Goal: Task Accomplishment & Management: Manage account settings

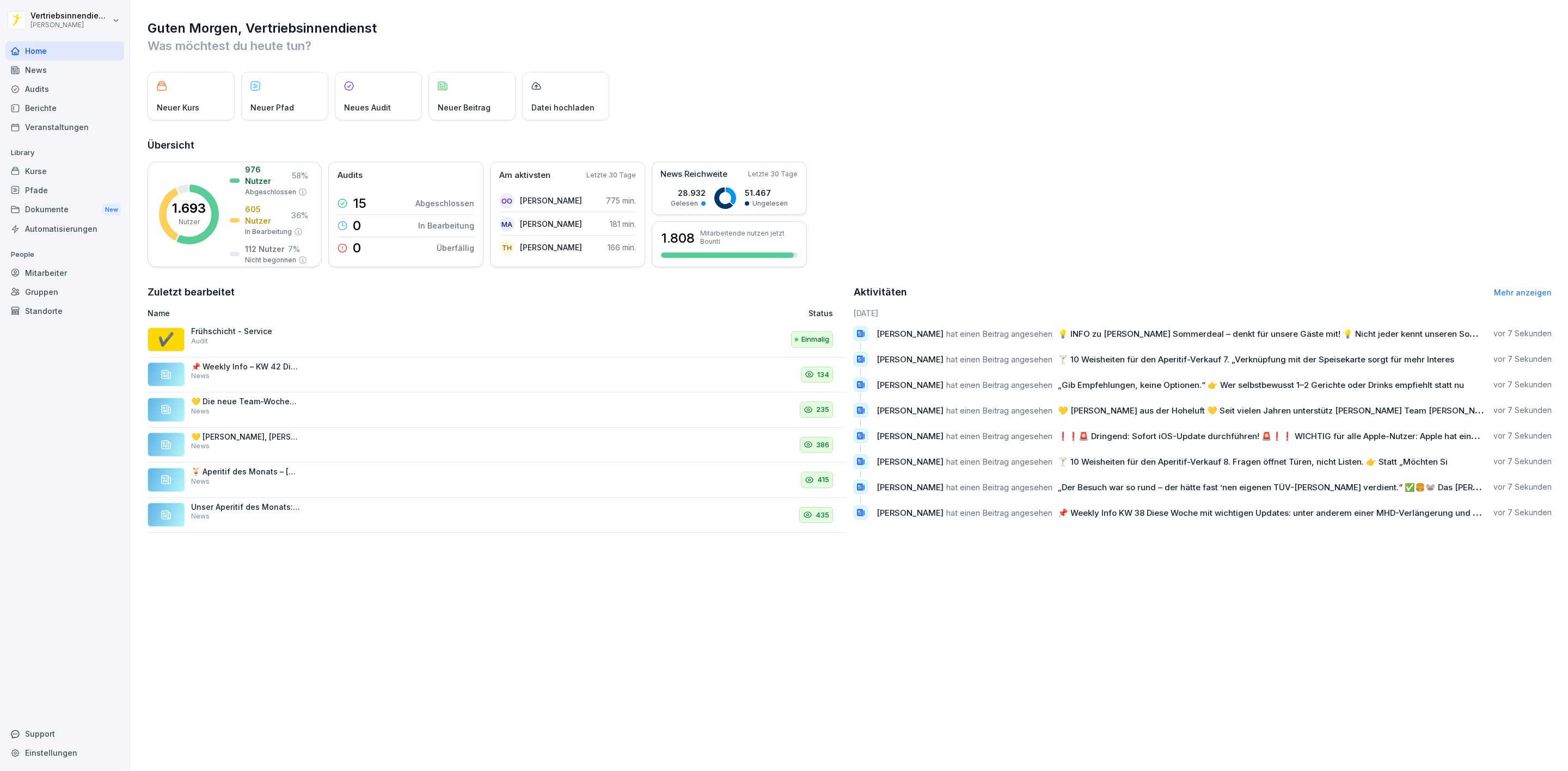
click at [47, 268] on div "Mitarbeiter" at bounding box center [65, 272] width 119 height 19
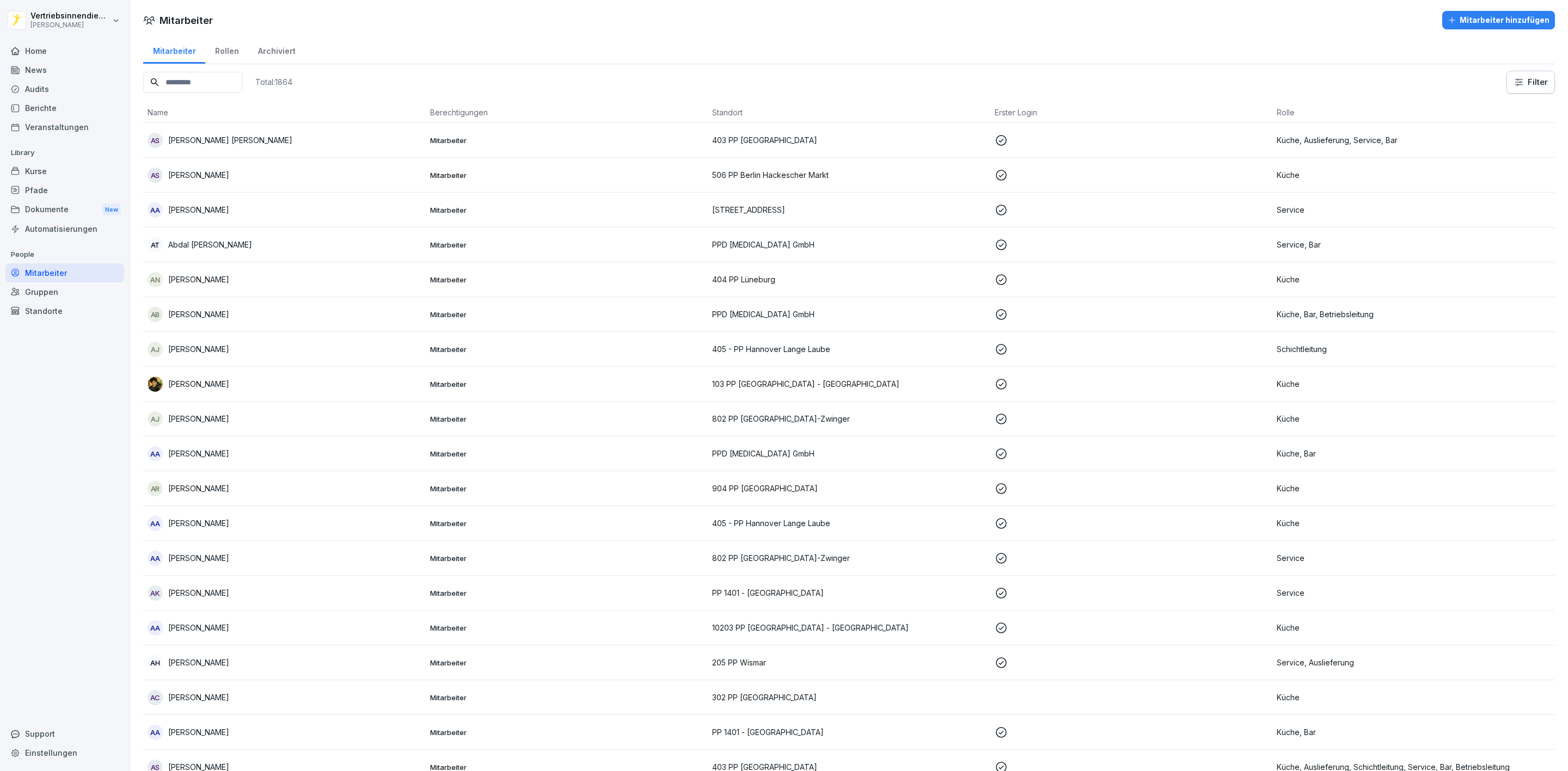
click at [51, 175] on div "Kurse" at bounding box center [65, 171] width 119 height 19
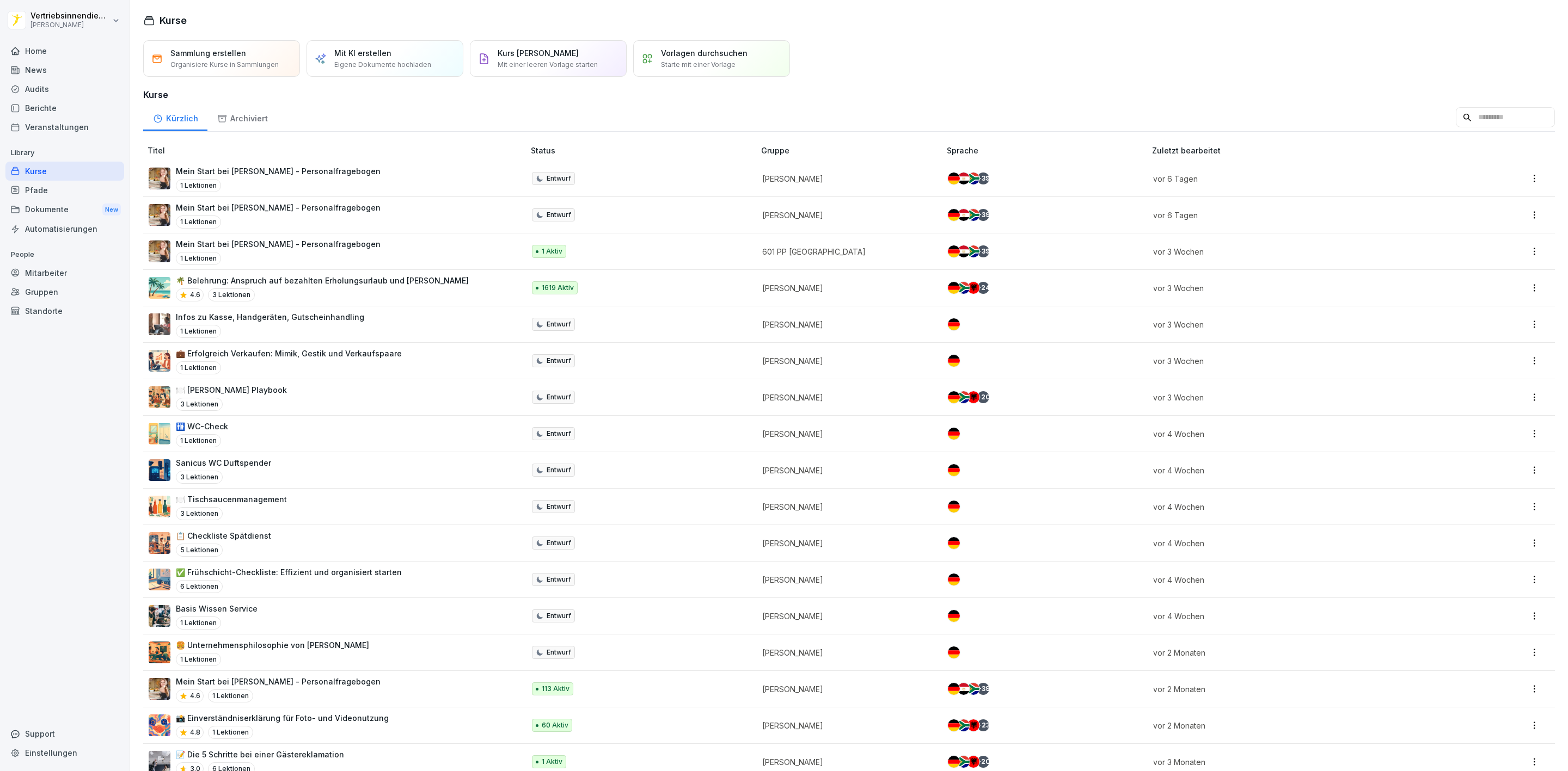
click at [61, 168] on div "Kurse" at bounding box center [65, 171] width 119 height 19
click at [374, 260] on div "Mein Start bei Peter Pane - Personalfragebogen 1 Lektionen" at bounding box center [331, 252] width 365 height 27
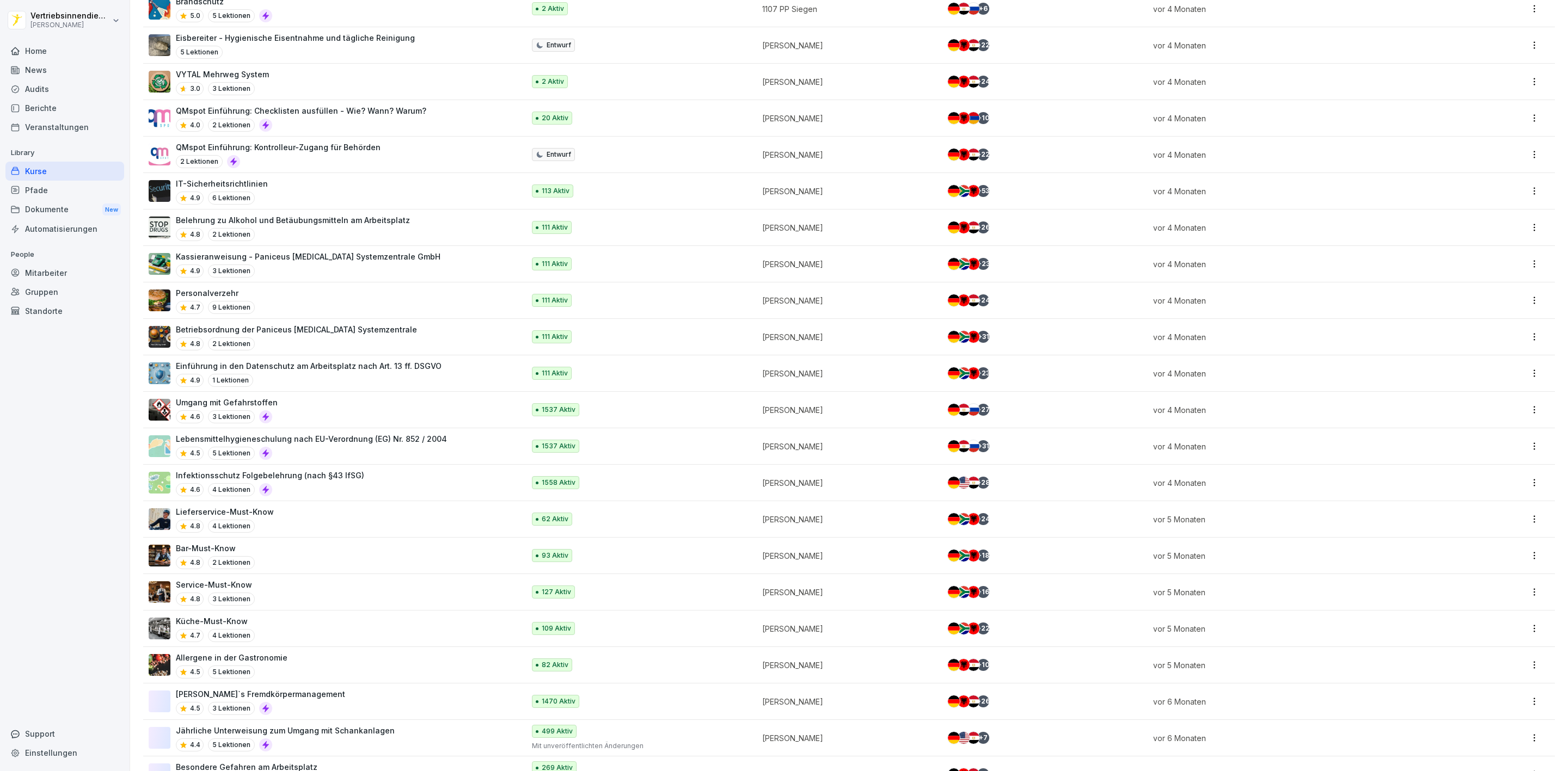
scroll to position [1061, 0]
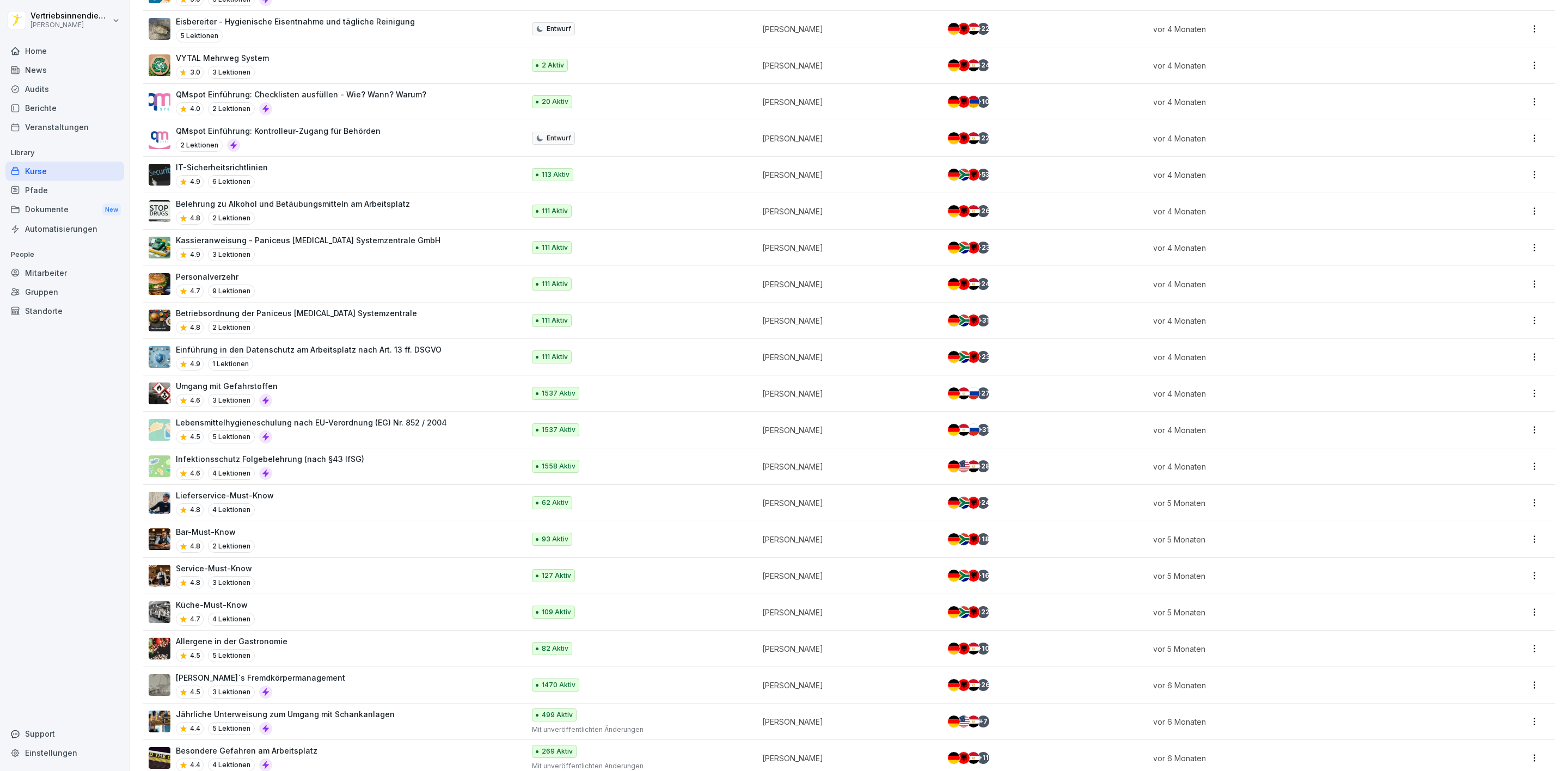
click at [263, 539] on div "Bar-Must-Know 4.8 2 Lektionen" at bounding box center [331, 539] width 365 height 27
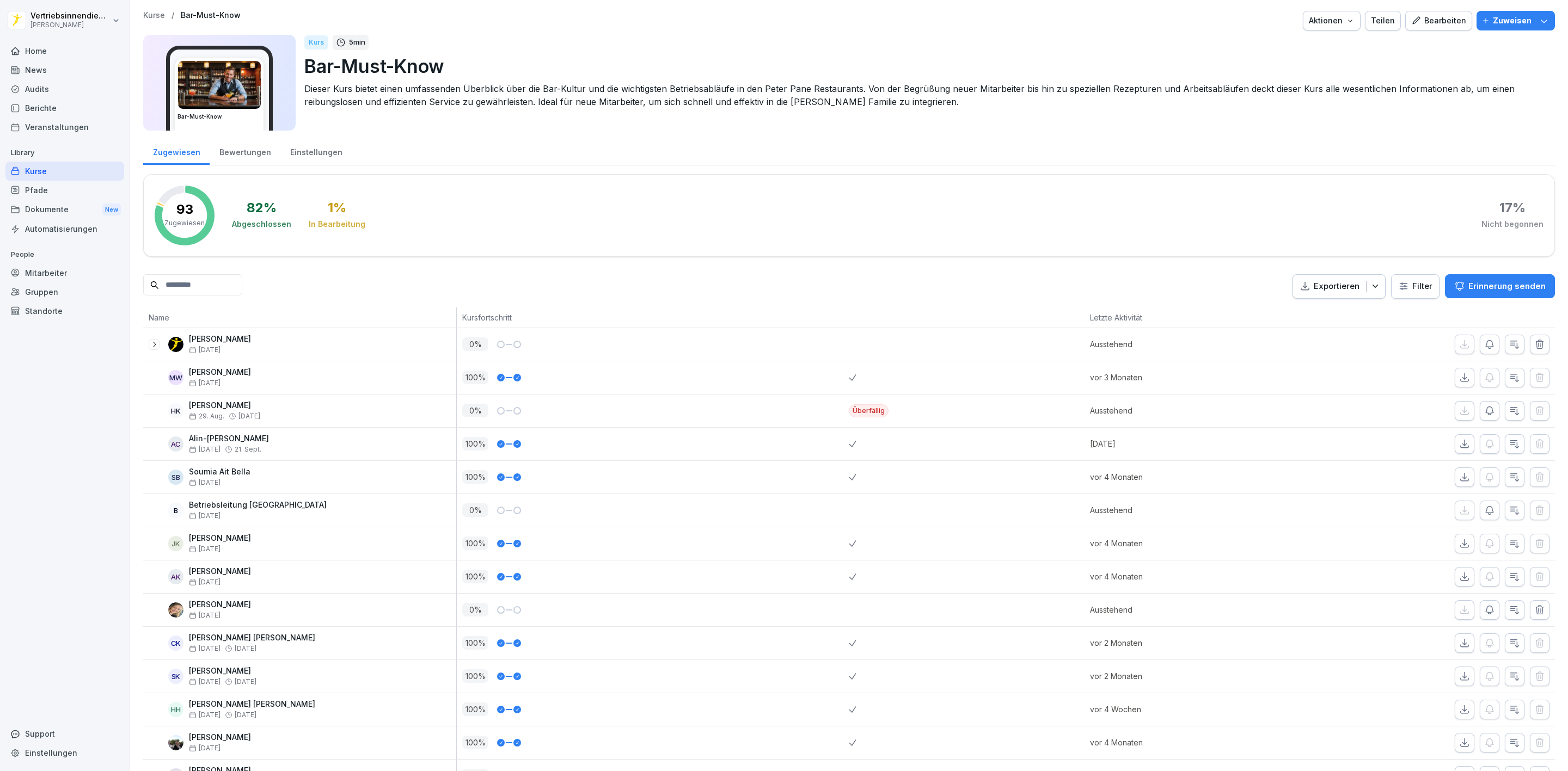
click at [223, 284] on input at bounding box center [193, 285] width 99 height 21
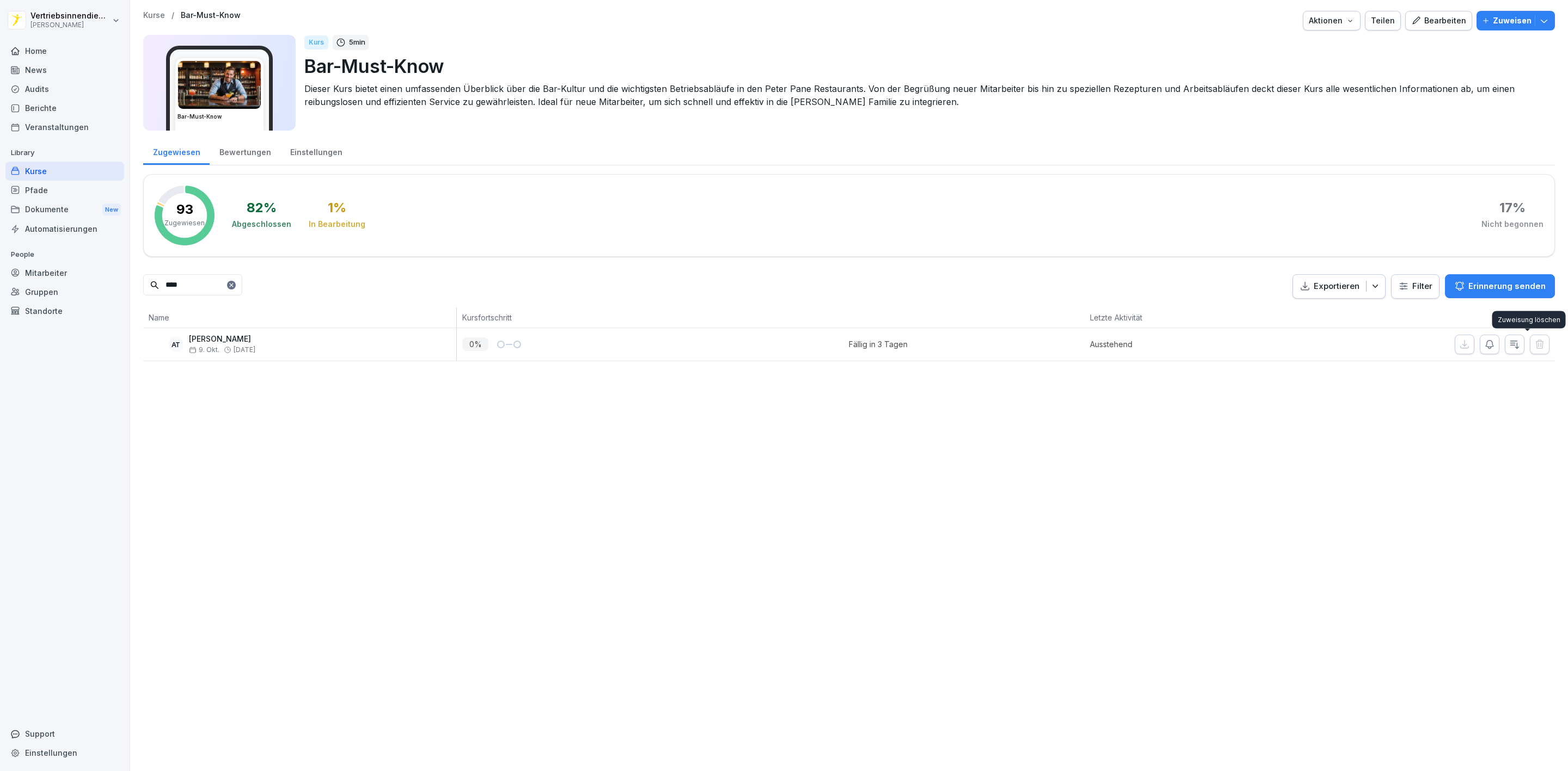
type input "****"
click at [794, 345] on div "0 %" at bounding box center [655, 344] width 386 height 14
click at [1509, 340] on icon "button" at bounding box center [1514, 344] width 11 height 11
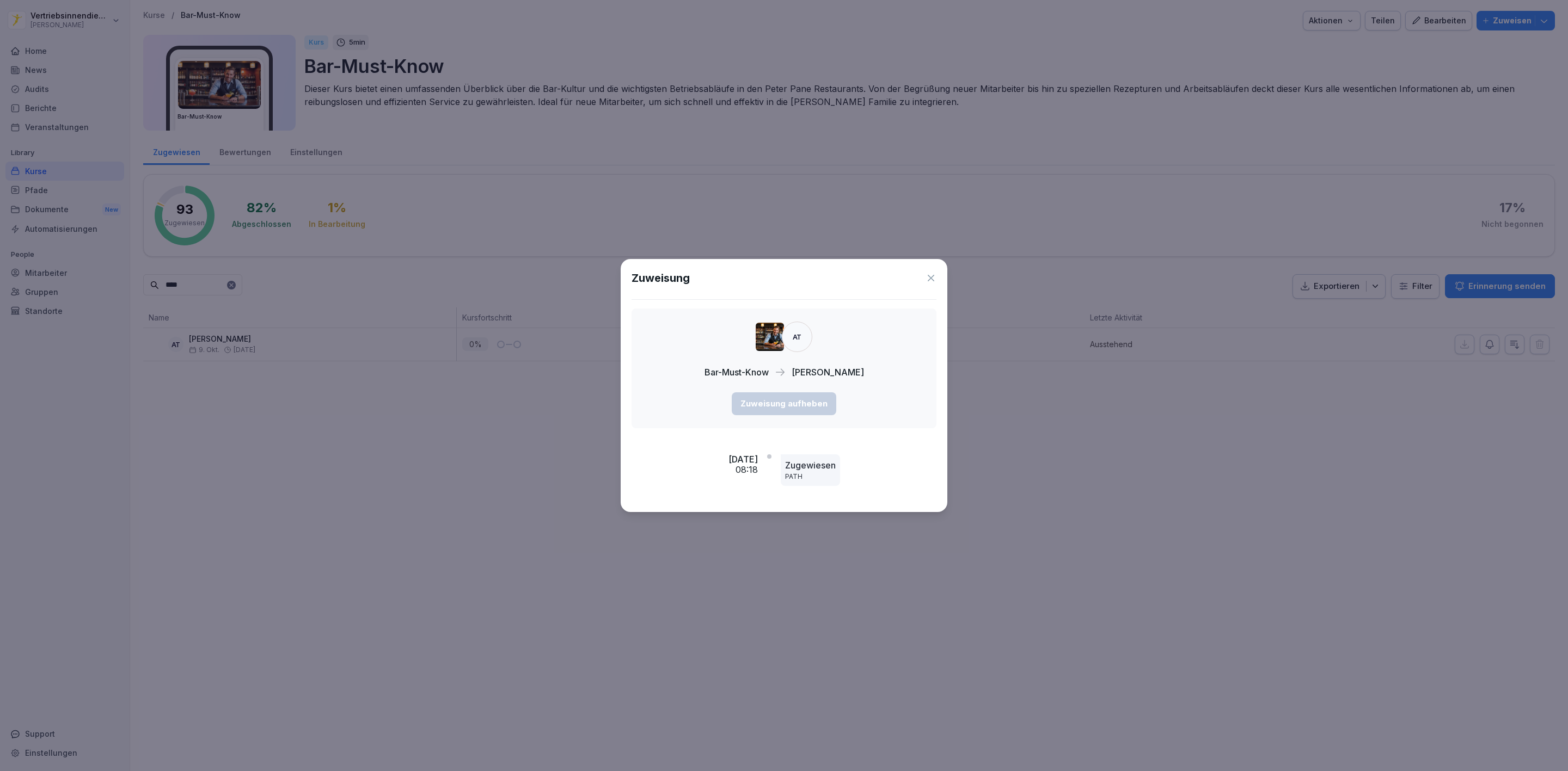
click at [931, 272] on icon at bounding box center [931, 277] width 11 height 11
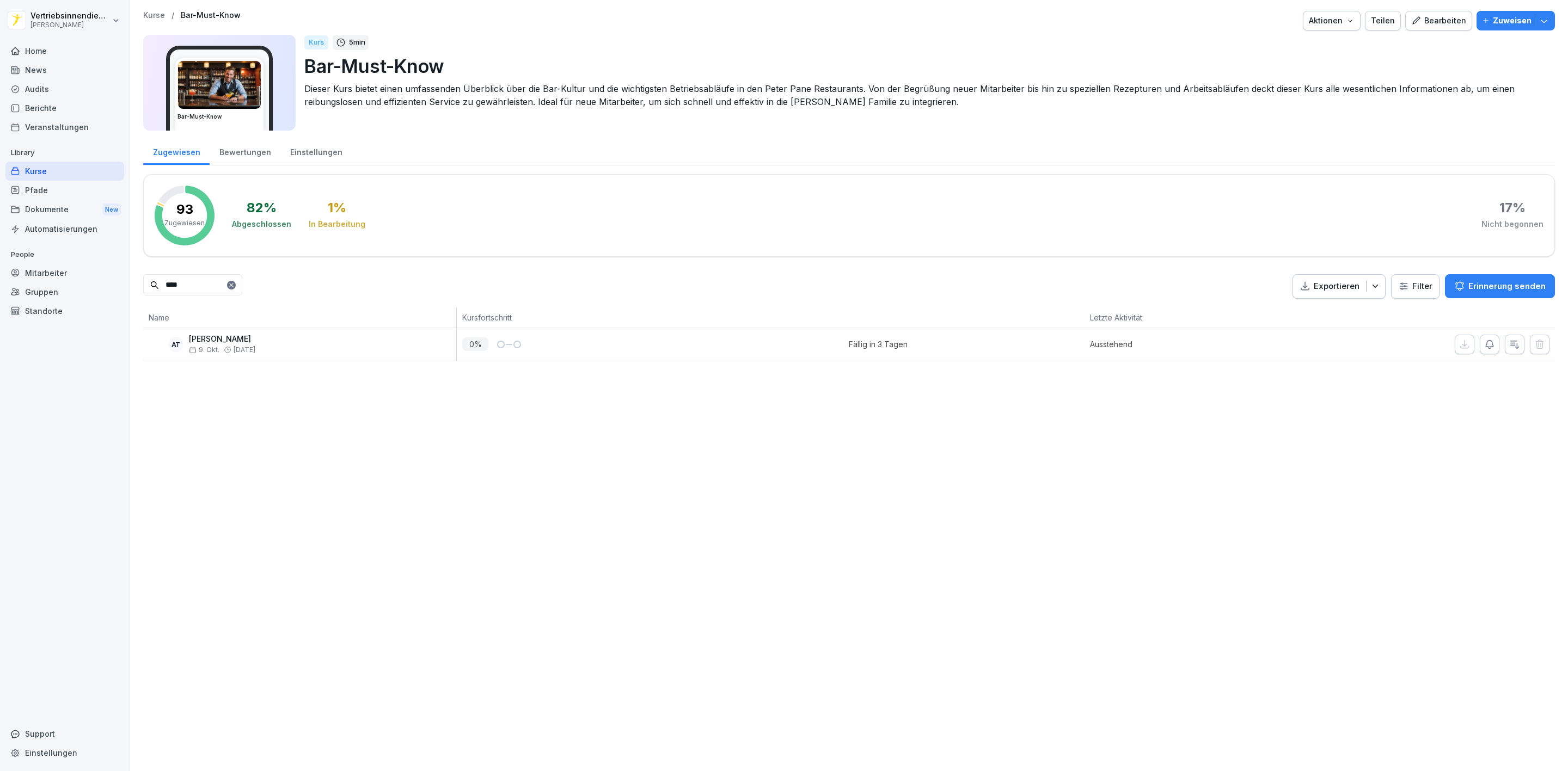
click at [34, 186] on div "Pfade" at bounding box center [65, 190] width 119 height 19
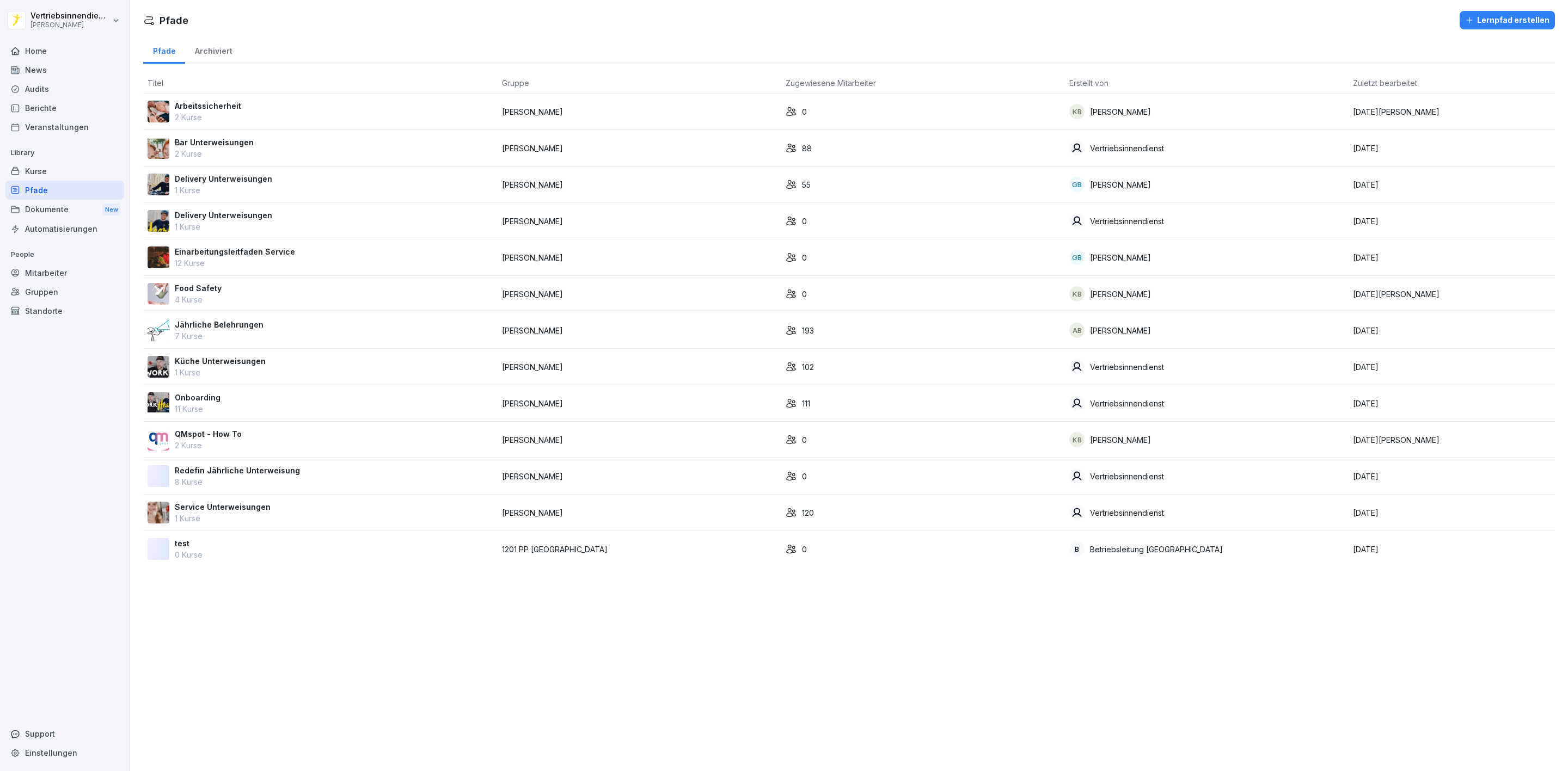
click at [288, 214] on div "Delivery Unterweisungen 1 Kurse" at bounding box center [320, 221] width 346 height 23
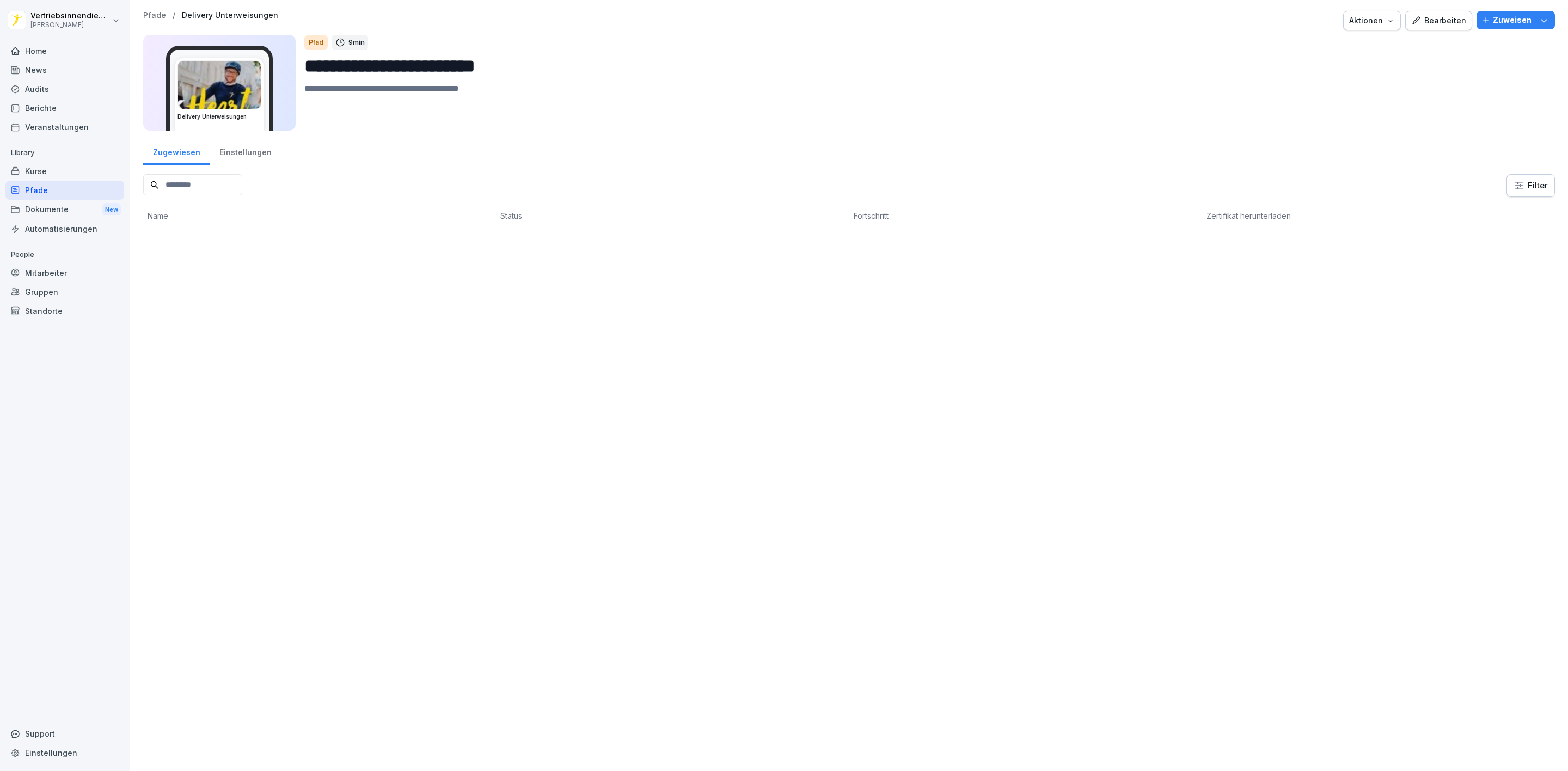
click at [56, 186] on div "Pfade" at bounding box center [65, 190] width 119 height 19
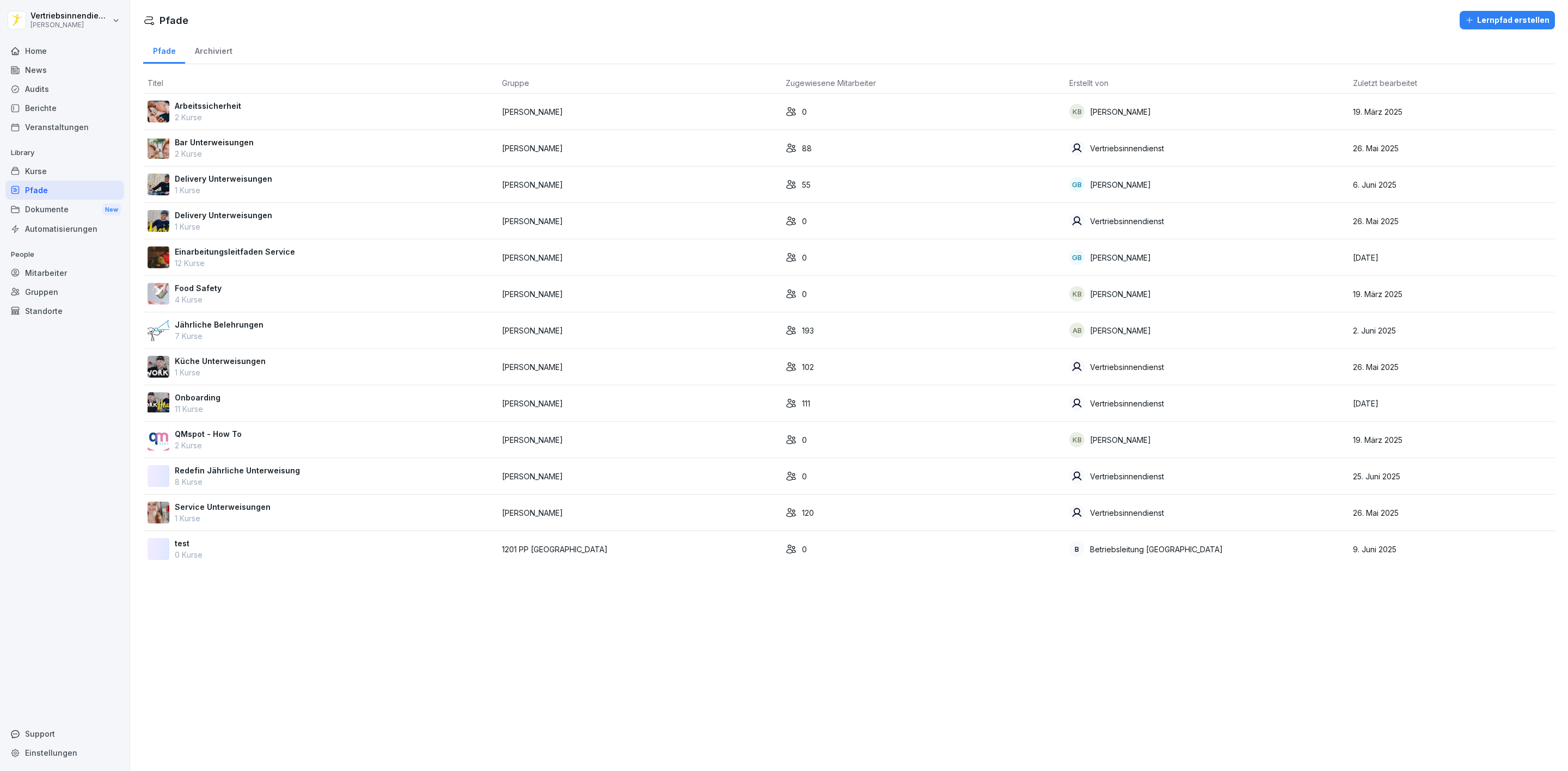
click at [230, 148] on p "Bar Unterweisungen" at bounding box center [214, 143] width 79 height 11
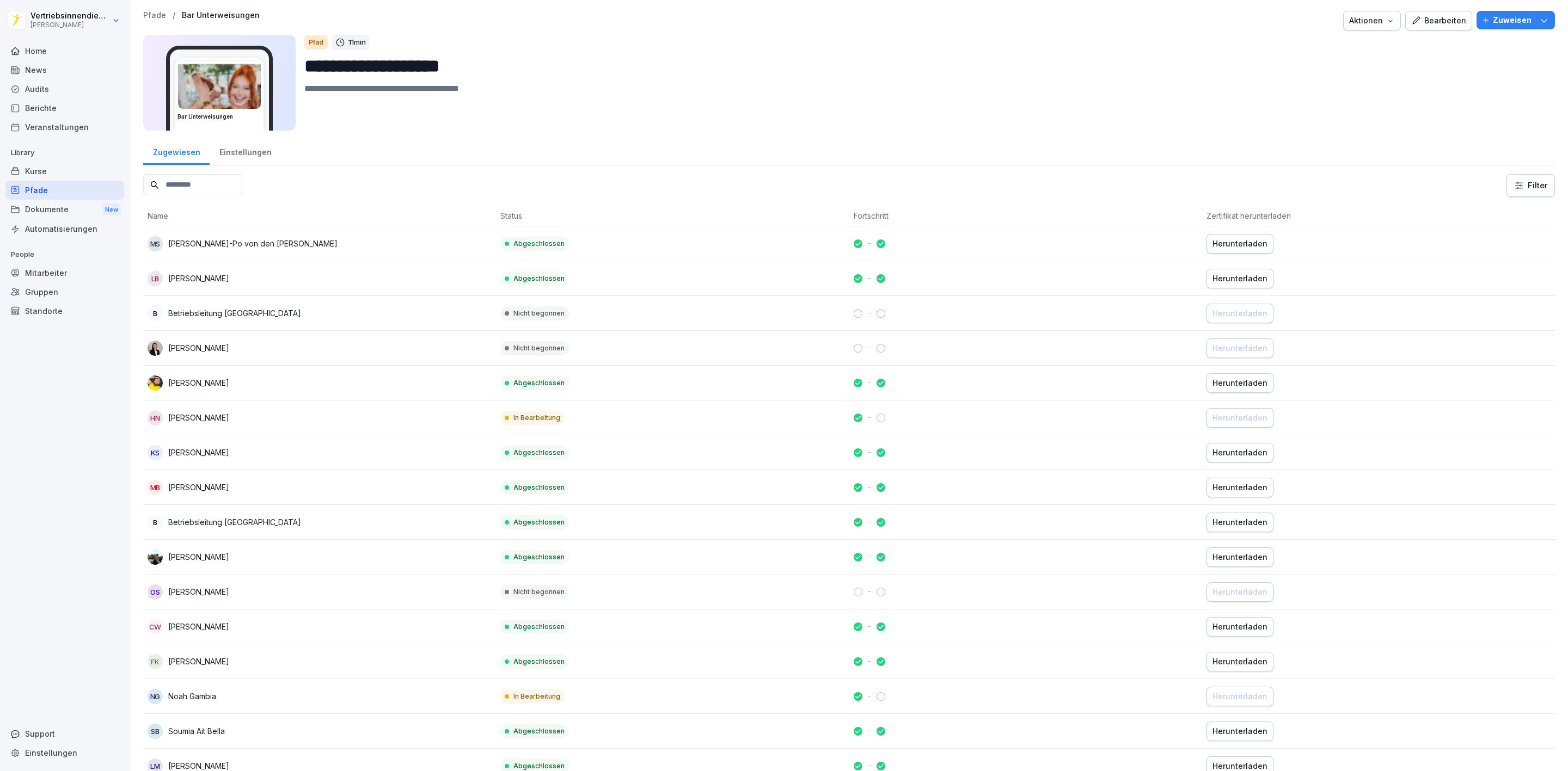
click at [222, 190] on input at bounding box center [193, 185] width 99 height 21
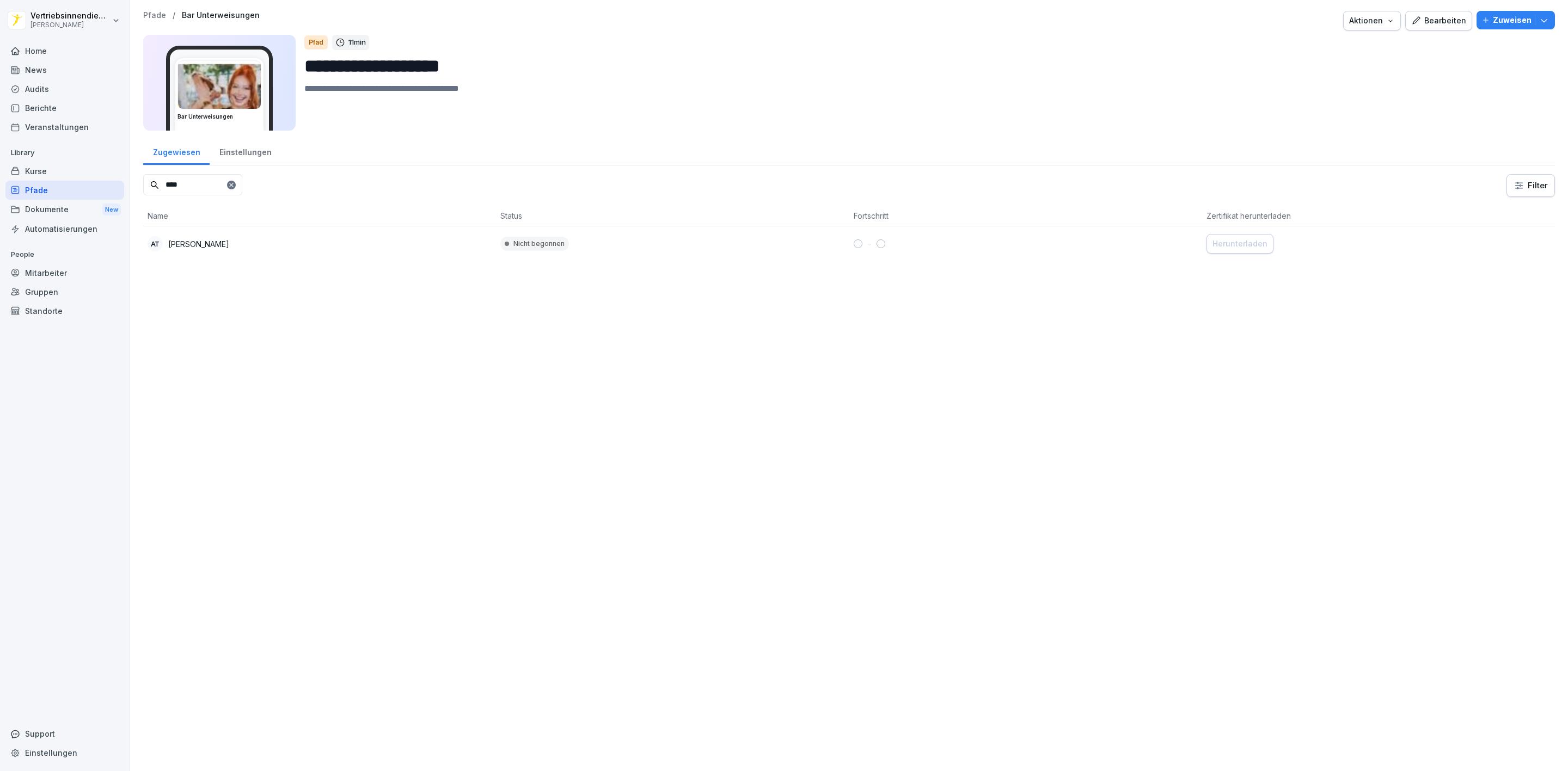
type input "****"
click at [216, 246] on p "[PERSON_NAME]" at bounding box center [199, 244] width 61 height 11
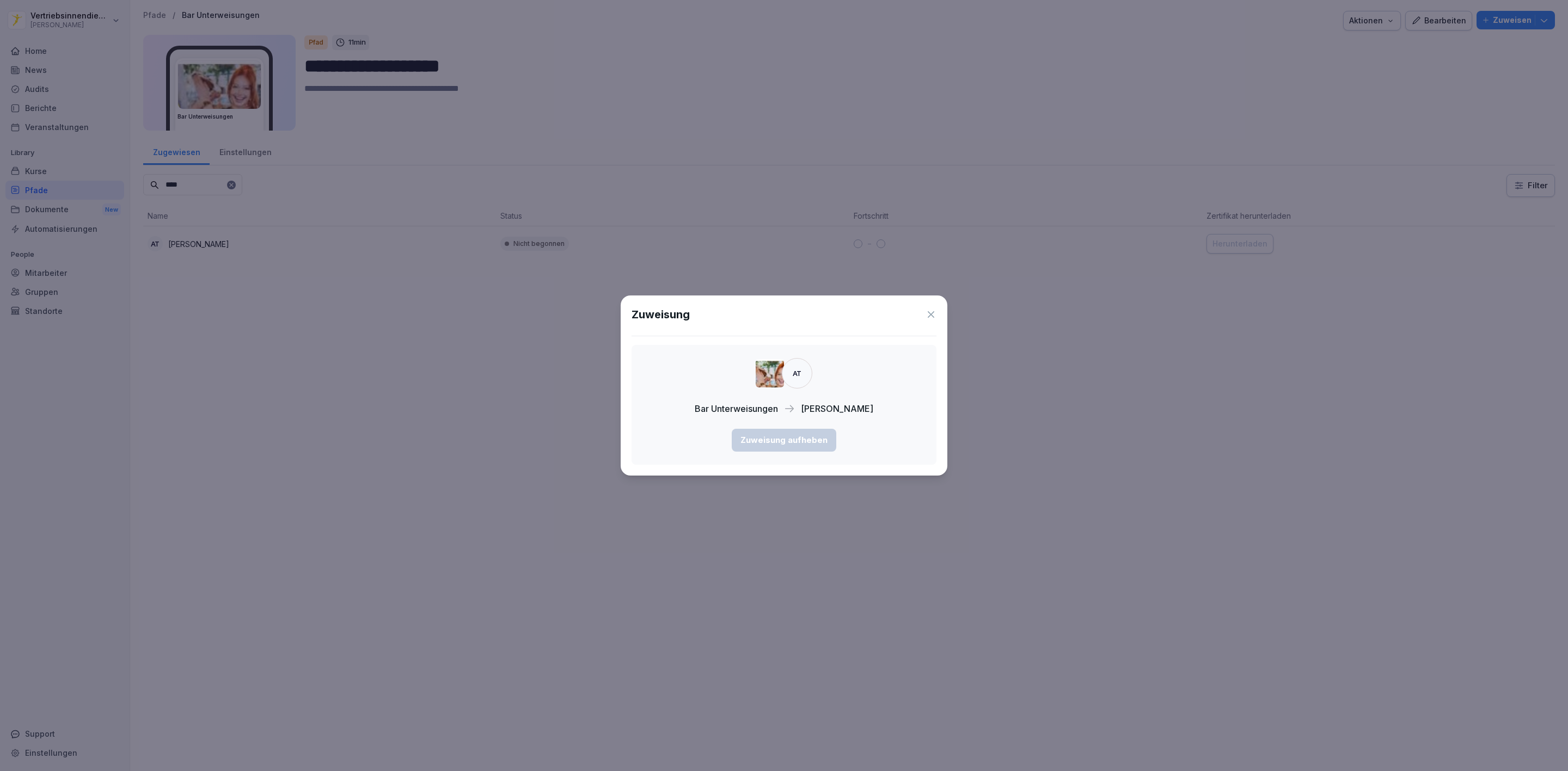
click at [843, 449] on div "AT Bar Unterweisungen Aleksandra Todorovic Zuweisung aufheben" at bounding box center [784, 404] width 305 height 120
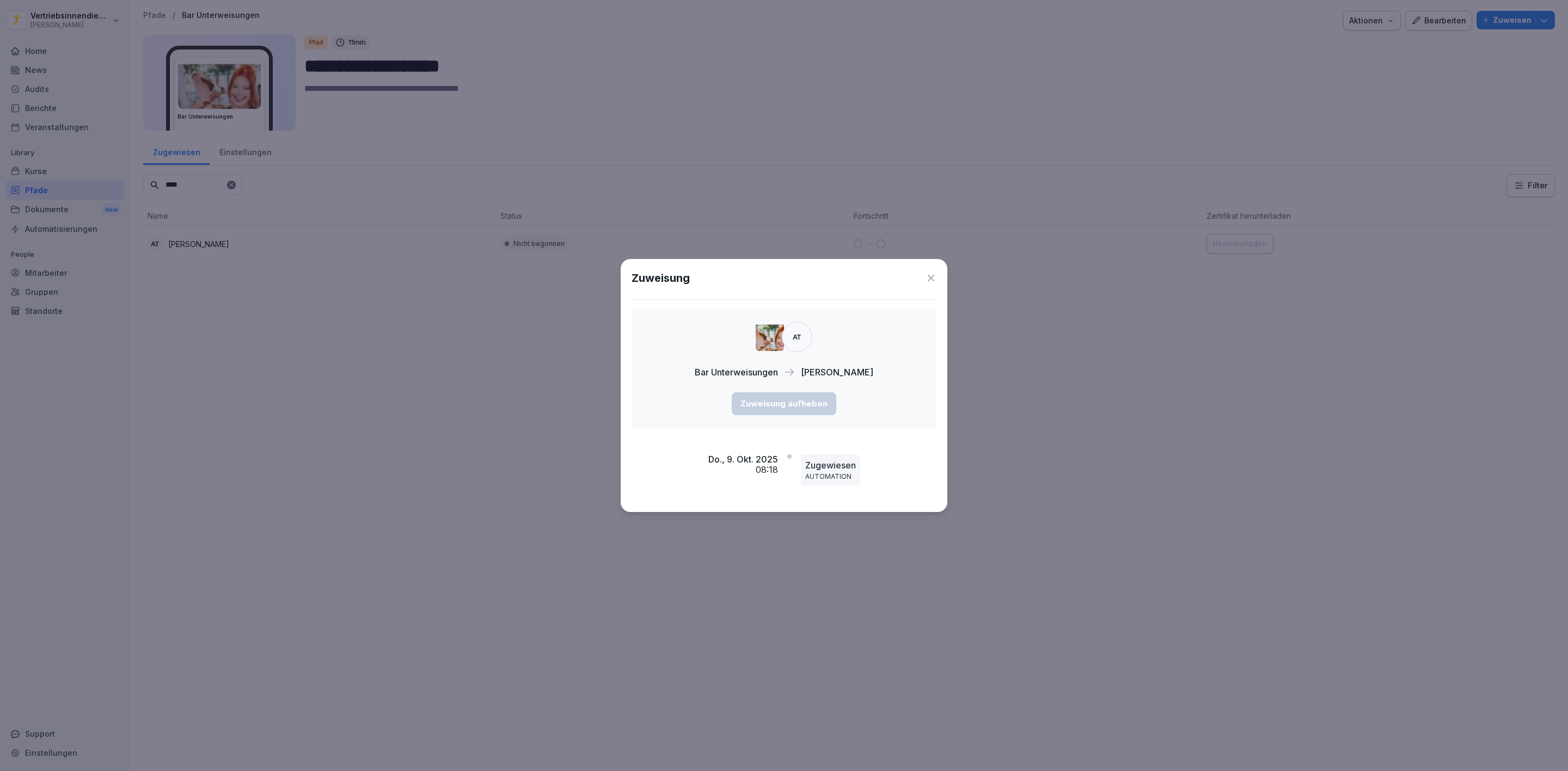
click at [928, 278] on icon at bounding box center [931, 277] width 11 height 11
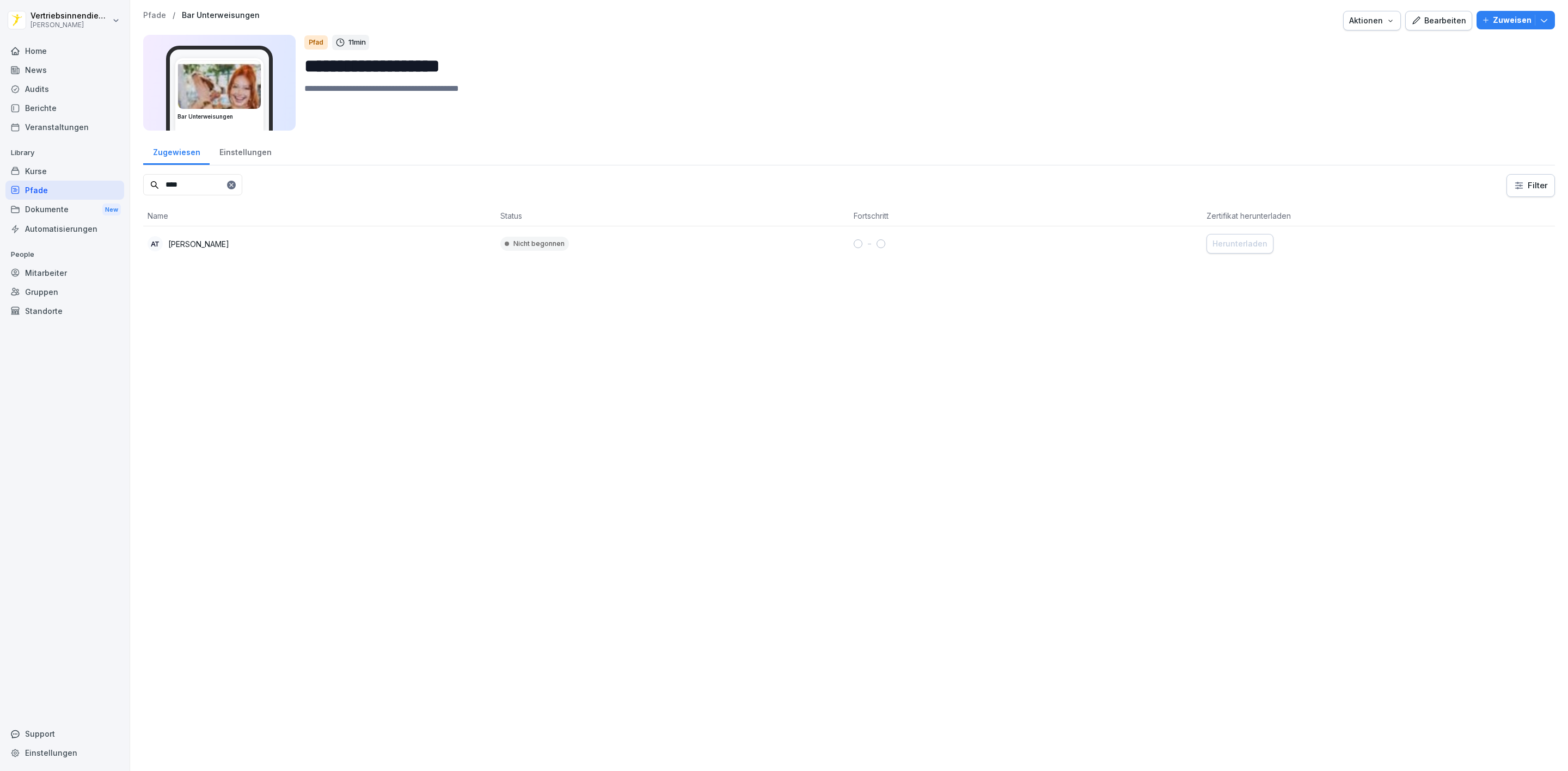
click at [849, 241] on td at bounding box center [1025, 244] width 353 height 35
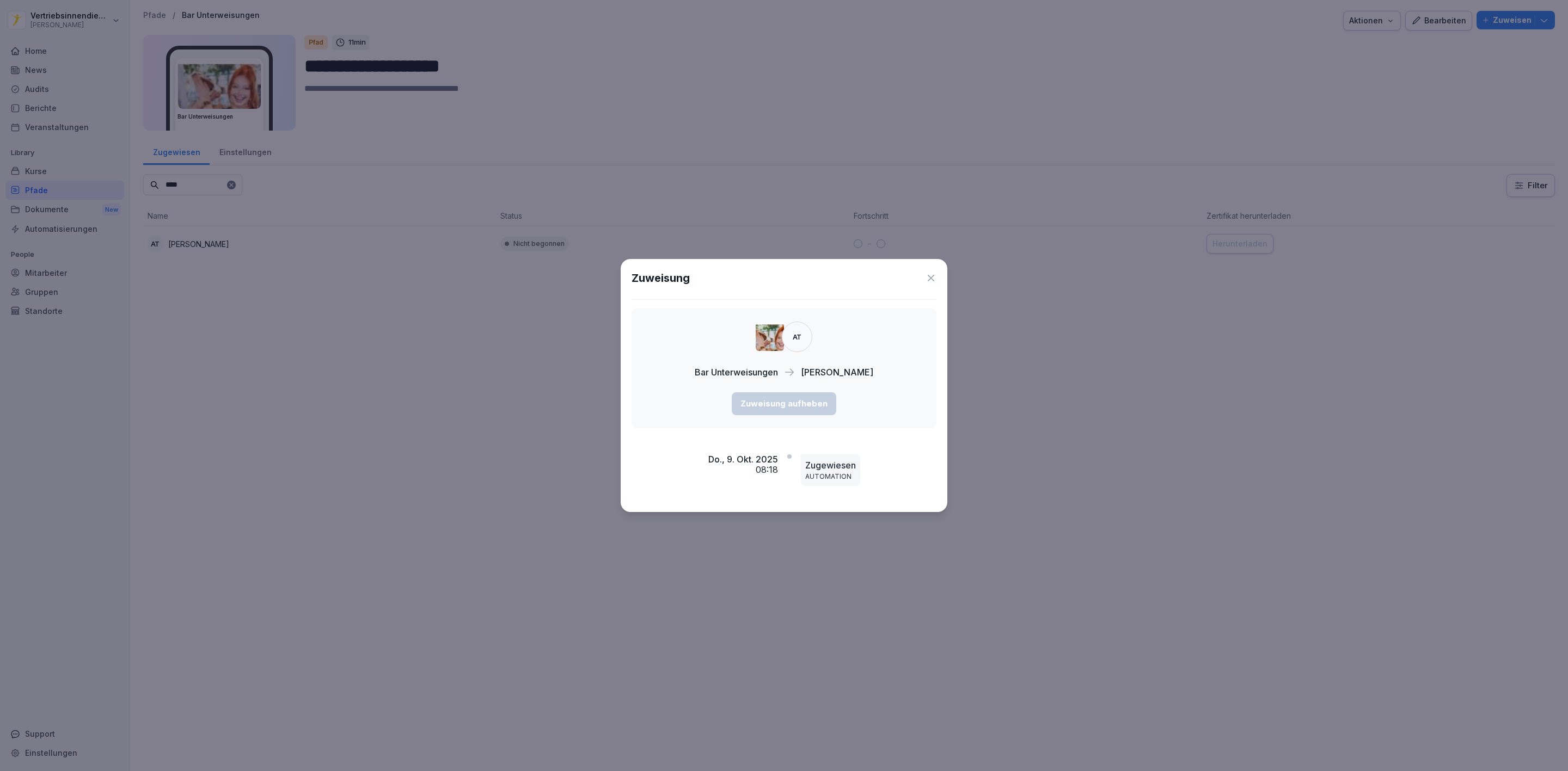
click at [931, 279] on icon at bounding box center [931, 277] width 11 height 11
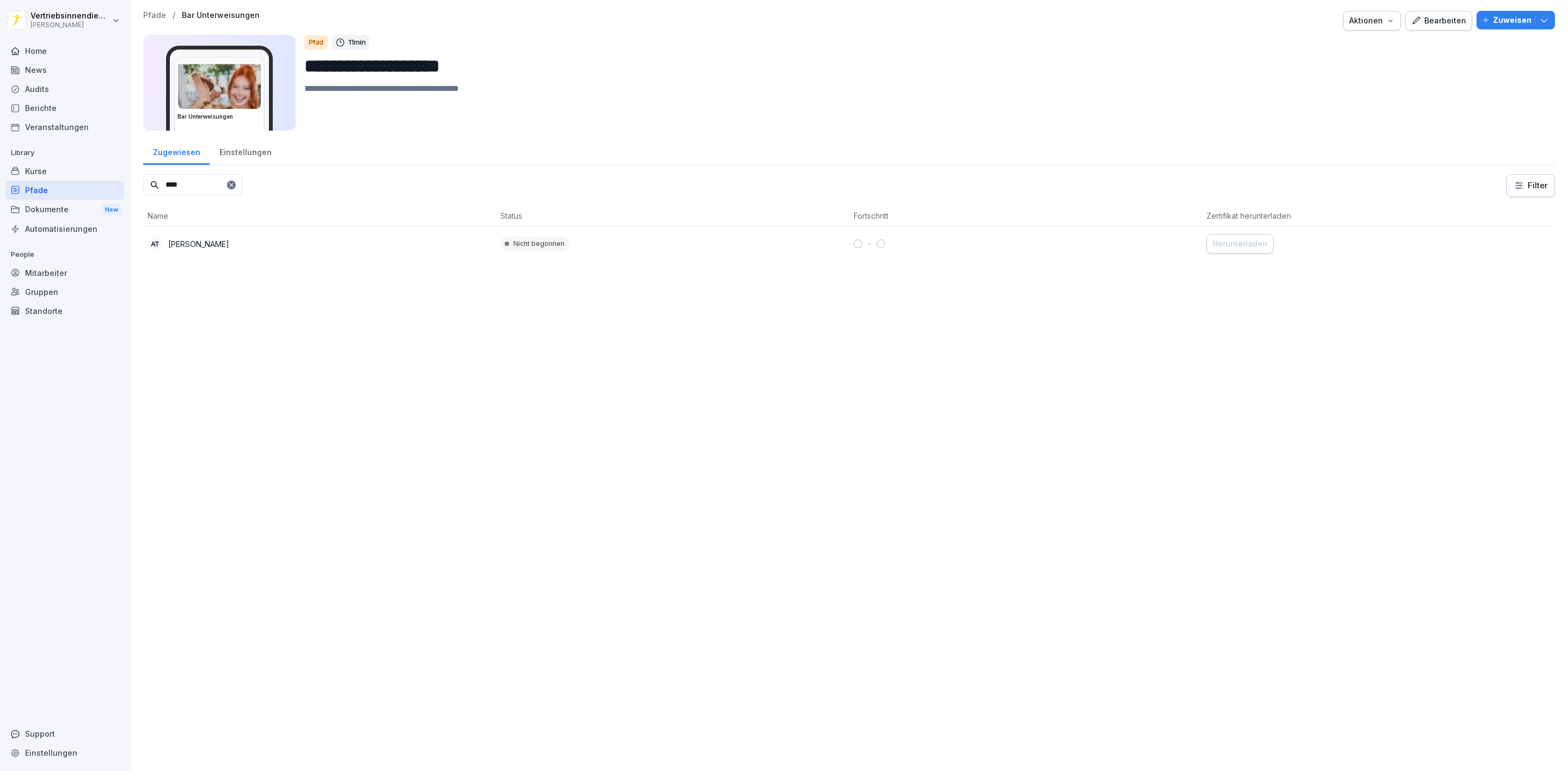
click at [1432, 19] on div "Bearbeiten" at bounding box center [1438, 21] width 55 height 12
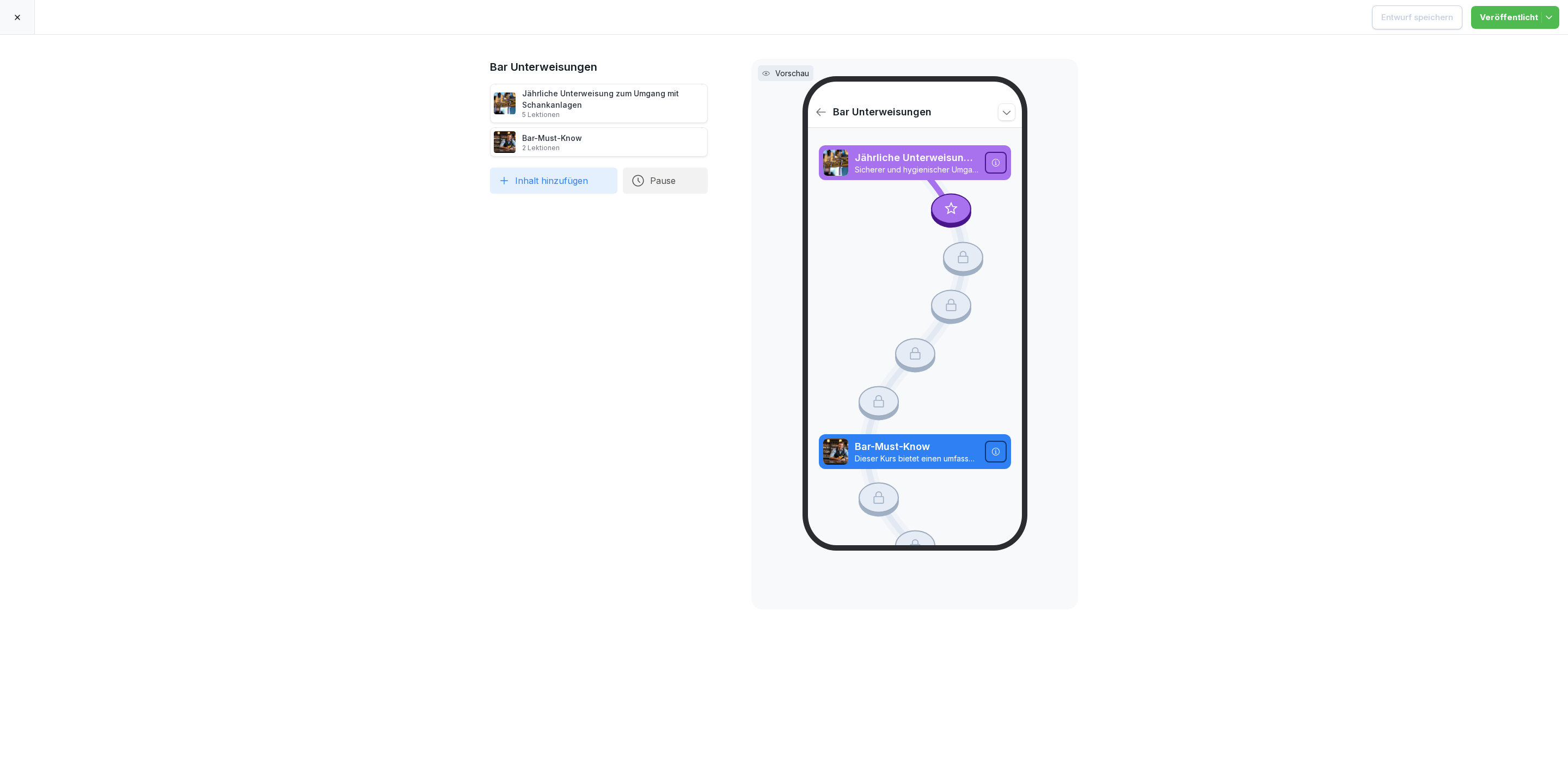
click at [19, 16] on icon at bounding box center [17, 17] width 9 height 9
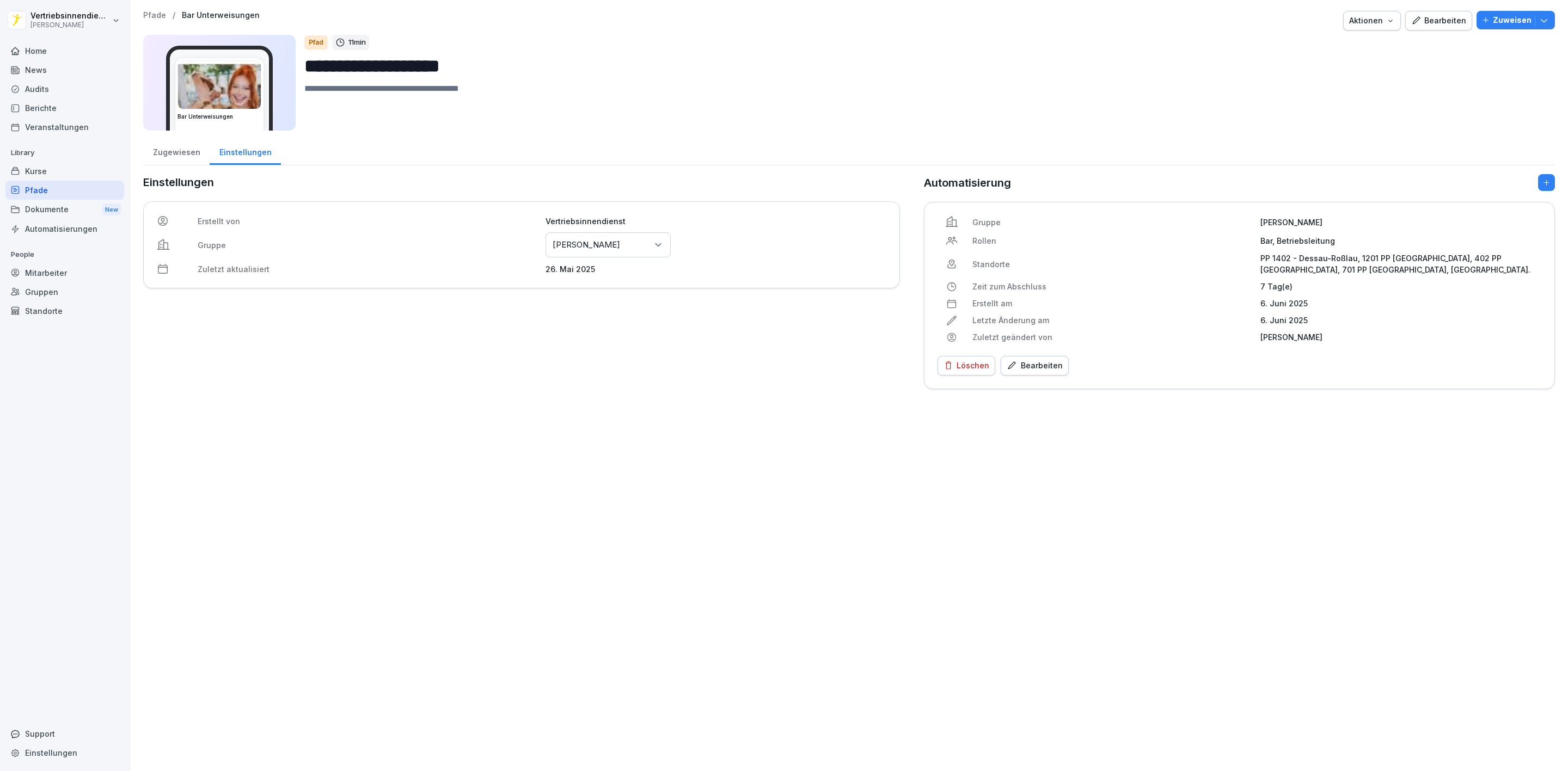
click at [52, 279] on div "Mitarbeiter" at bounding box center [65, 272] width 119 height 19
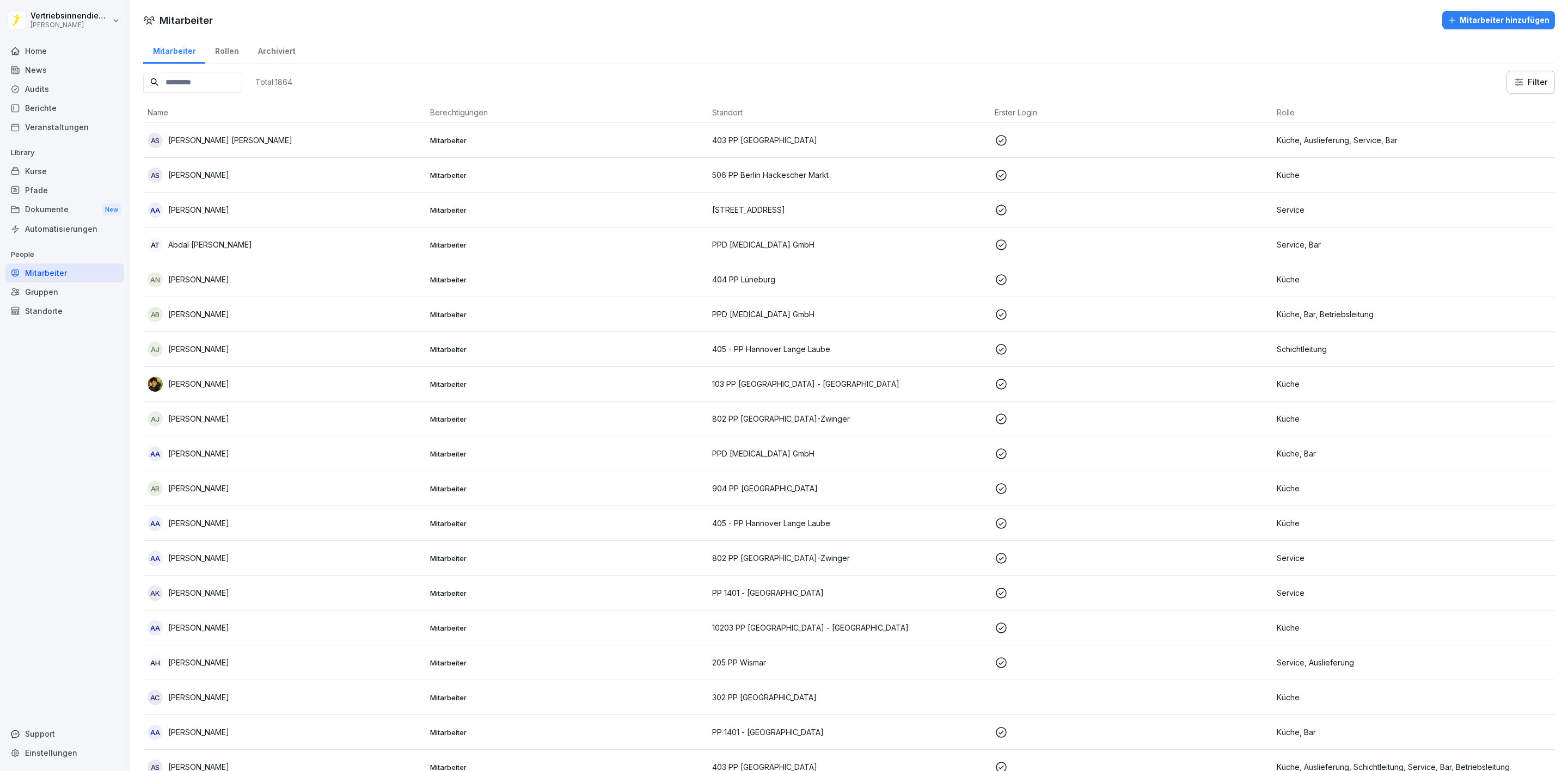
click at [202, 83] on input at bounding box center [193, 82] width 99 height 21
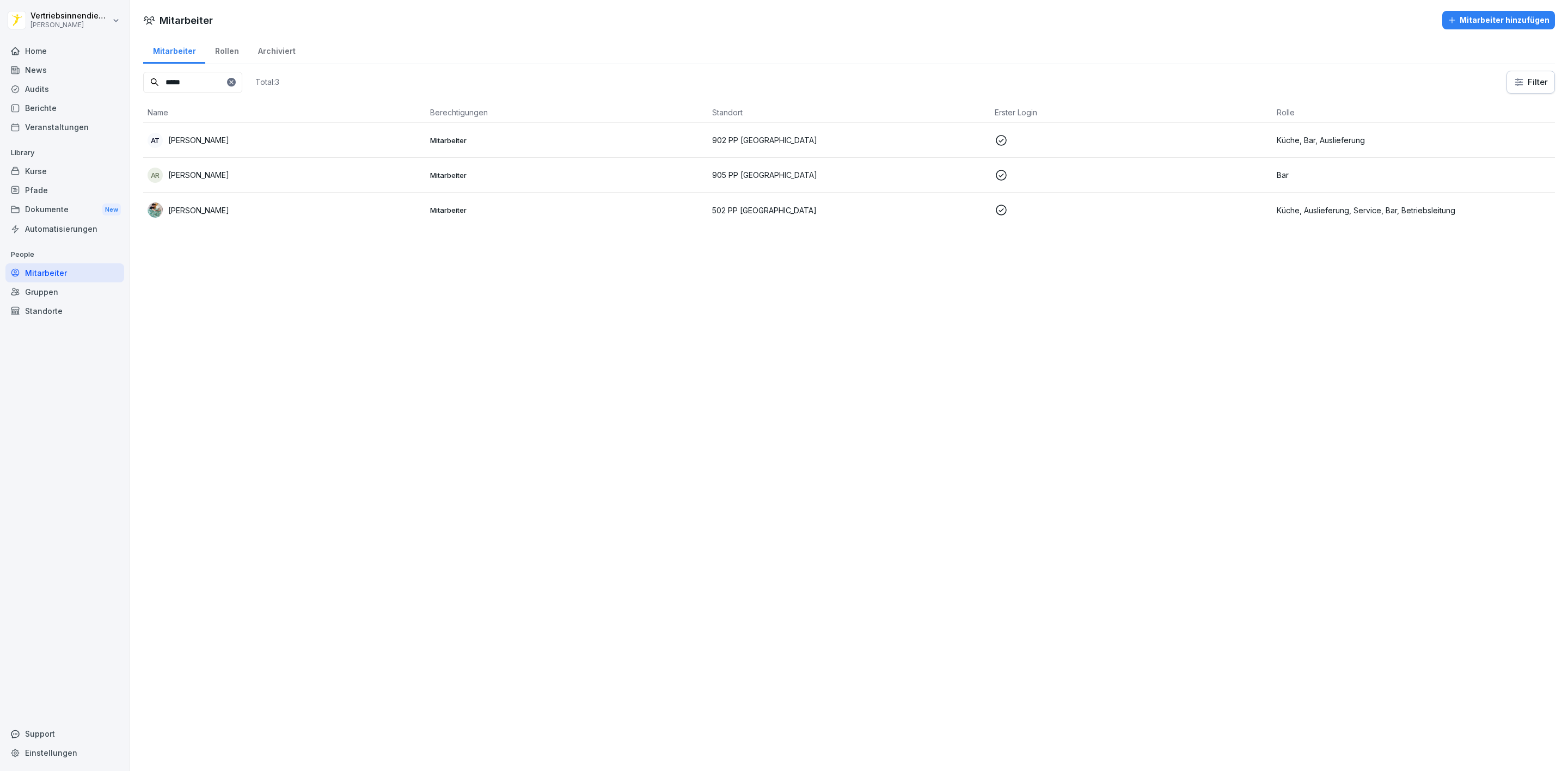
type input "*****"
click at [551, 145] on td "Mitarbeiter" at bounding box center [567, 140] width 282 height 35
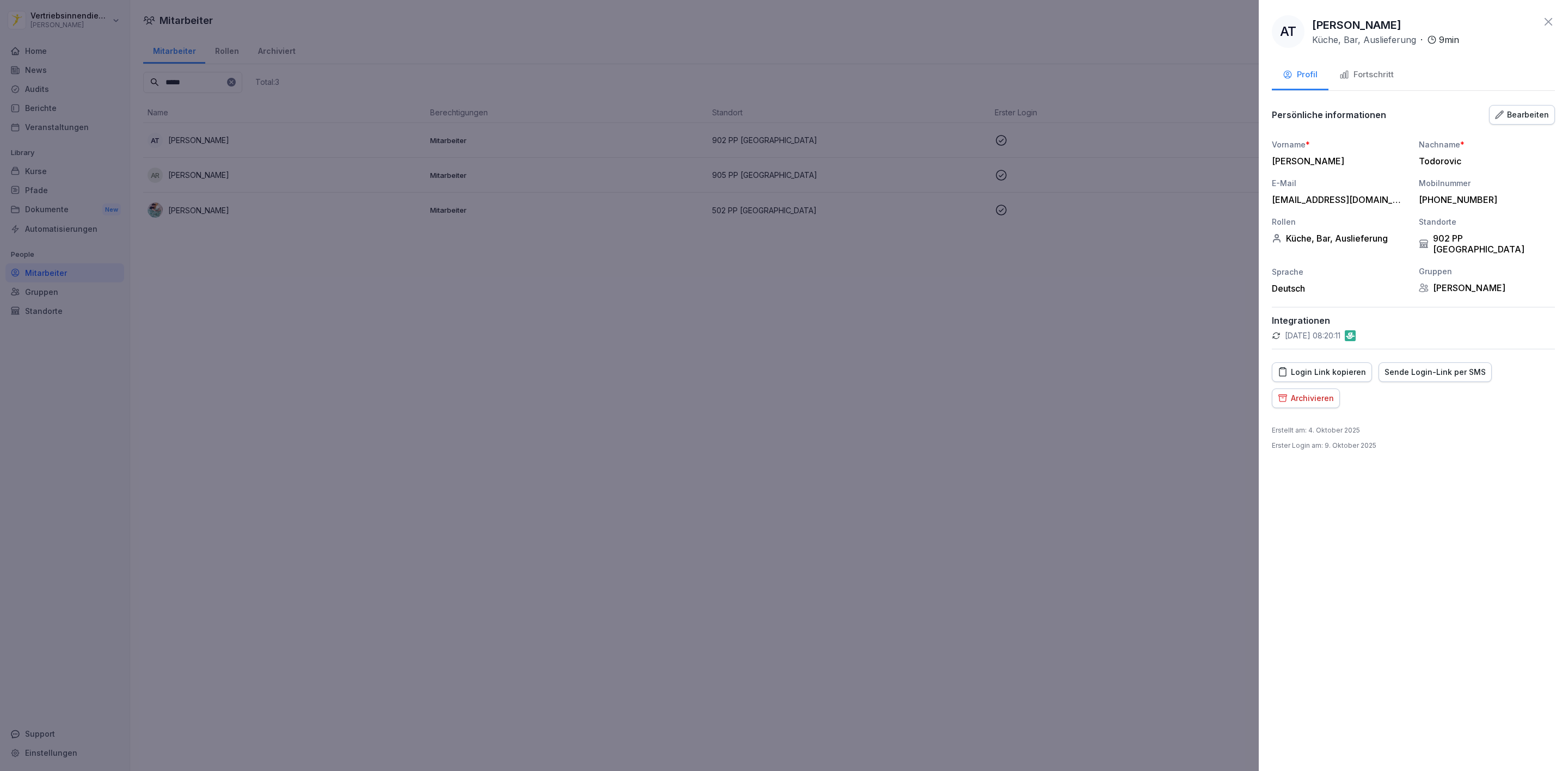
drag, startPoint x: 890, startPoint y: 507, endPoint x: 819, endPoint y: 485, distance: 74.3
click at [888, 504] on div at bounding box center [784, 386] width 1568 height 771
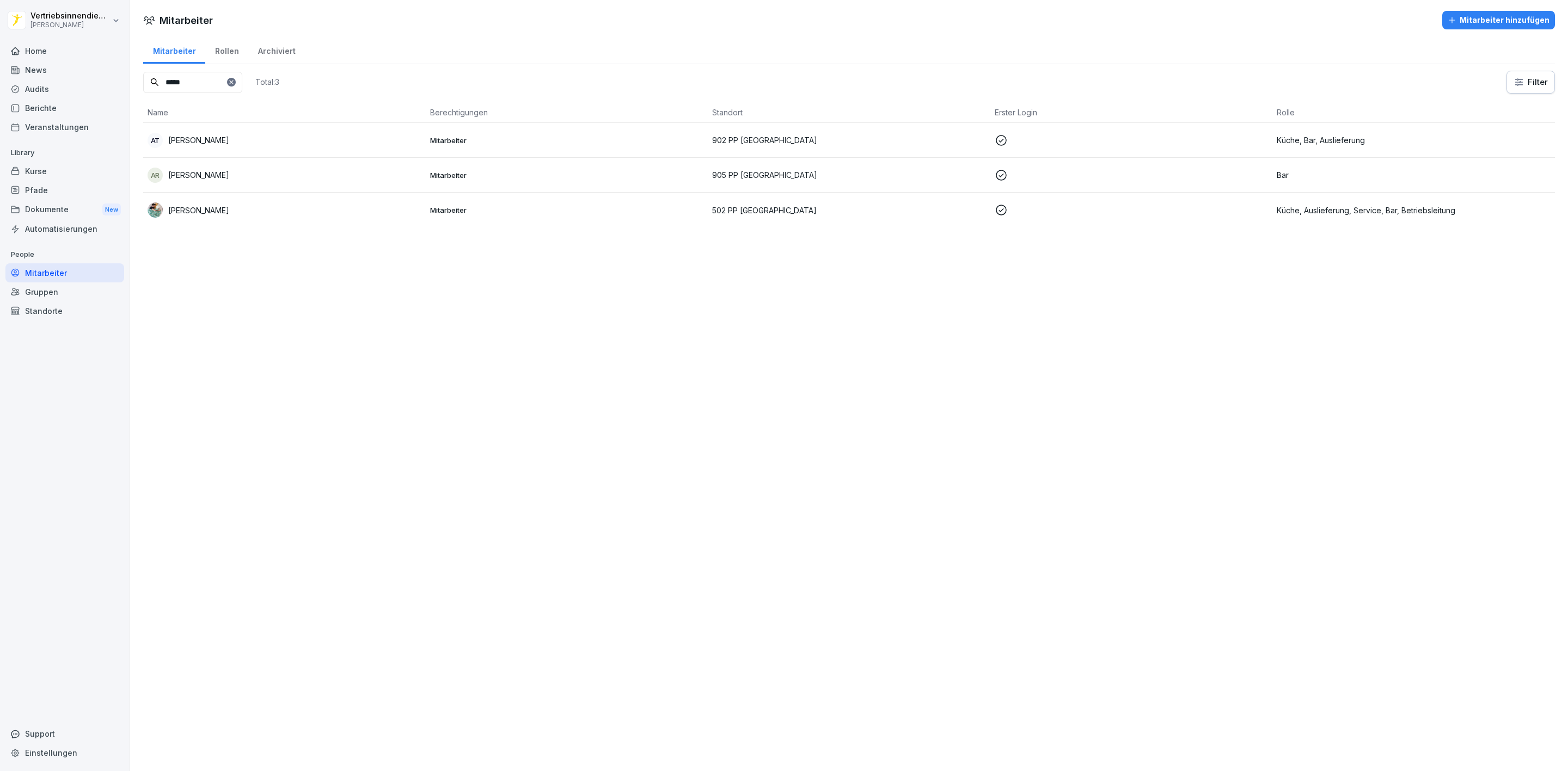
click at [57, 168] on div "Kurse" at bounding box center [65, 171] width 119 height 19
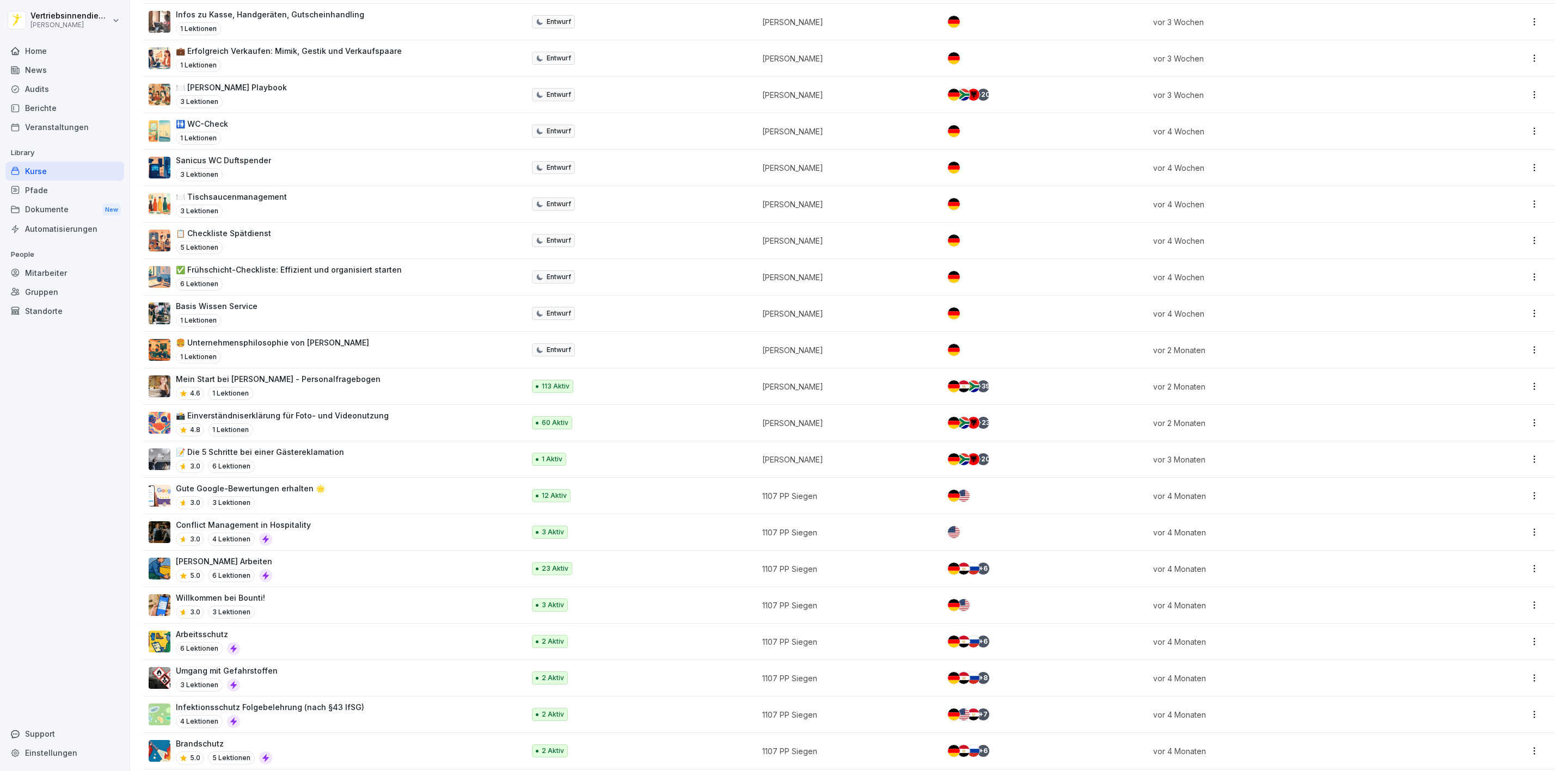
scroll to position [408, 0]
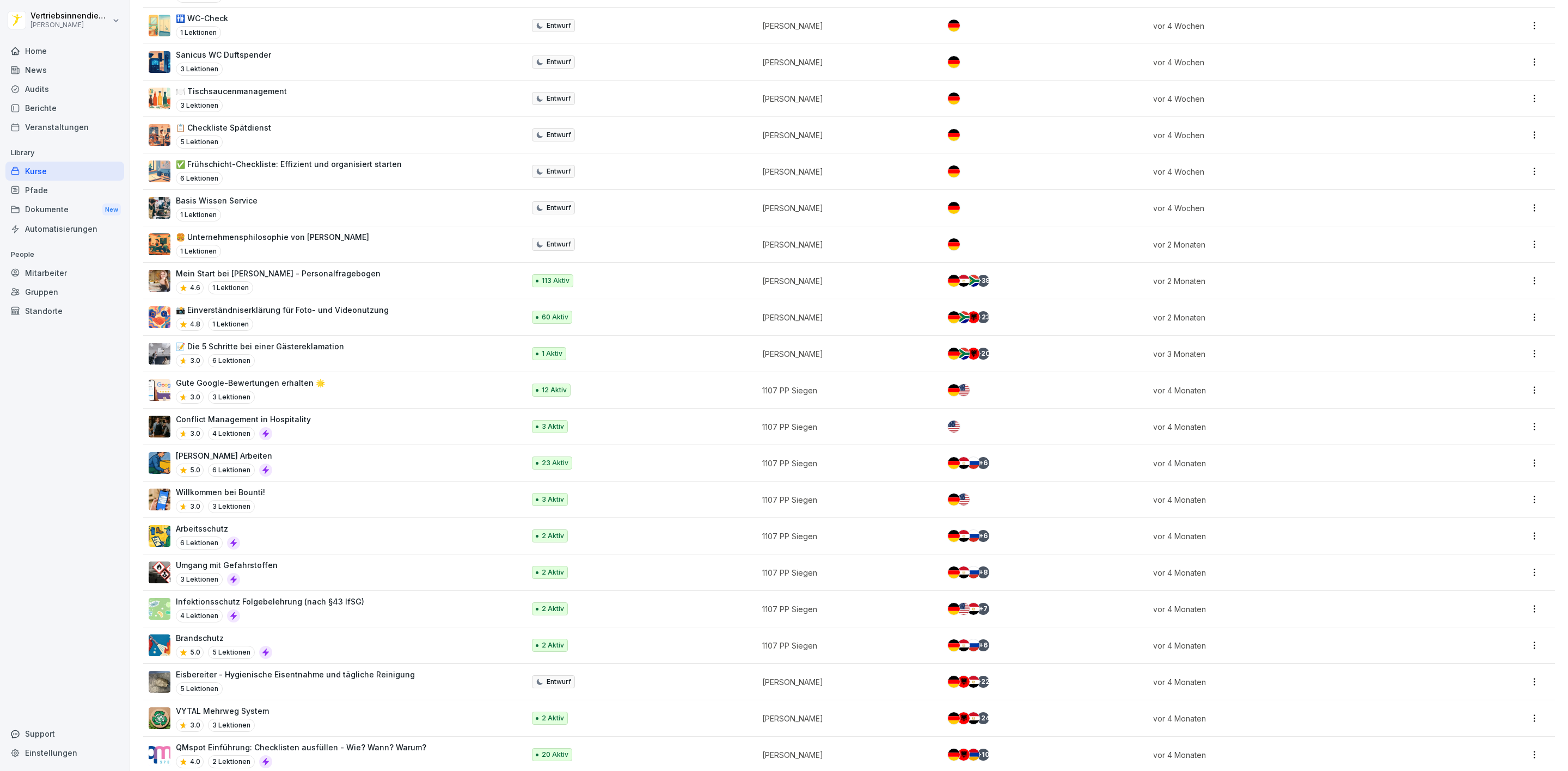
click at [51, 188] on div "Pfade" at bounding box center [65, 190] width 119 height 19
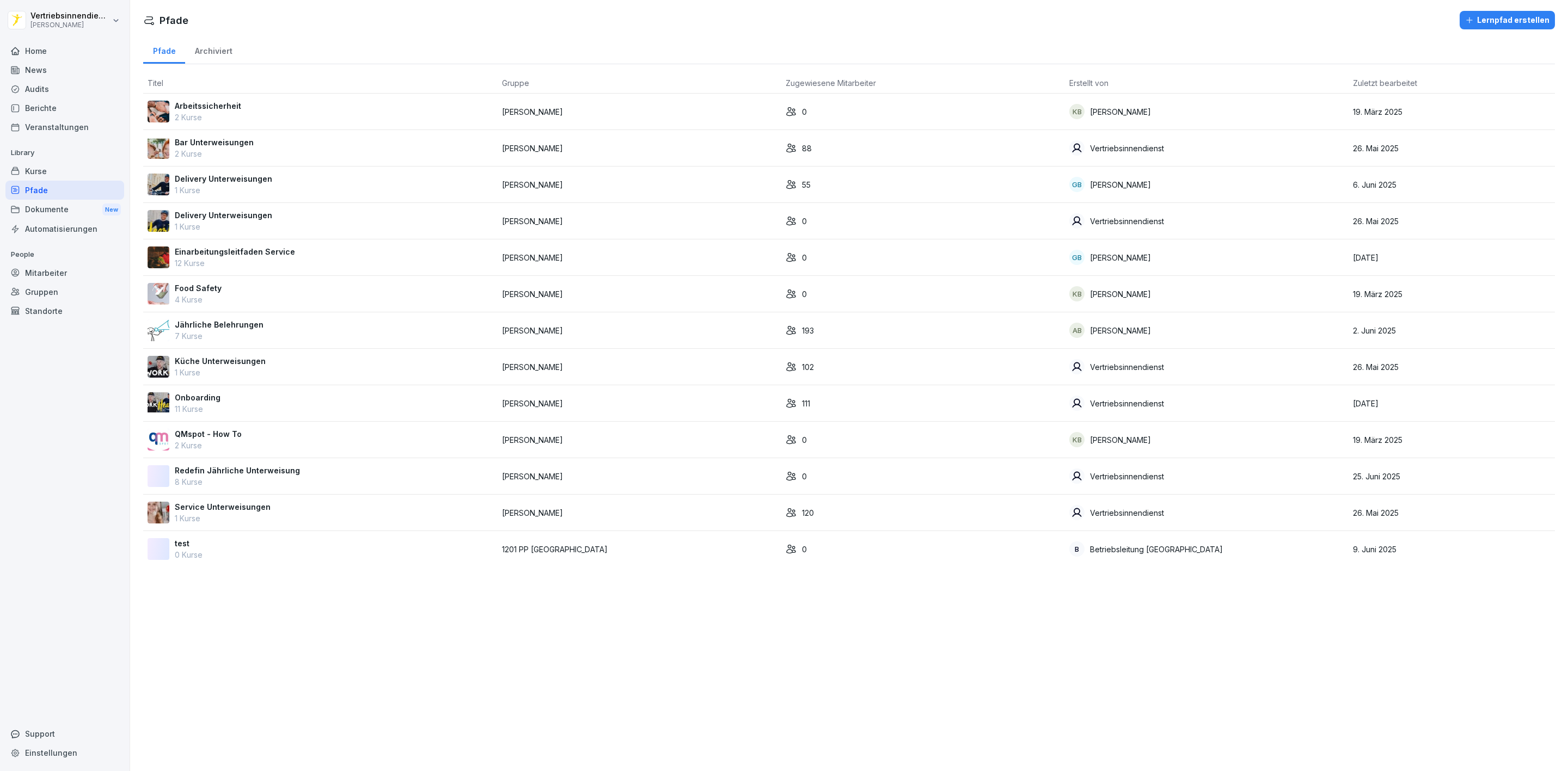
click at [207, 141] on p "Bar Unterweisungen" at bounding box center [214, 143] width 79 height 11
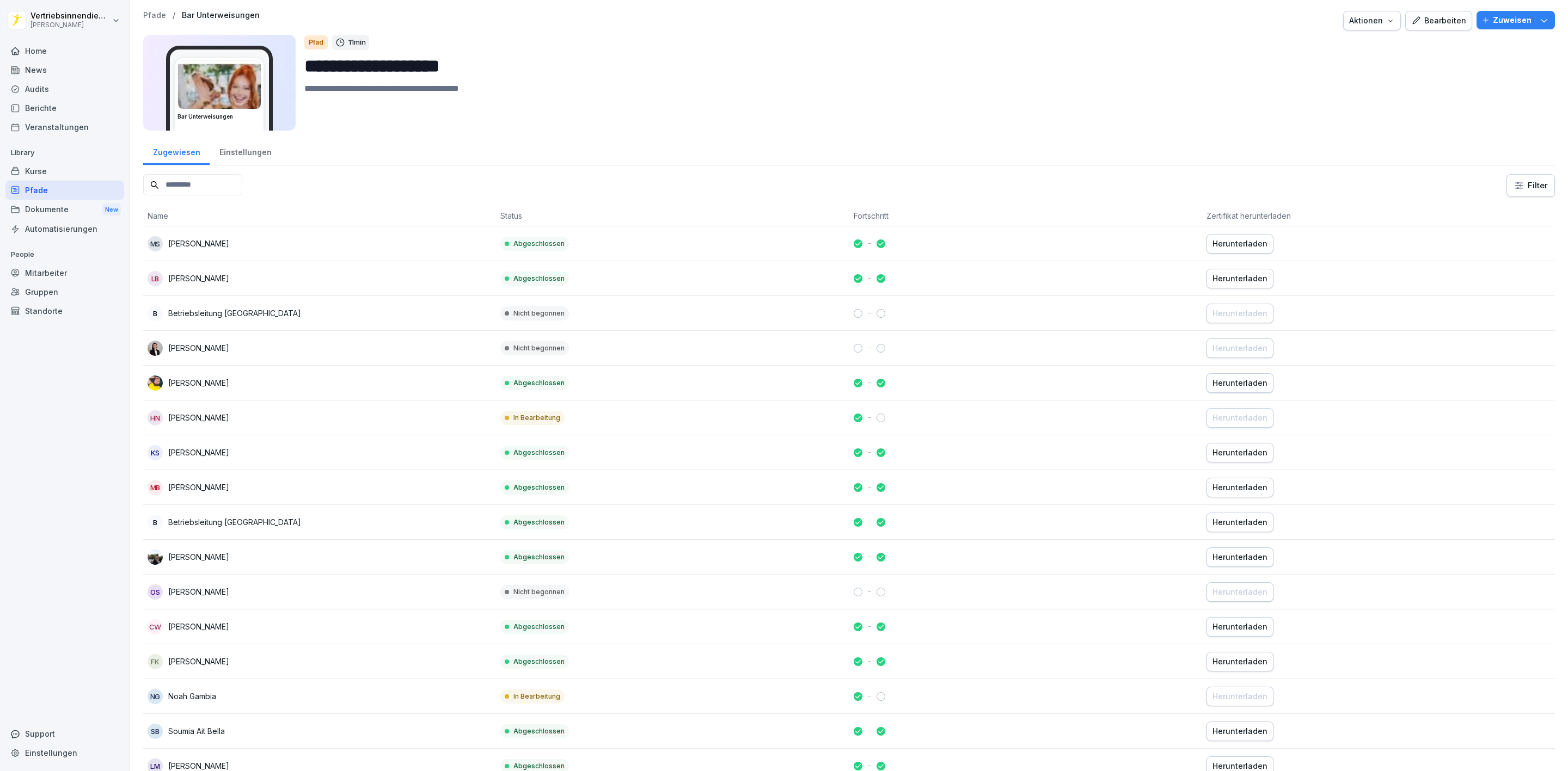
click at [174, 185] on input at bounding box center [193, 185] width 99 height 21
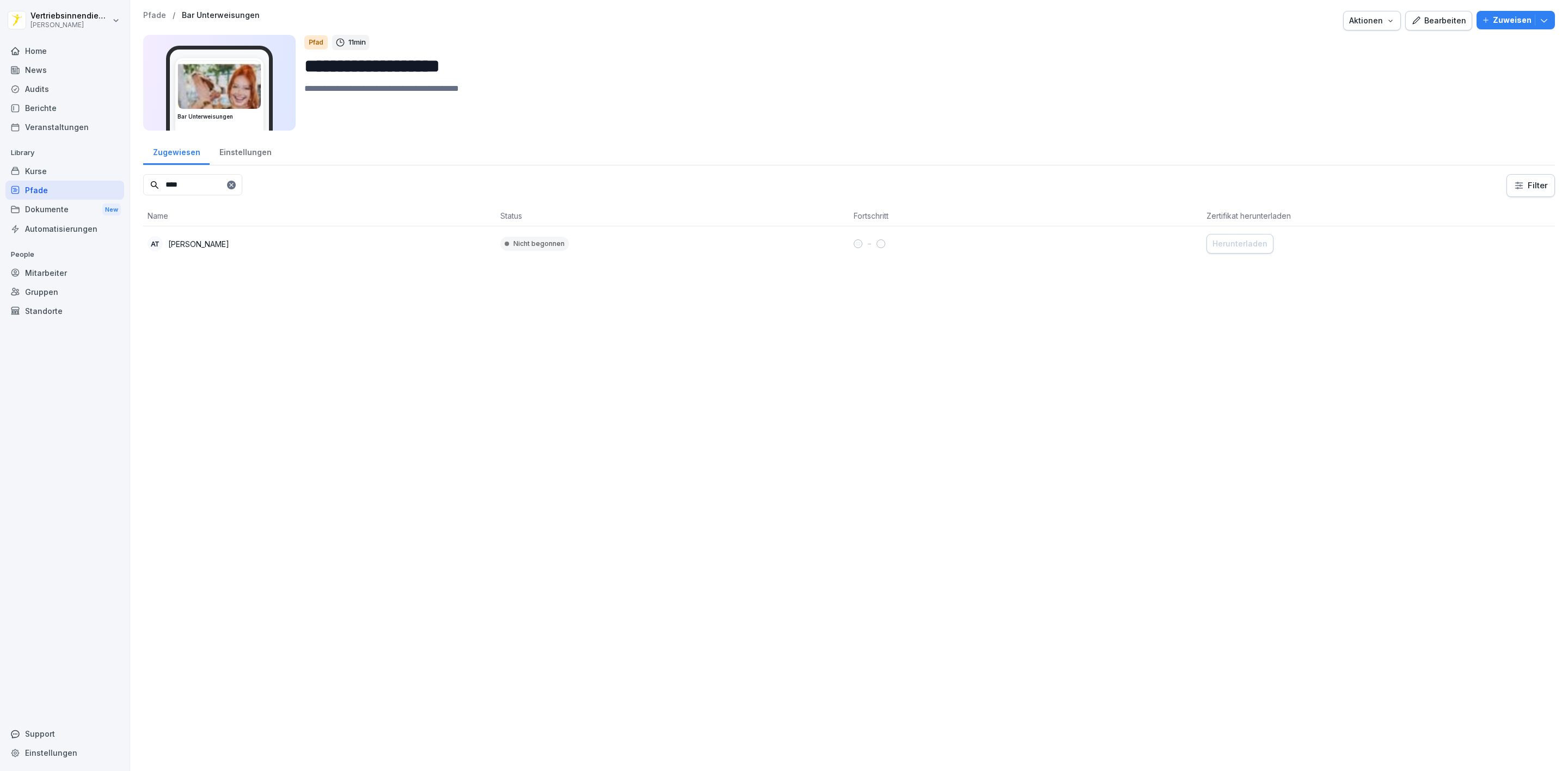
type input "****"
drag, startPoint x: 1349, startPoint y: 51, endPoint x: 1408, endPoint y: 27, distance: 63.7
click at [1349, 53] on div "**********" at bounding box center [925, 83] width 1242 height 96
click at [1446, 13] on button "Bearbeiten" at bounding box center [1438, 20] width 67 height 19
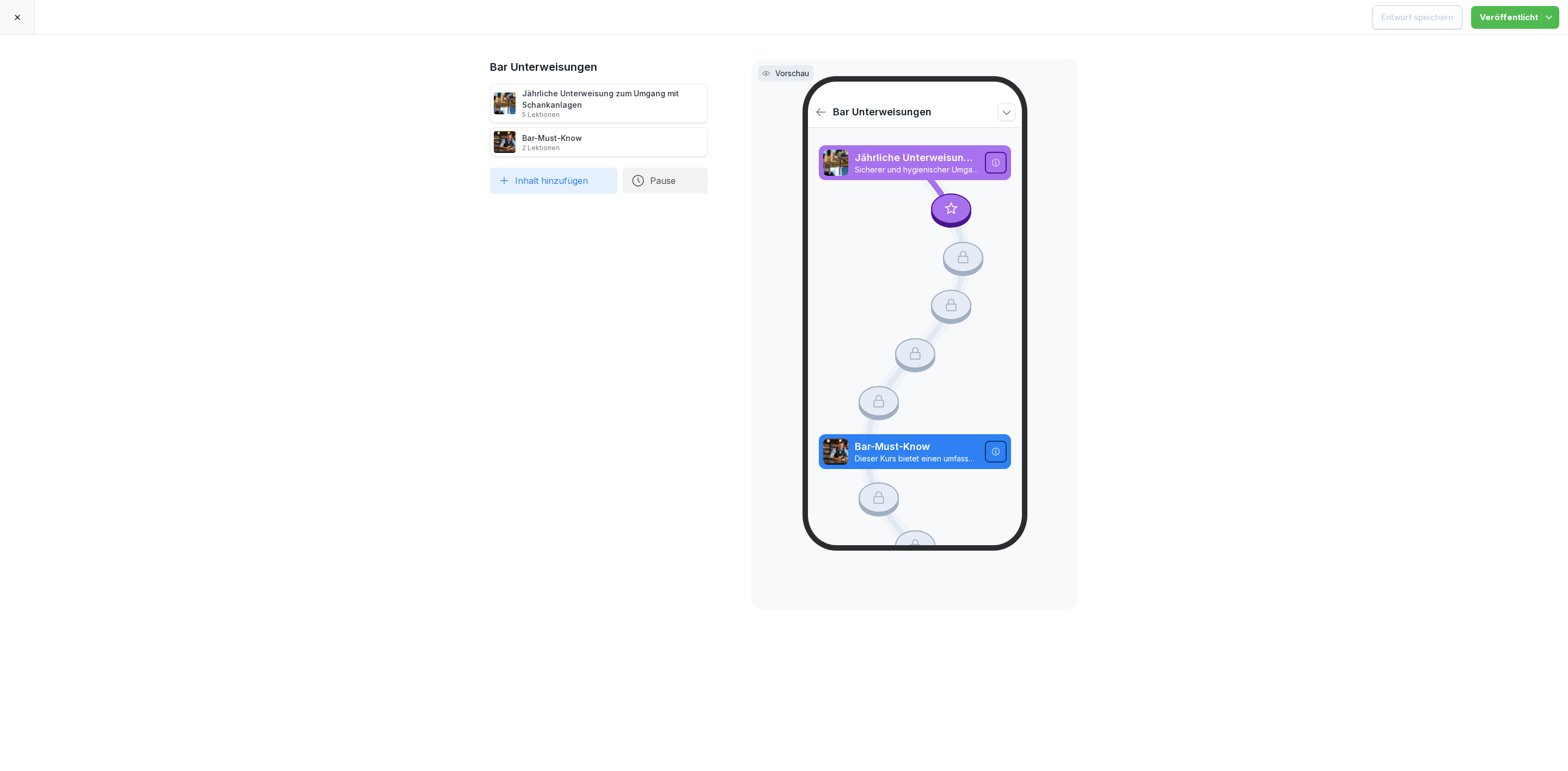
click at [19, 16] on icon at bounding box center [17, 17] width 9 height 9
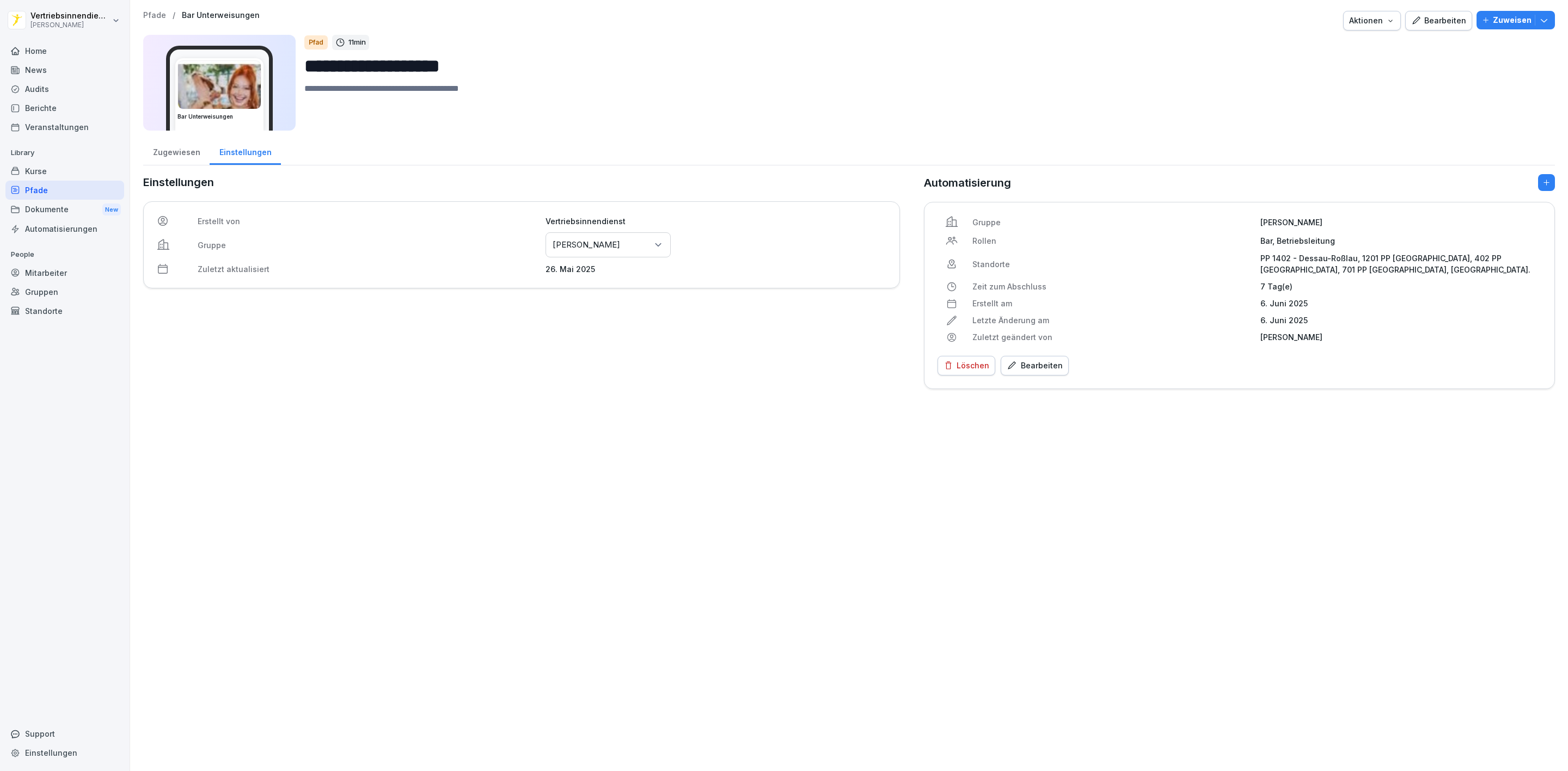
click at [1371, 21] on div "Aktionen" at bounding box center [1372, 21] width 46 height 12
click at [1161, 79] on html "**********" at bounding box center [784, 386] width 1568 height 771
click at [948, 369] on div "Löschen" at bounding box center [966, 365] width 46 height 12
click at [1101, 477] on div "Löschen" at bounding box center [1114, 477] width 33 height 12
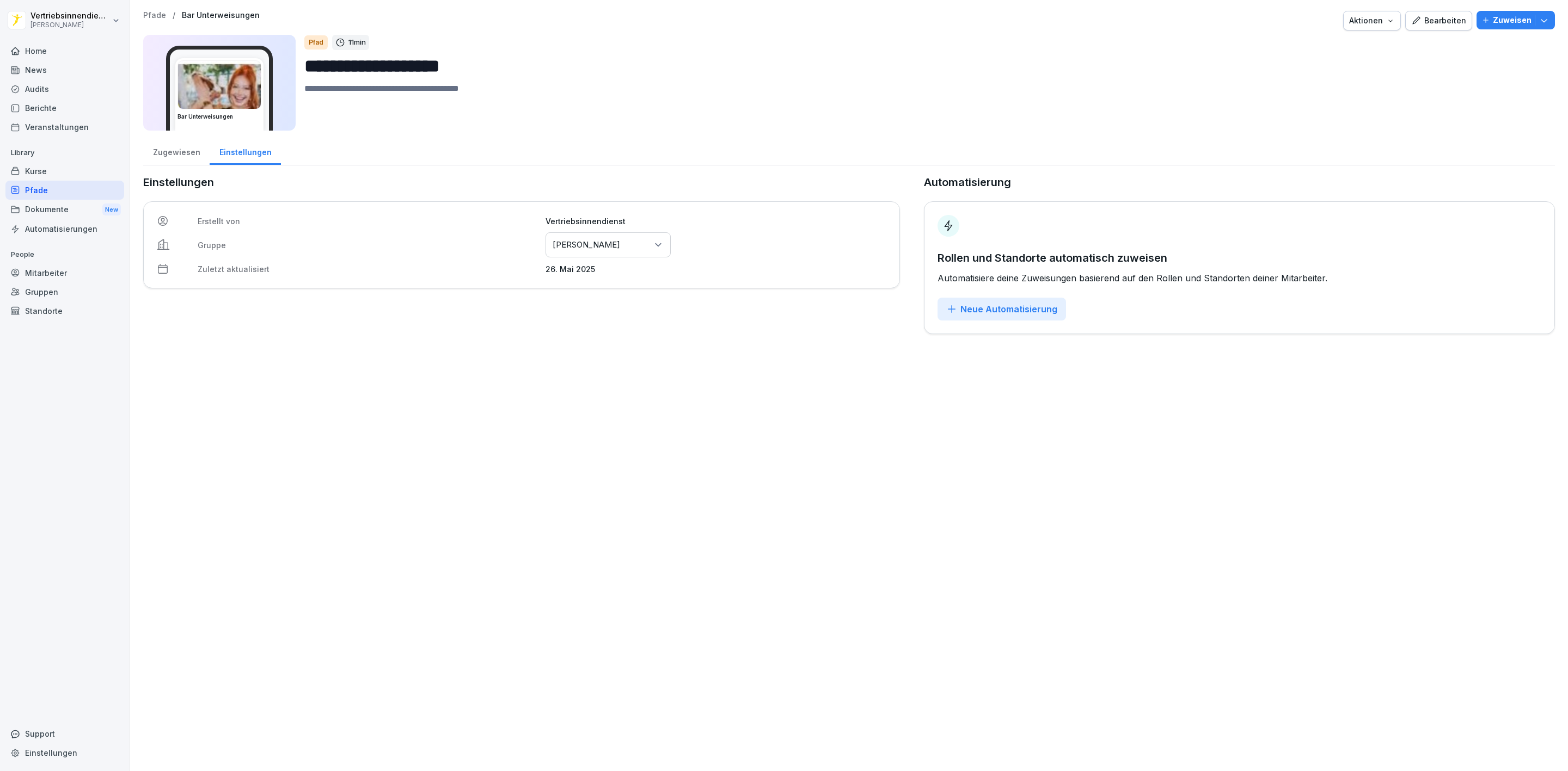
click at [179, 152] on div "Zugewiesen" at bounding box center [176, 150] width 67 height 28
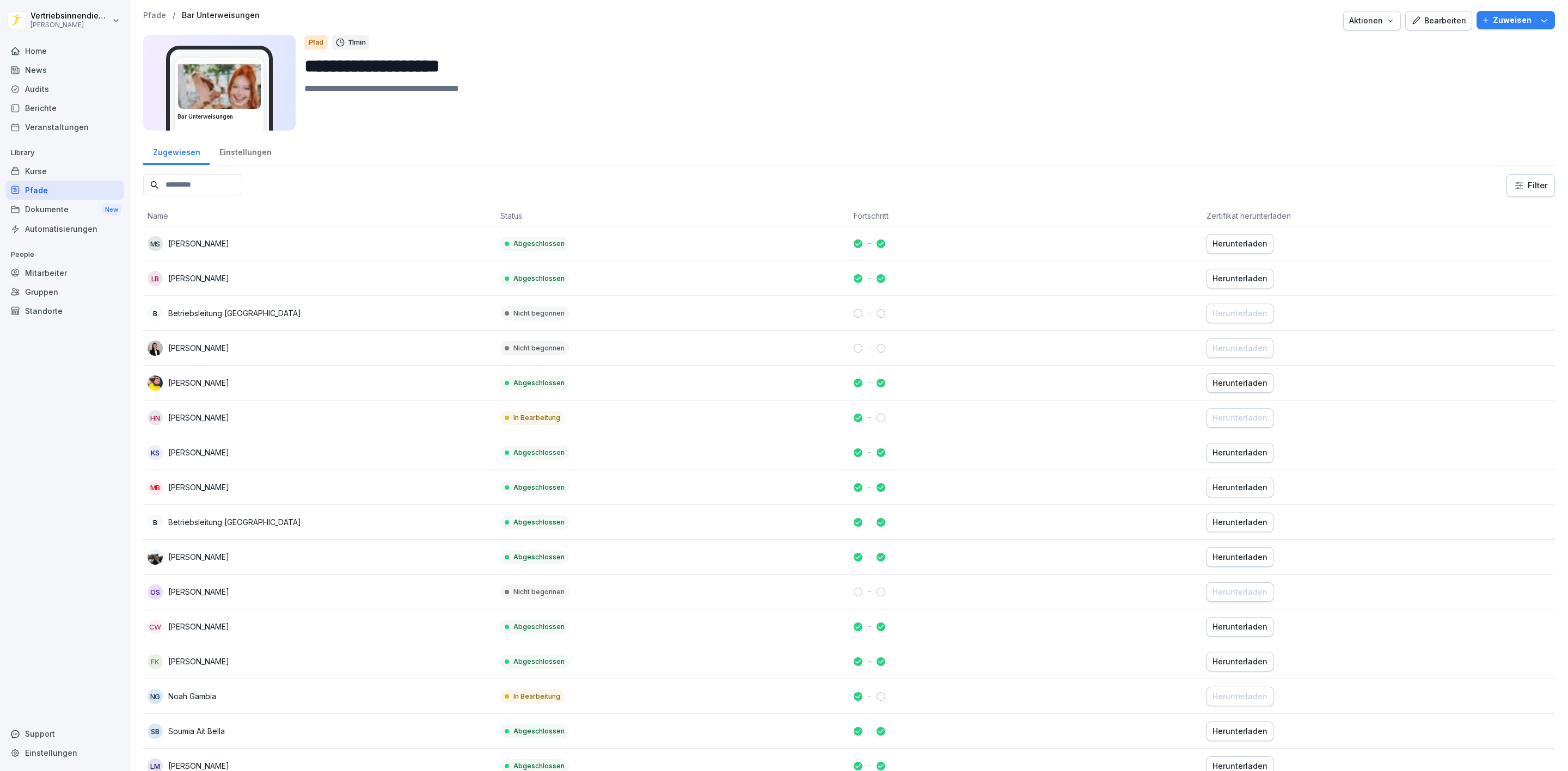
click at [242, 196] on div at bounding box center [193, 186] width 99 height 23
click at [242, 188] on input at bounding box center [193, 185] width 99 height 21
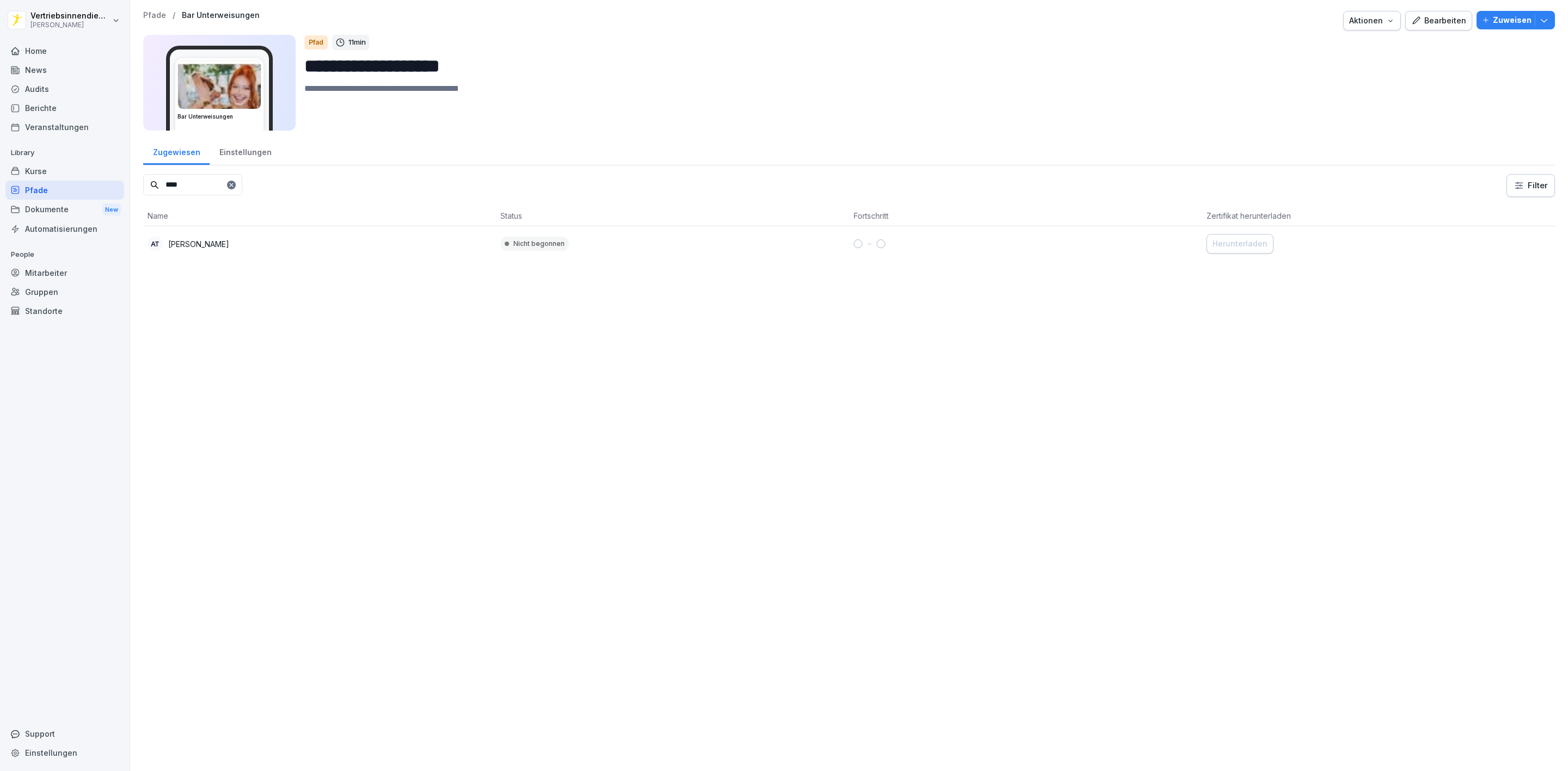
type input "****"
click at [265, 245] on div "AT Aleksandra Todorovic" at bounding box center [320, 244] width 344 height 15
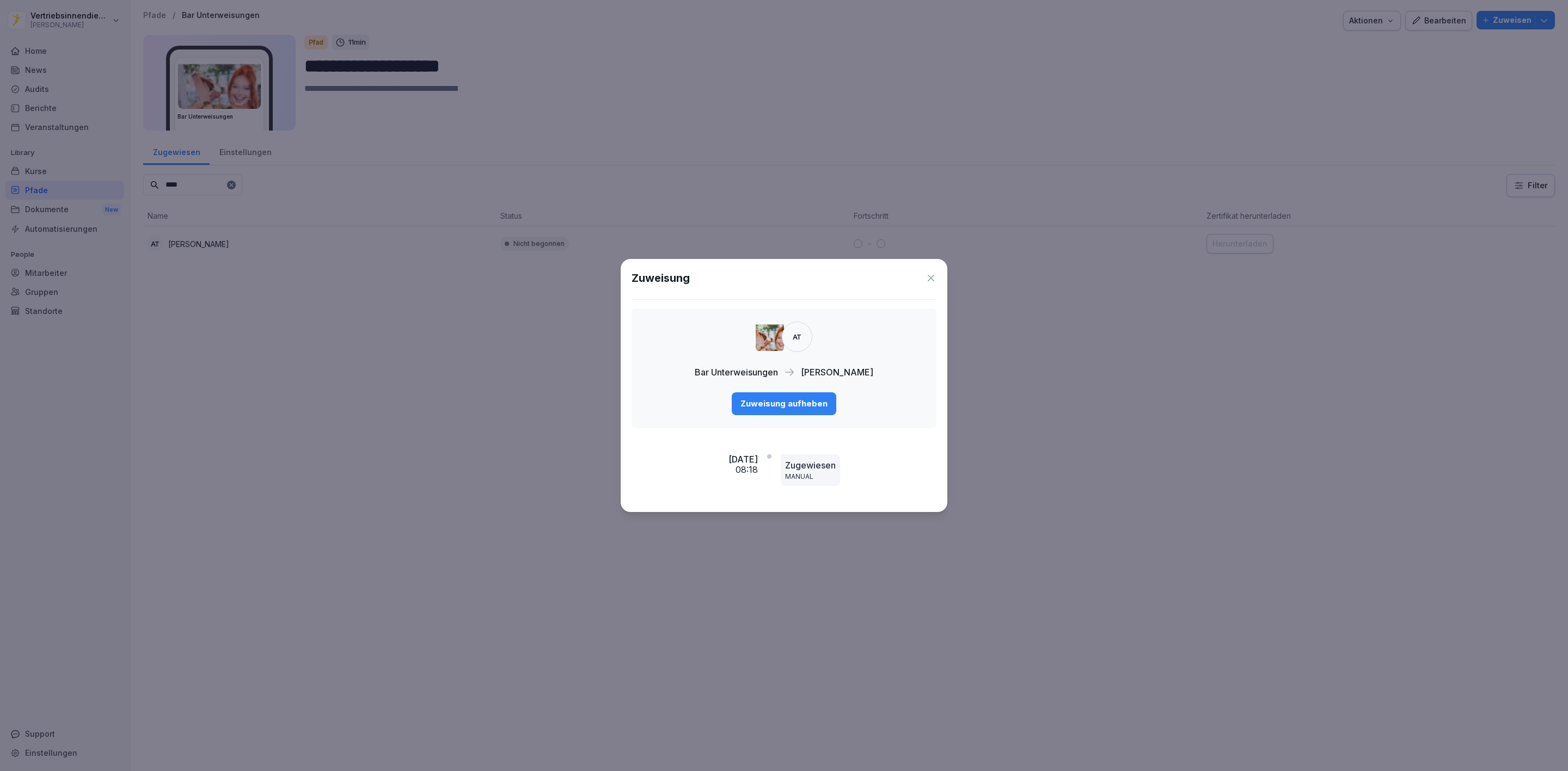
click at [781, 405] on div "Zuweisung aufheben" at bounding box center [784, 403] width 87 height 12
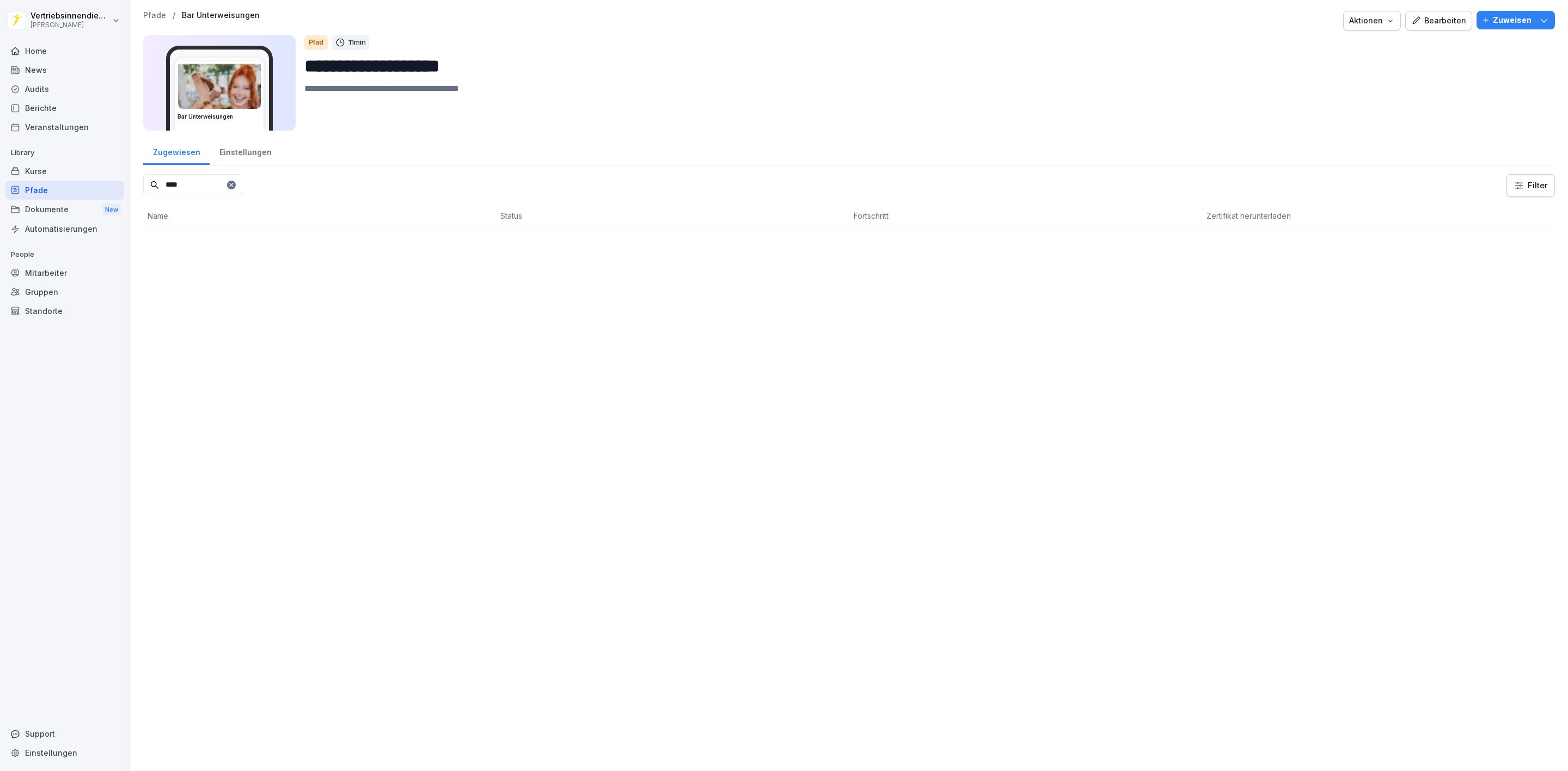
click at [242, 191] on input "****" at bounding box center [193, 185] width 99 height 21
click at [234, 186] on icon at bounding box center [231, 185] width 6 height 6
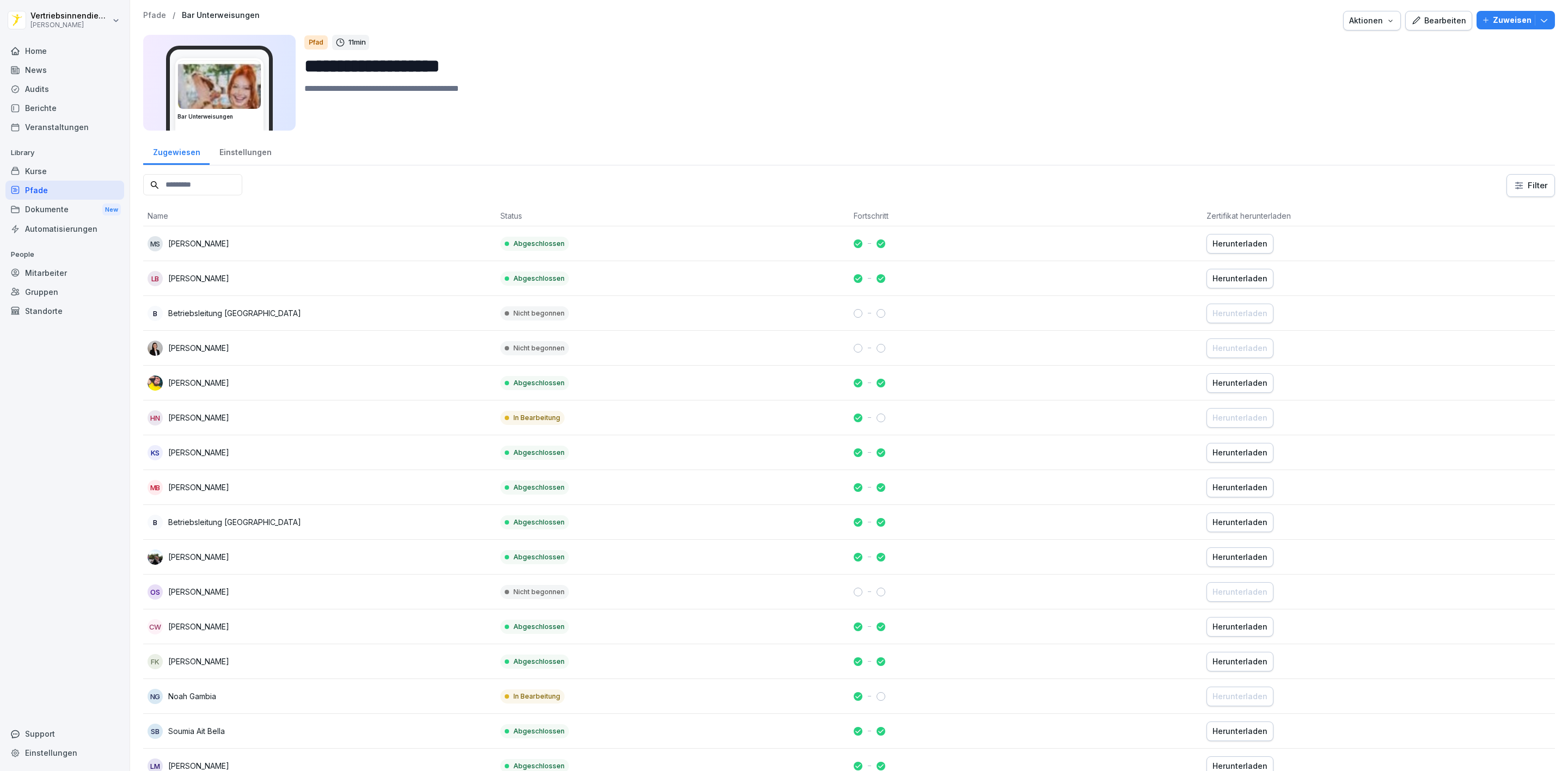
click at [218, 183] on input at bounding box center [193, 185] width 99 height 21
click at [1353, 61] on input "**********" at bounding box center [925, 66] width 1242 height 28
click at [1482, 24] on div "Zuweisen" at bounding box center [1516, 20] width 67 height 12
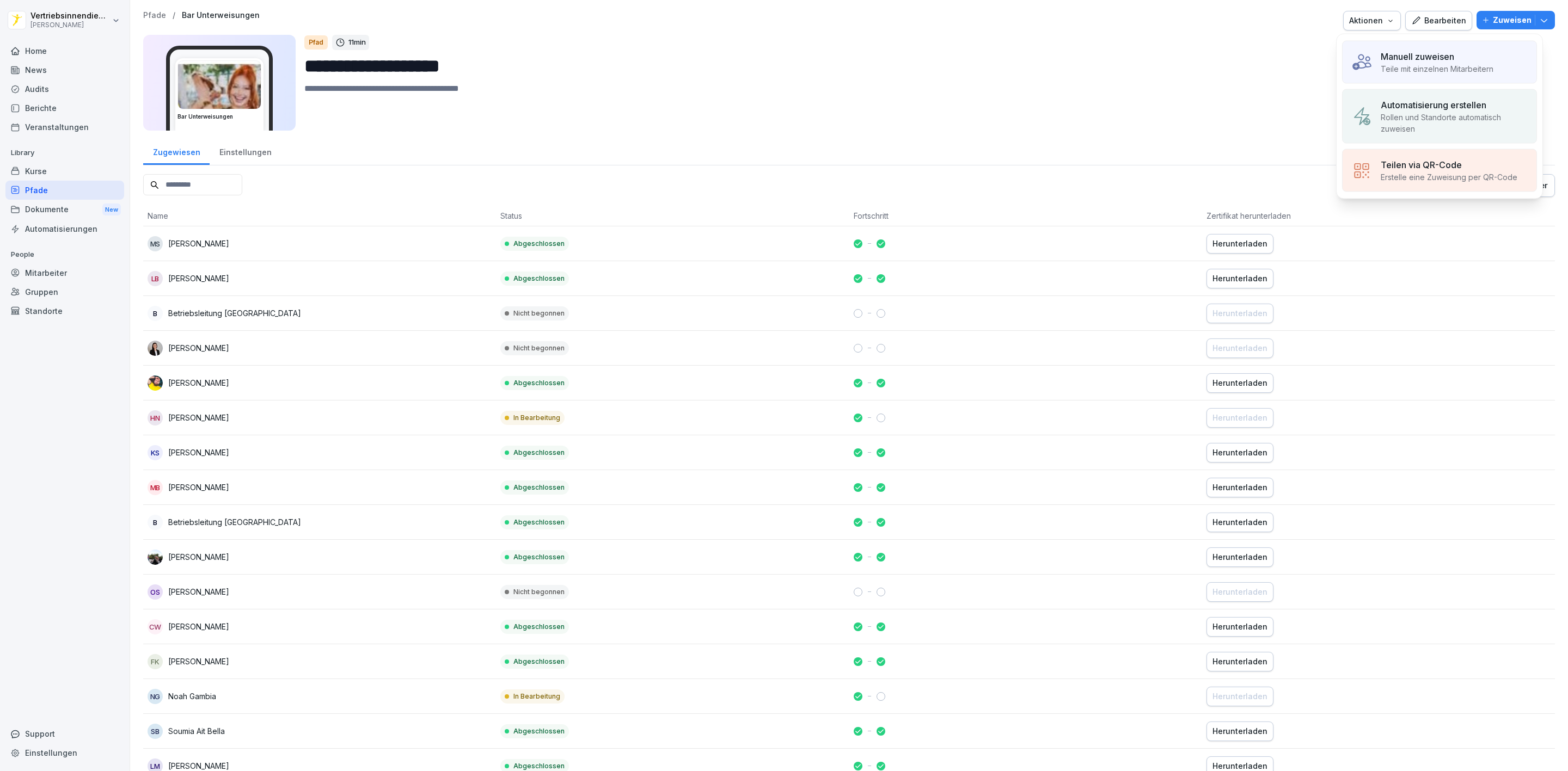
click at [1421, 106] on p "Automatisierung erstellen" at bounding box center [1433, 105] width 105 height 13
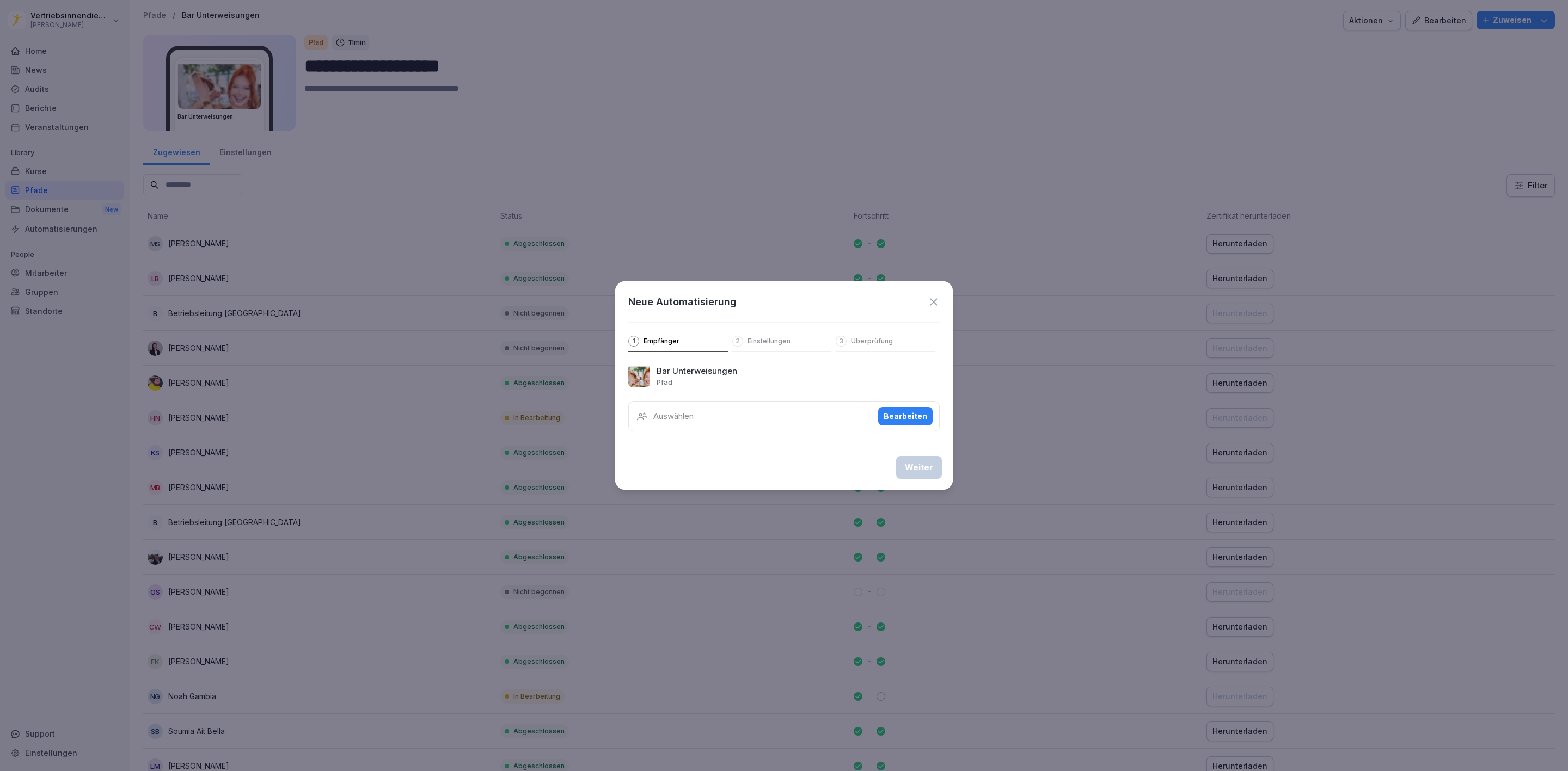
click at [901, 412] on div "Bearbeiten" at bounding box center [905, 416] width 44 height 12
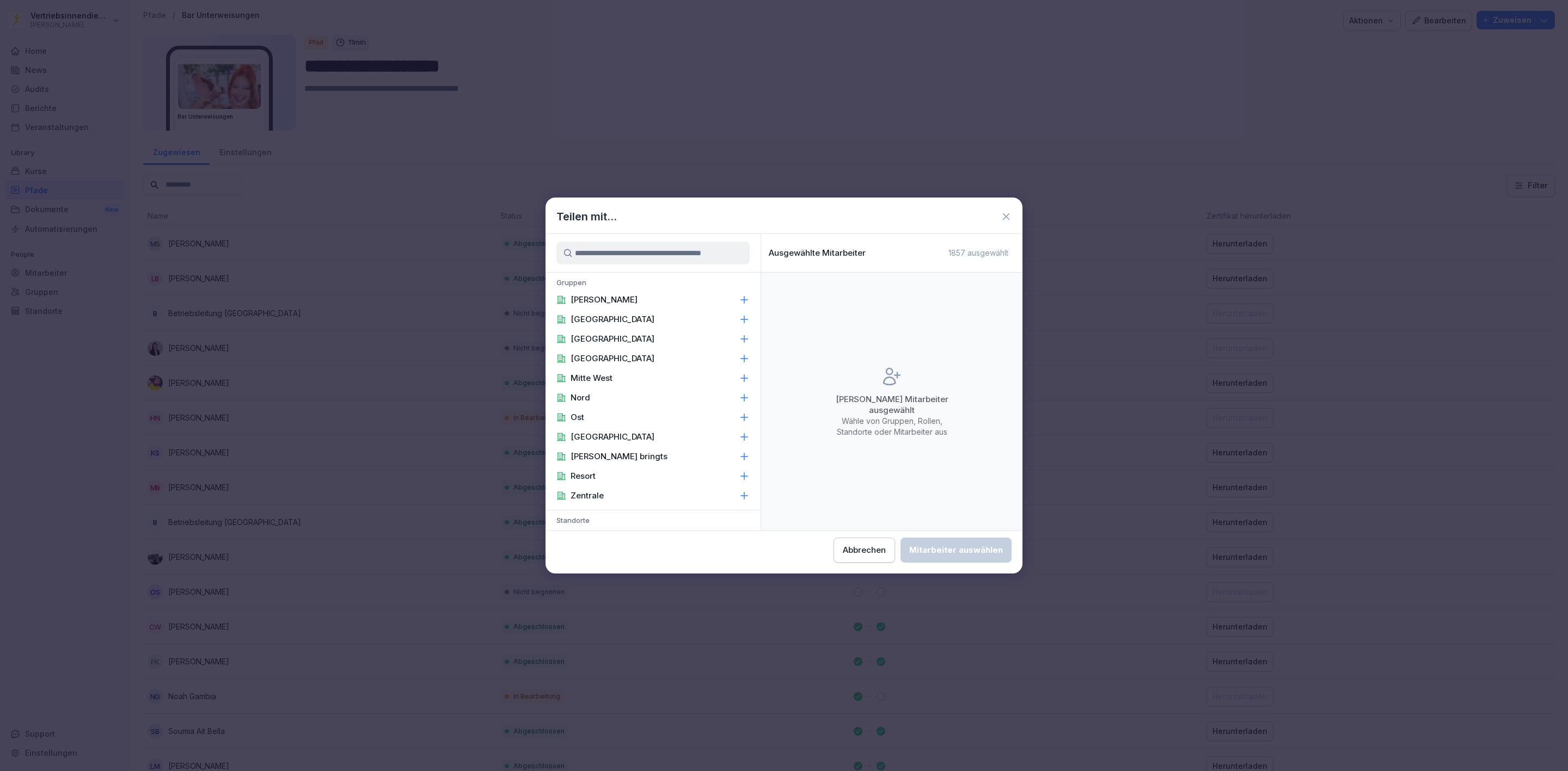
click at [599, 299] on p "[PERSON_NAME]" at bounding box center [604, 300] width 67 height 11
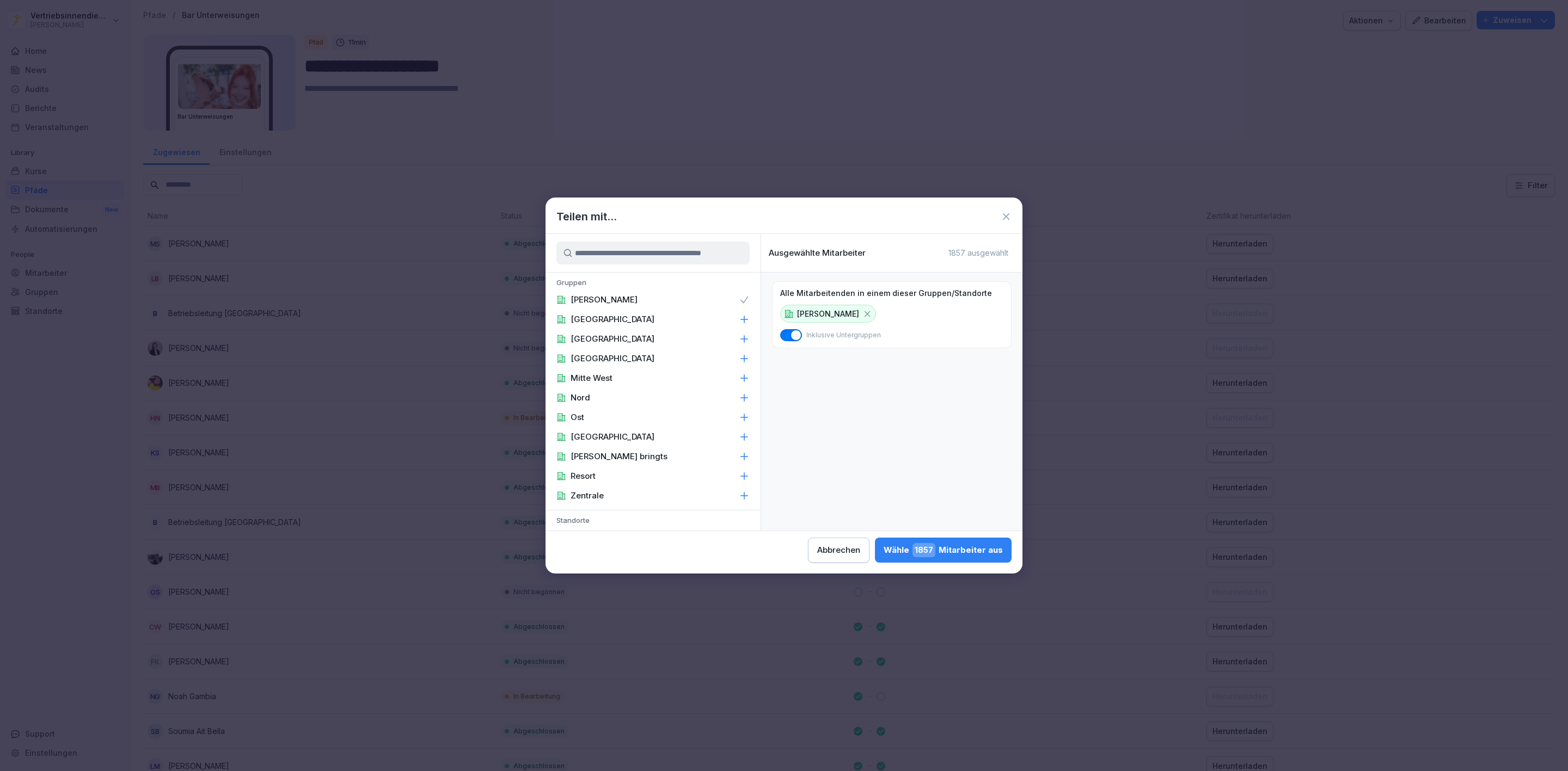
click at [601, 249] on input at bounding box center [653, 253] width 194 height 23
type input "**"
click at [598, 341] on p "Onboarding" at bounding box center [594, 338] width 47 height 11
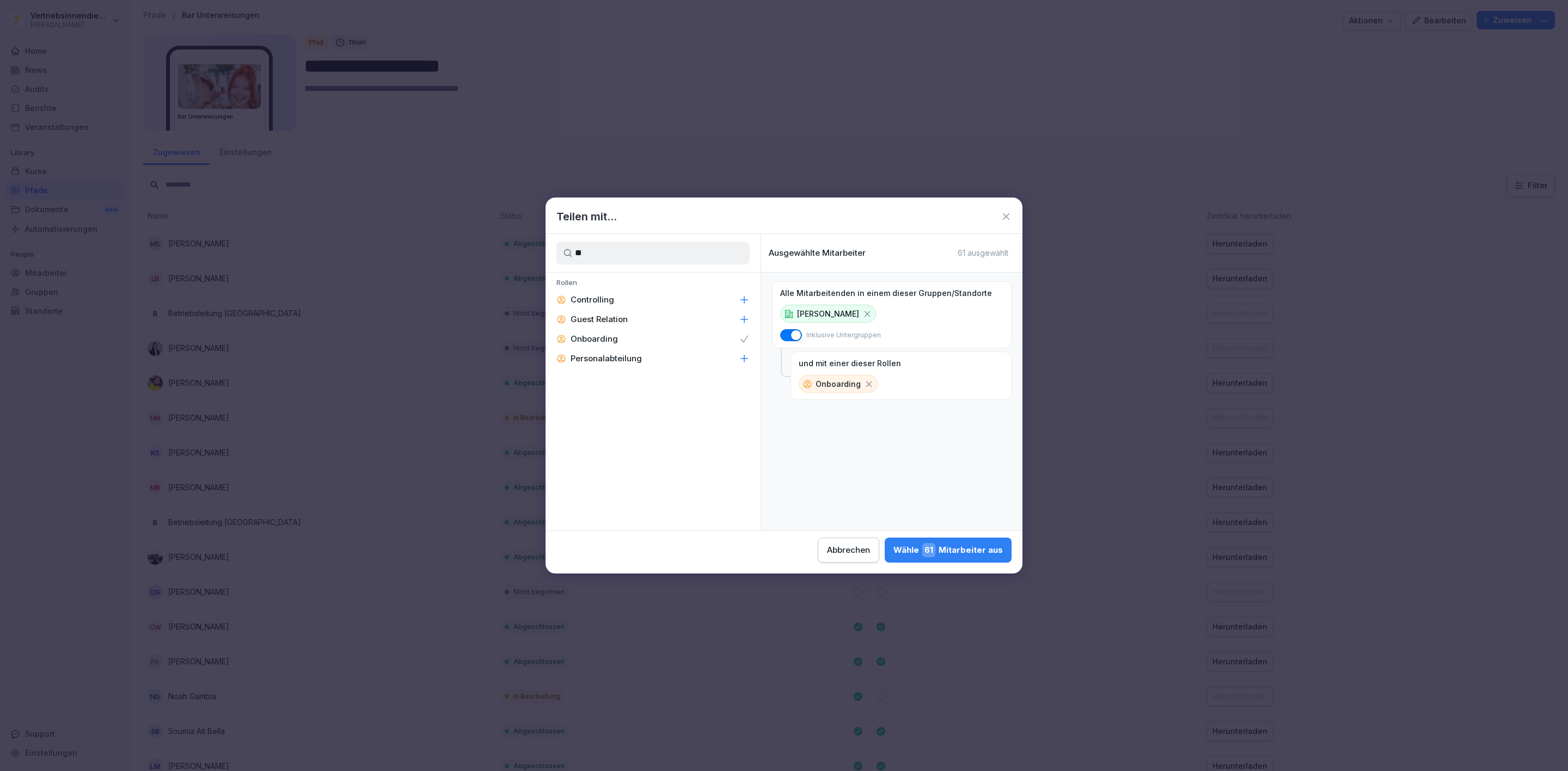
drag, startPoint x: 606, startPoint y: 257, endPoint x: 554, endPoint y: 248, distance: 52.8
click at [555, 250] on div "**" at bounding box center [653, 252] width 215 height 38
type input "***"
click at [643, 299] on div "Bar" at bounding box center [653, 300] width 215 height 19
click at [625, 318] on div "Barleitung" at bounding box center [653, 319] width 215 height 19
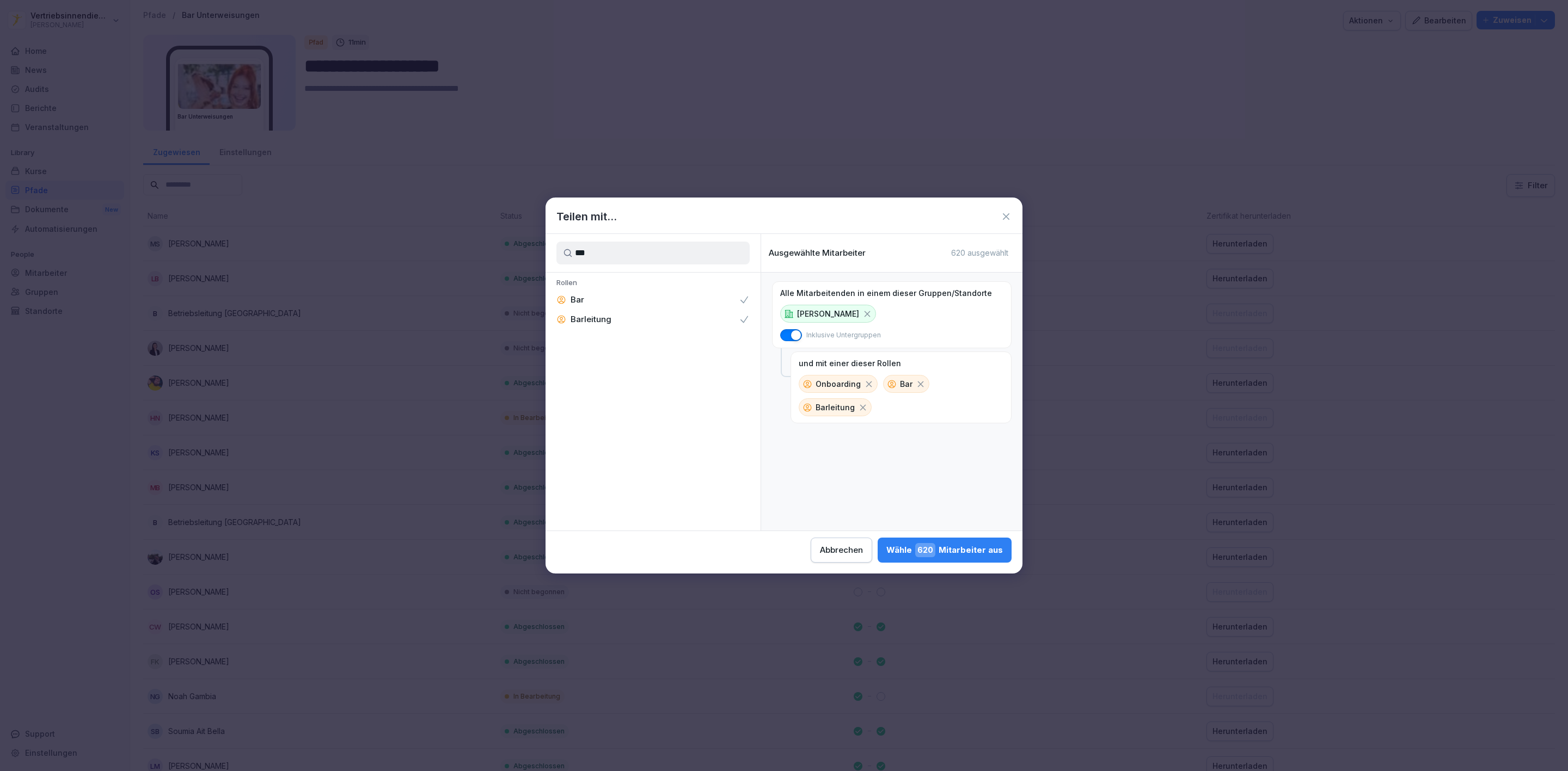
click at [907, 545] on div "Wähle 620 Mitarbeiter aus" at bounding box center [944, 550] width 116 height 14
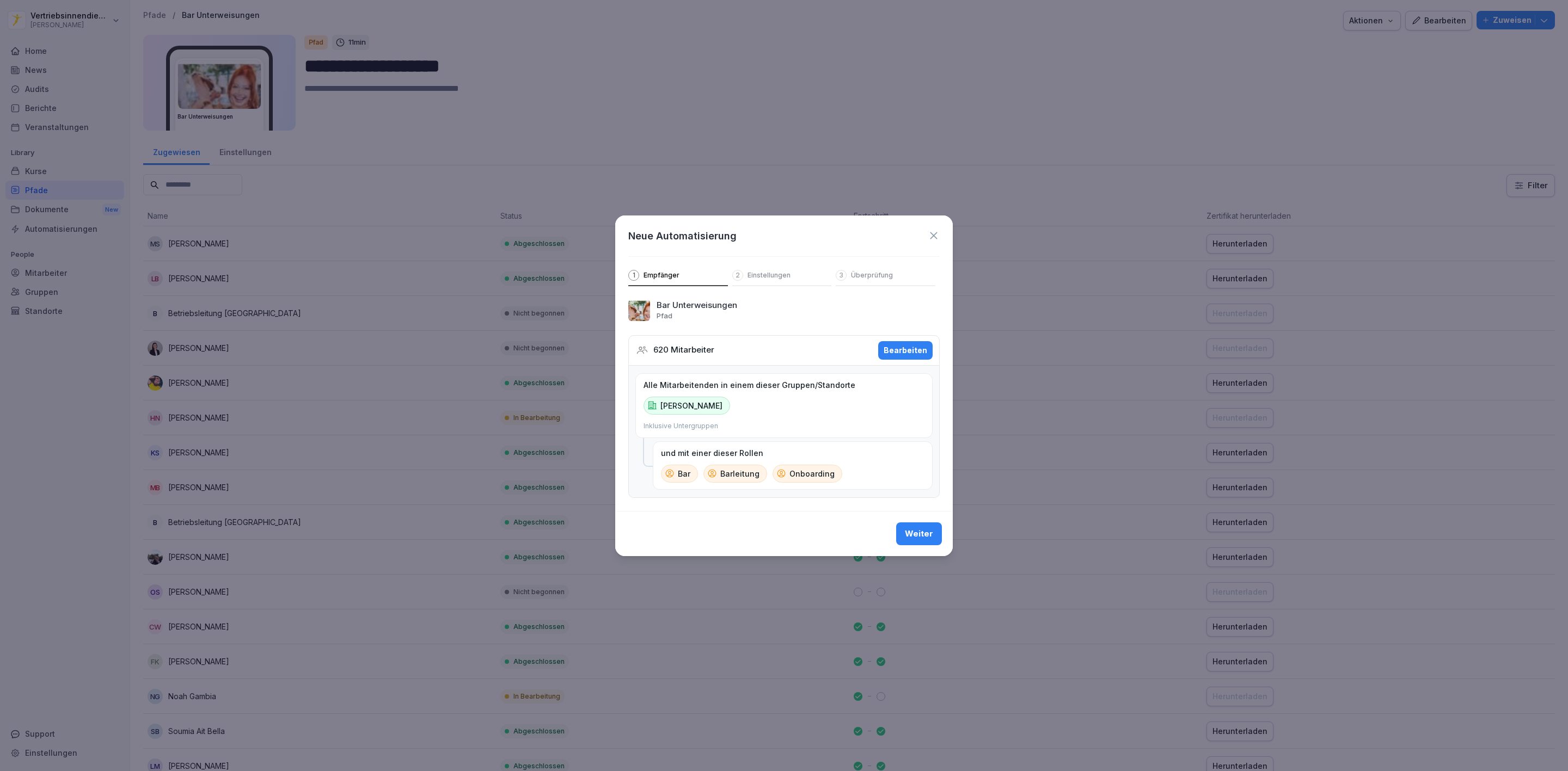
click at [923, 540] on div "Weiter" at bounding box center [918, 533] width 28 height 12
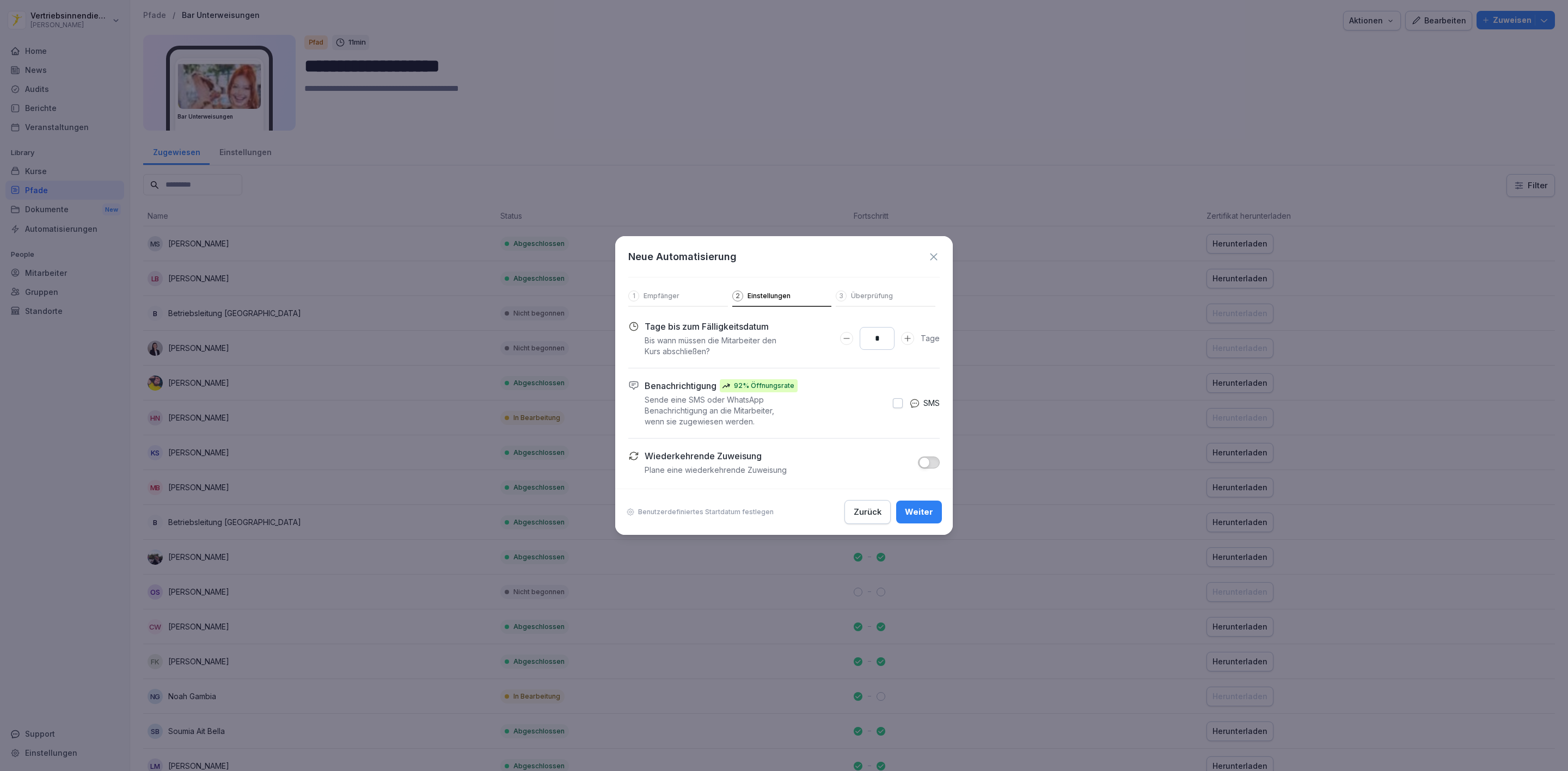
click at [939, 259] on div "Neue Automatisierung 1 Empfänger 2 Einstellungen 3 Überprüfung" at bounding box center [784, 272] width 338 height 71
click at [933, 253] on icon at bounding box center [933, 257] width 12 height 12
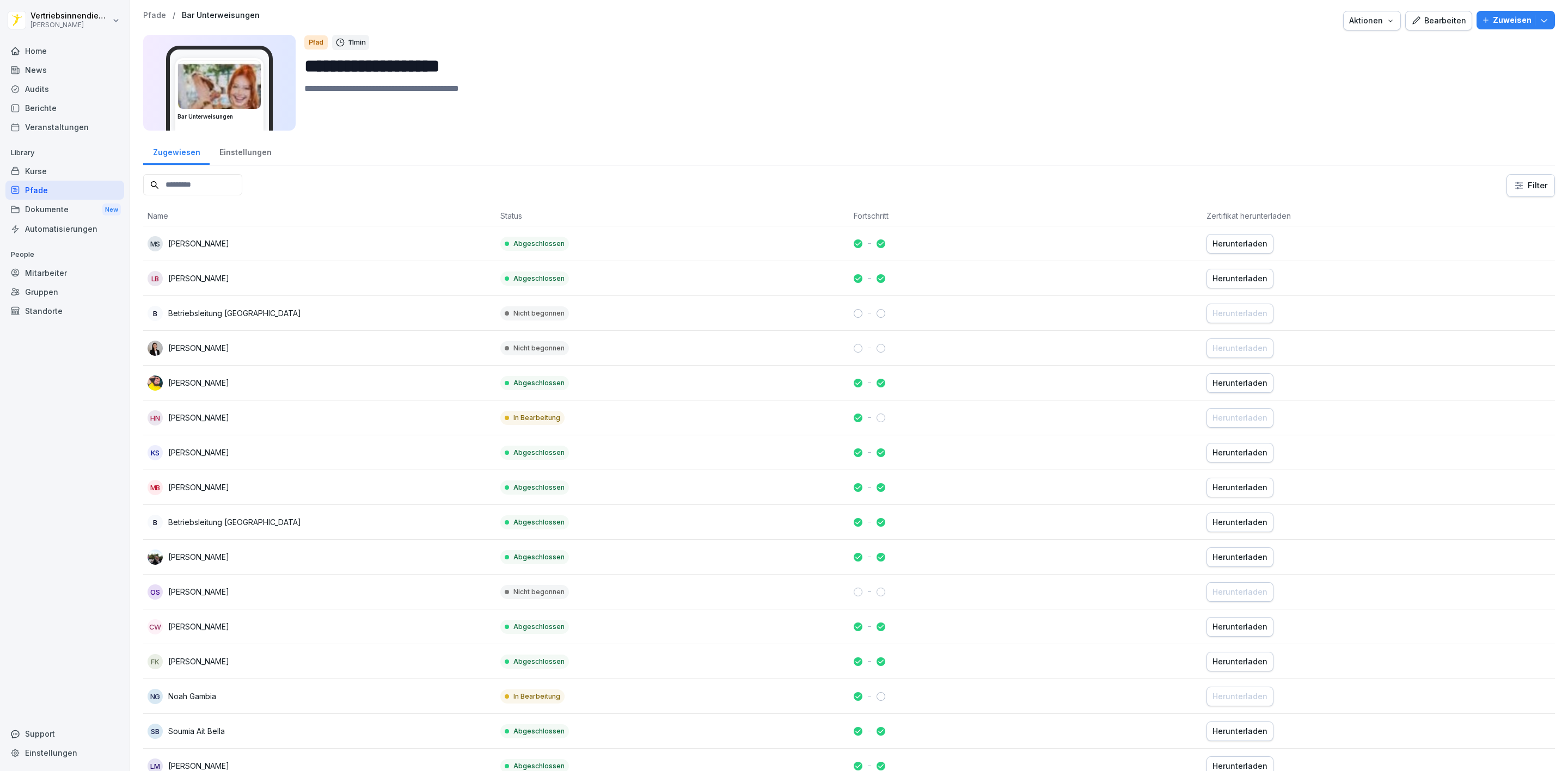
click at [47, 194] on div "Pfade" at bounding box center [65, 190] width 119 height 19
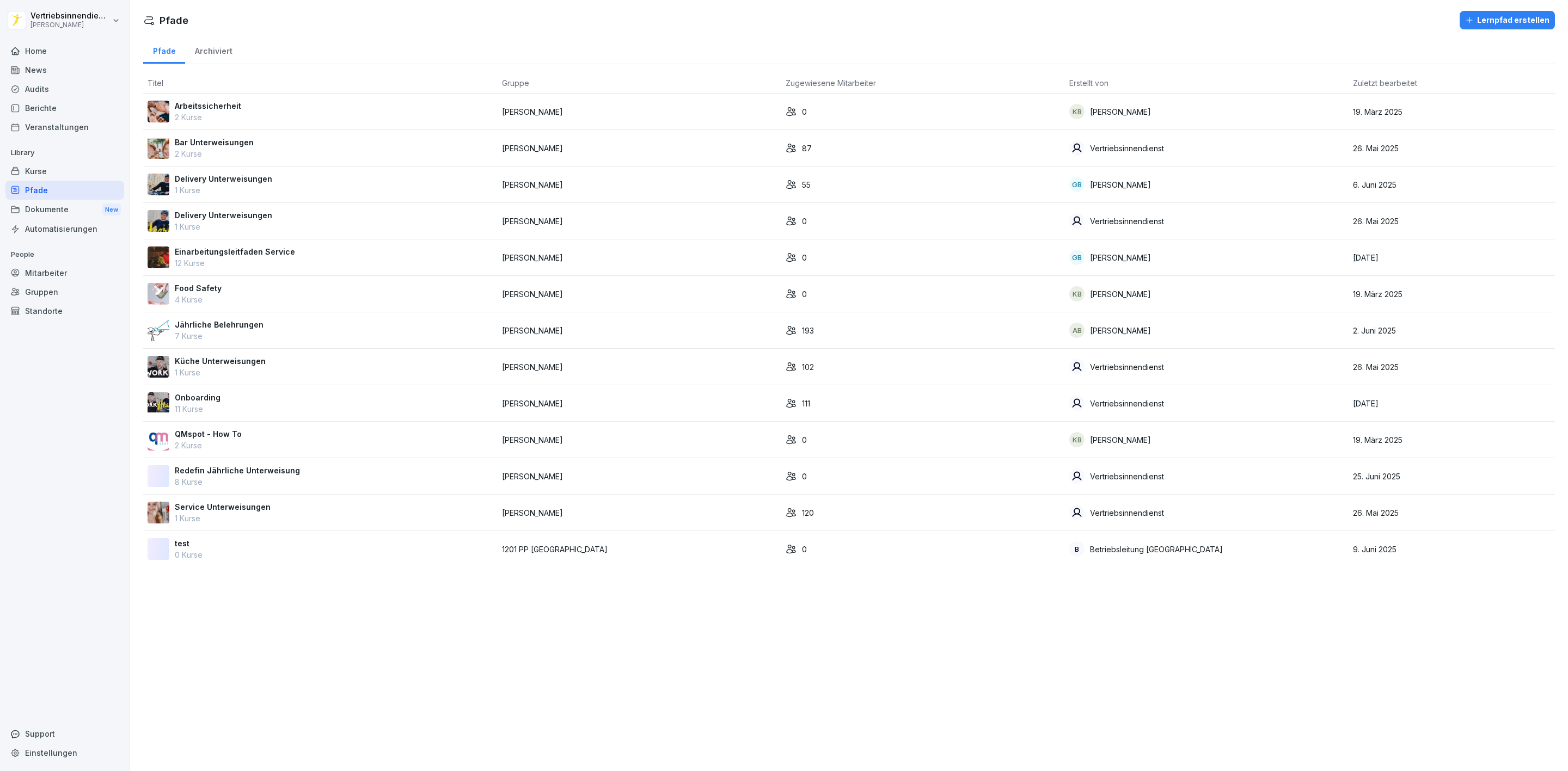
click at [258, 211] on p "Delivery Unterweisungen" at bounding box center [224, 215] width 98 height 11
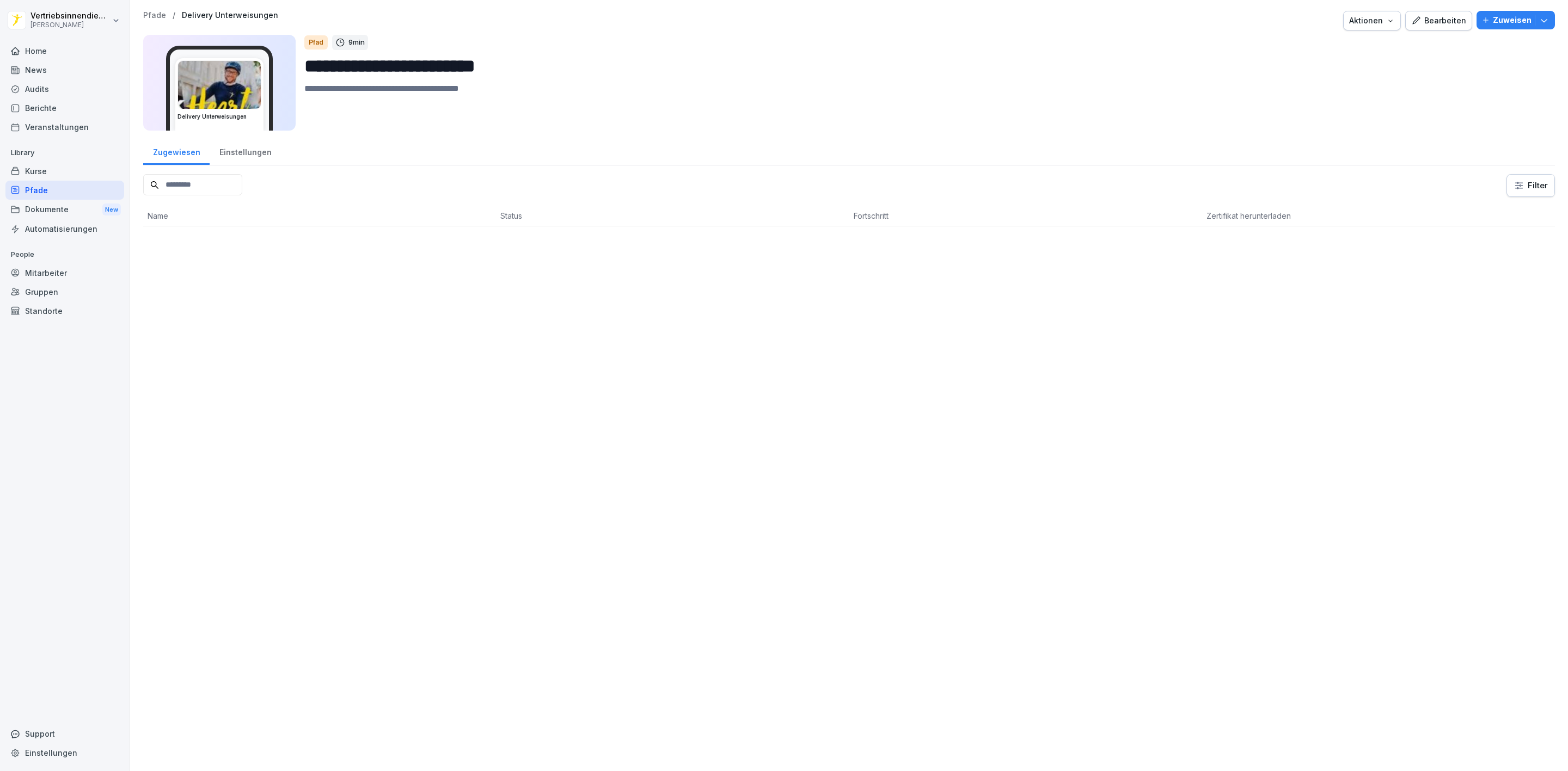
click at [189, 185] on input at bounding box center [193, 185] width 99 height 21
type input "**"
click at [233, 184] on icon at bounding box center [231, 184] width 4 height 4
click at [53, 172] on div "Kurse" at bounding box center [65, 171] width 119 height 19
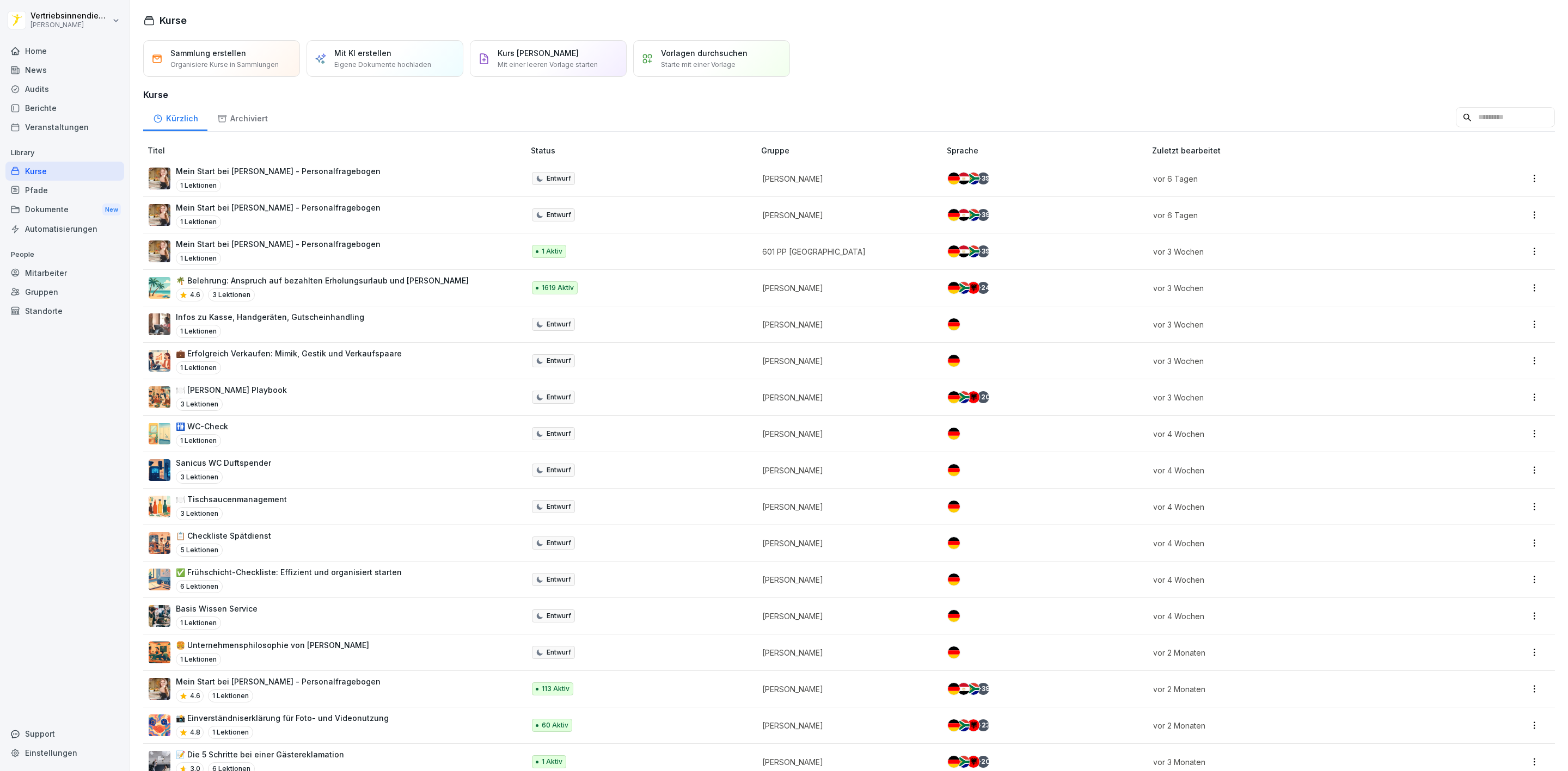
click at [49, 182] on div "Pfade" at bounding box center [65, 190] width 119 height 19
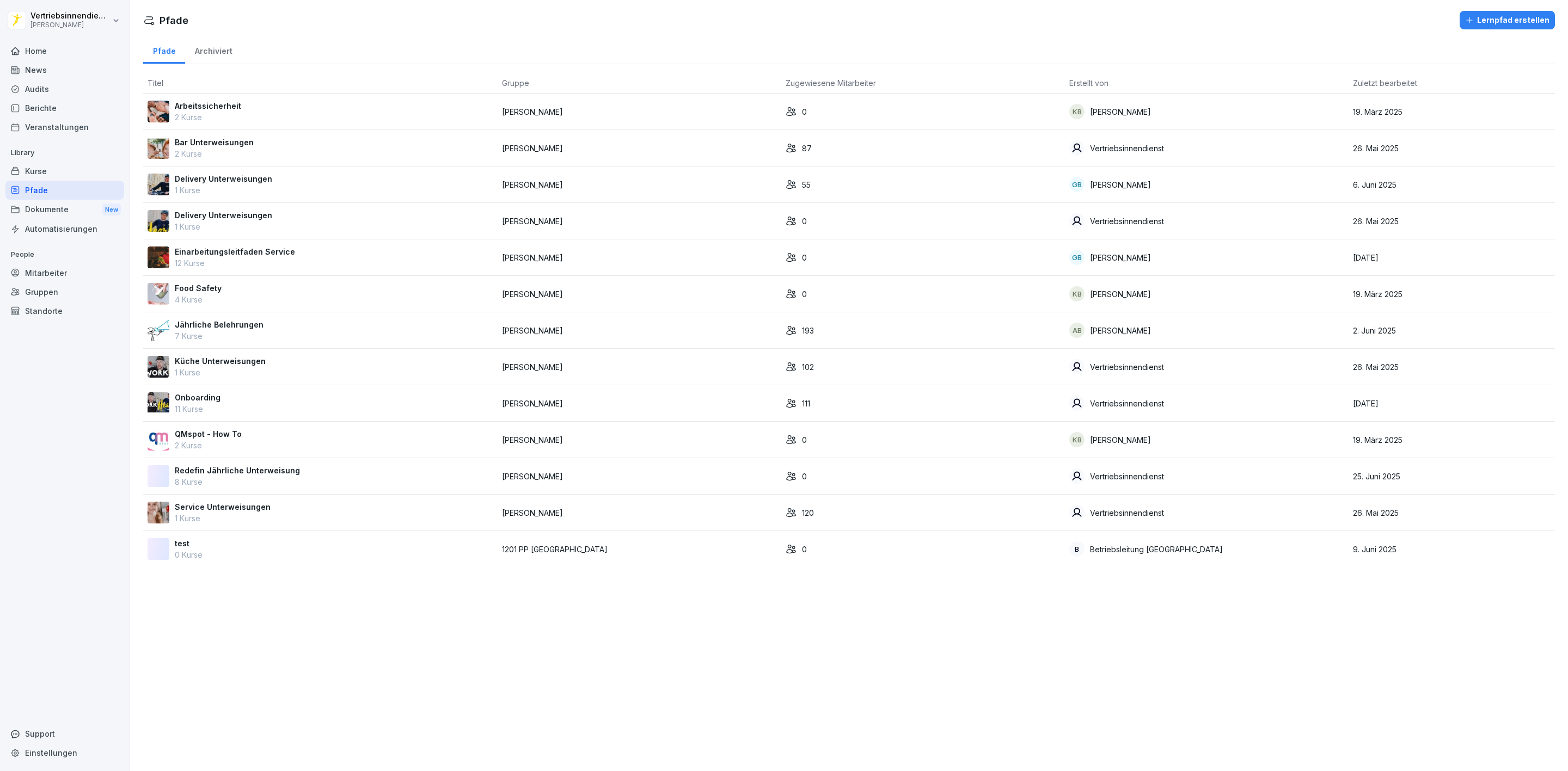
click at [247, 183] on p "Delivery Unterweisungen" at bounding box center [224, 178] width 98 height 11
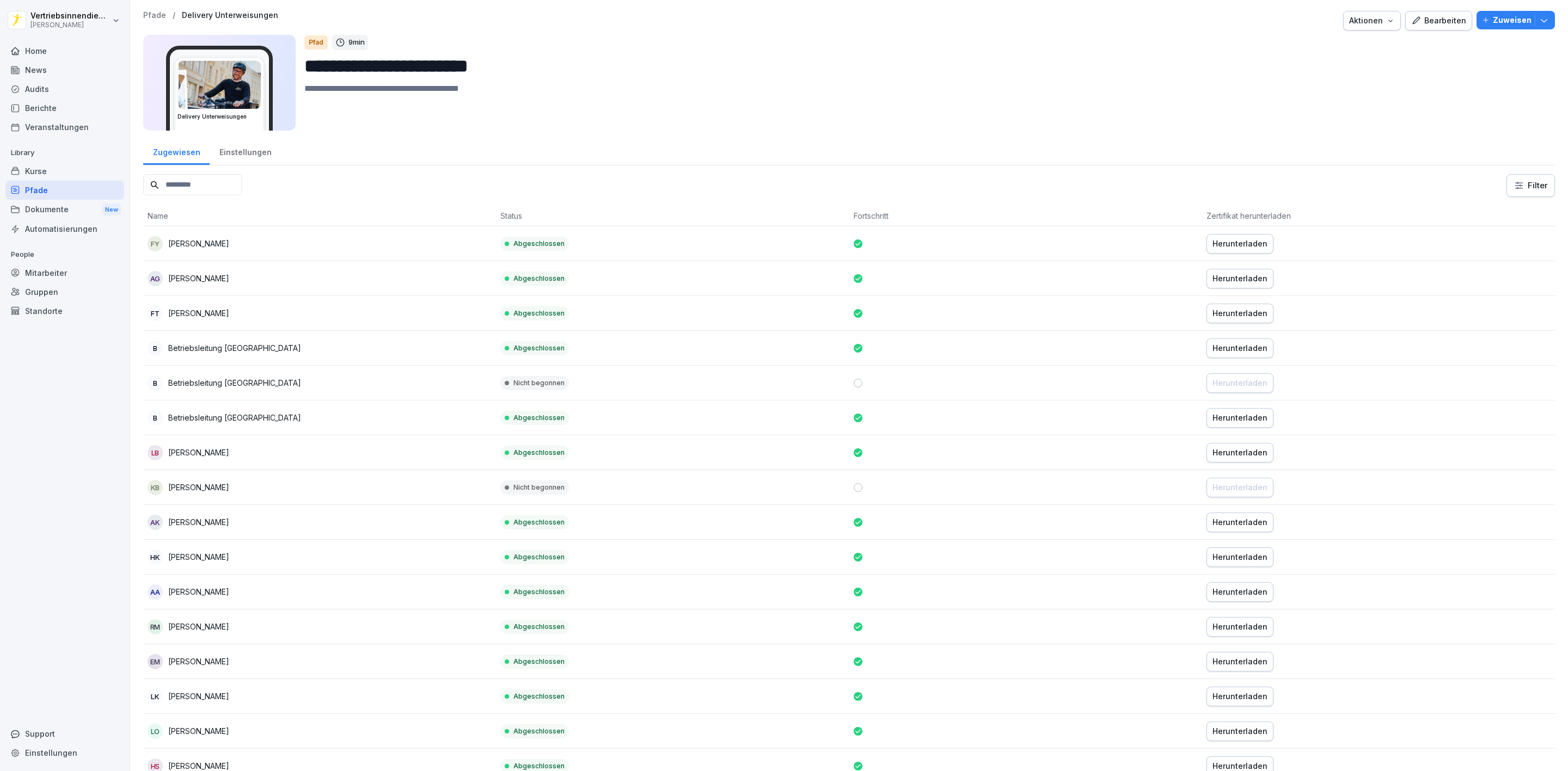
click at [222, 184] on input at bounding box center [193, 185] width 99 height 21
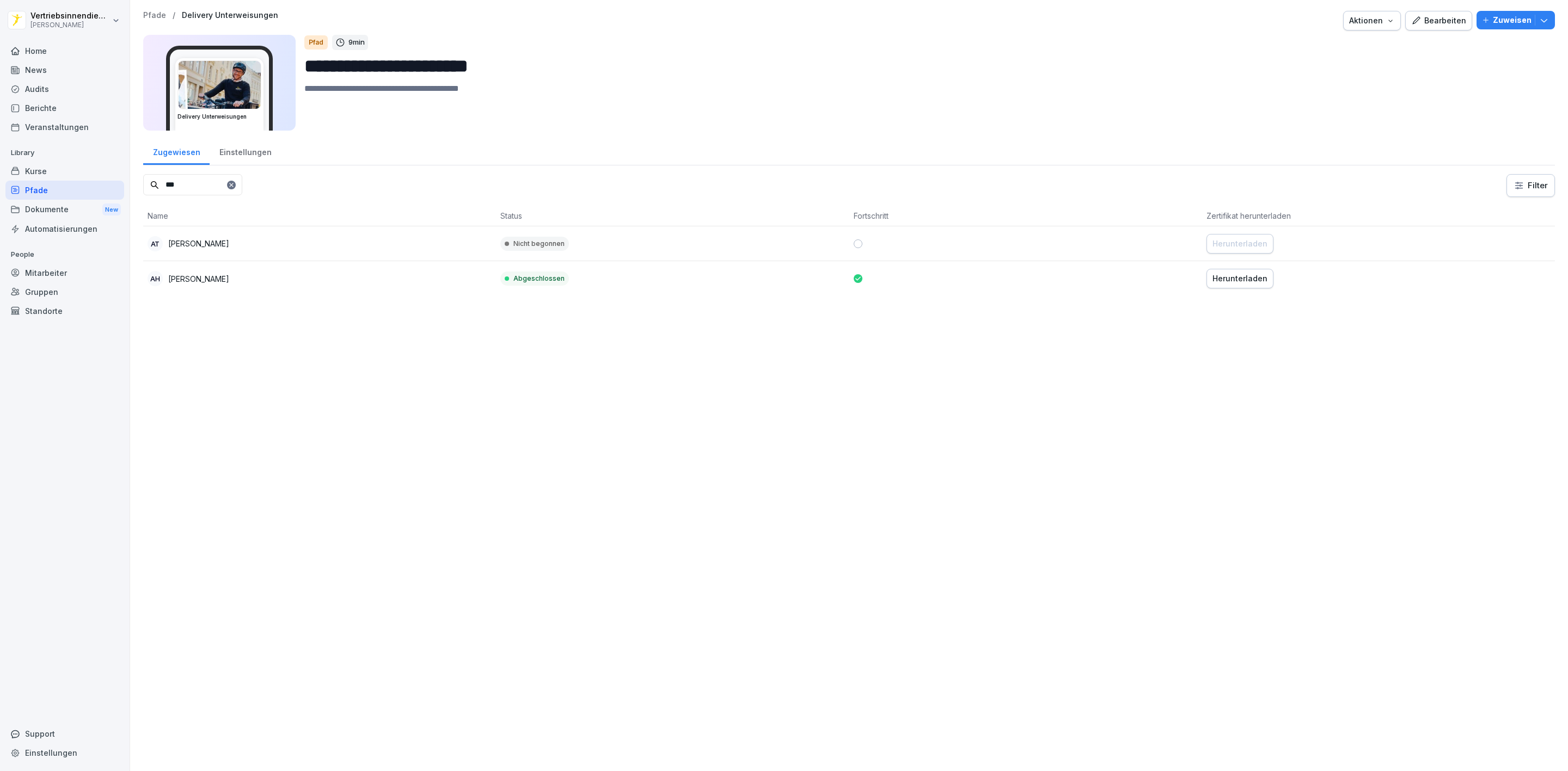
type input "***"
click at [695, 241] on td "Nicht begonnen" at bounding box center [673, 244] width 353 height 35
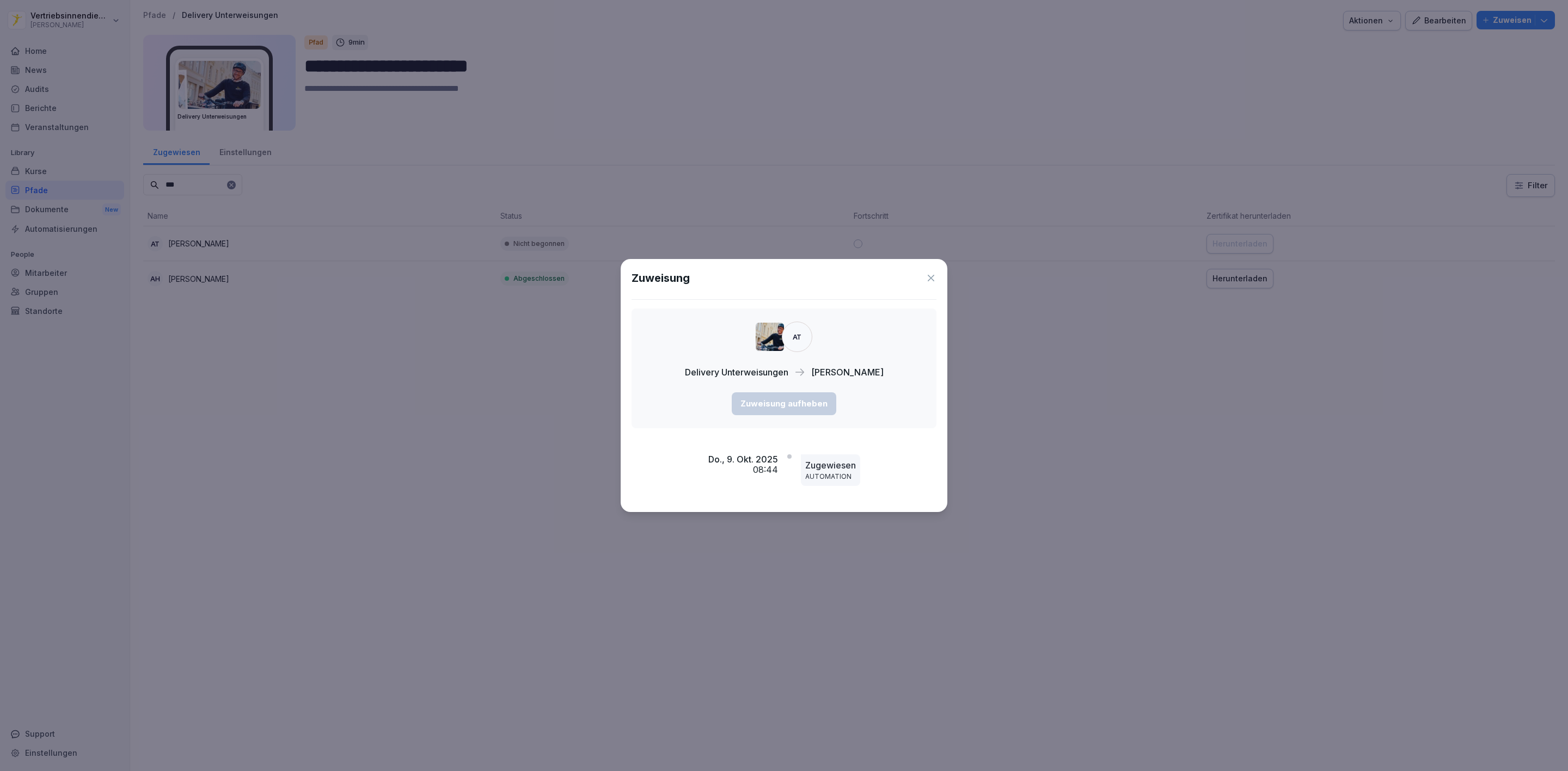
click at [929, 278] on icon at bounding box center [931, 277] width 11 height 11
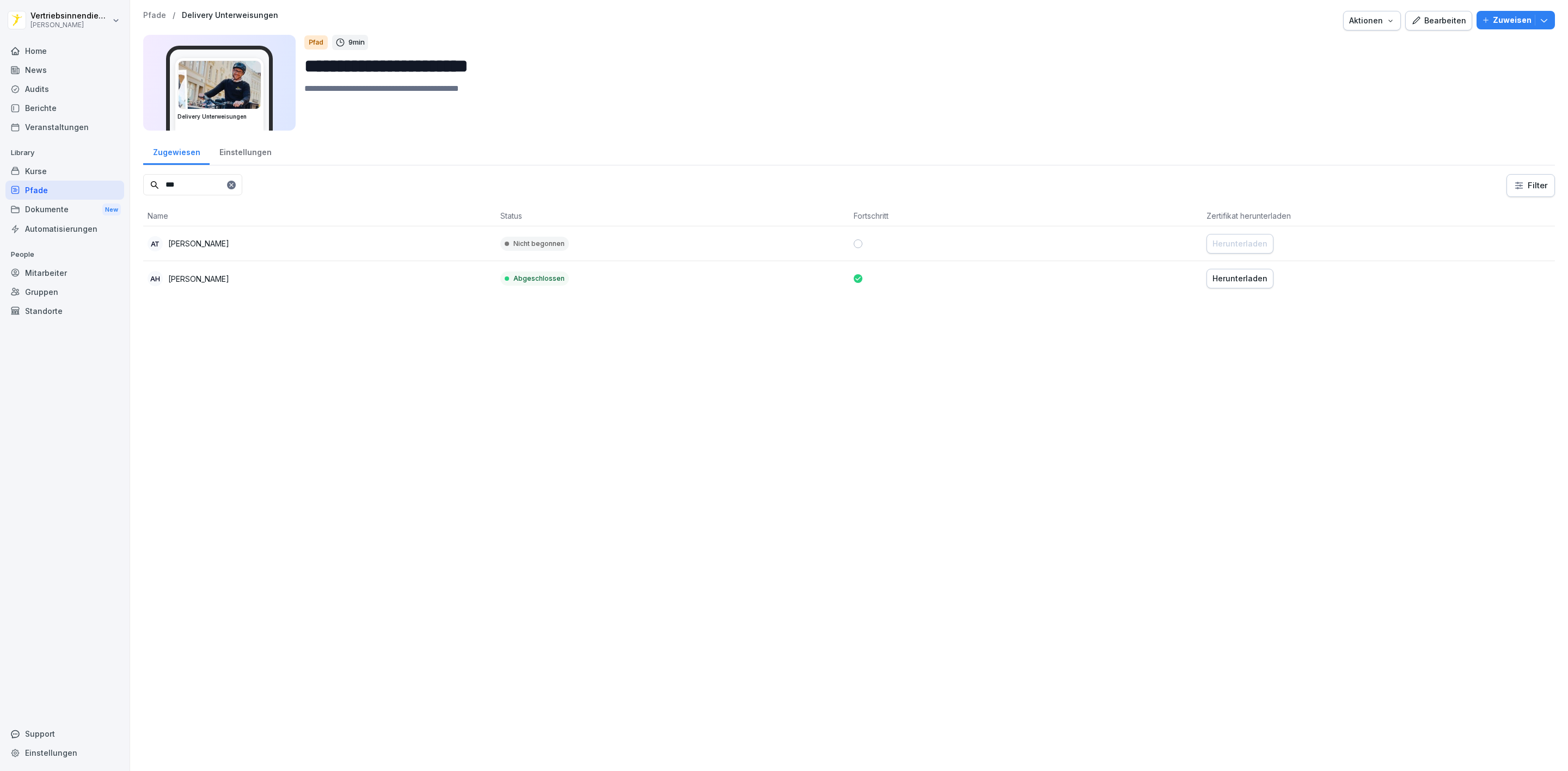
click at [1419, 19] on div "Bearbeiten" at bounding box center [1438, 21] width 55 height 12
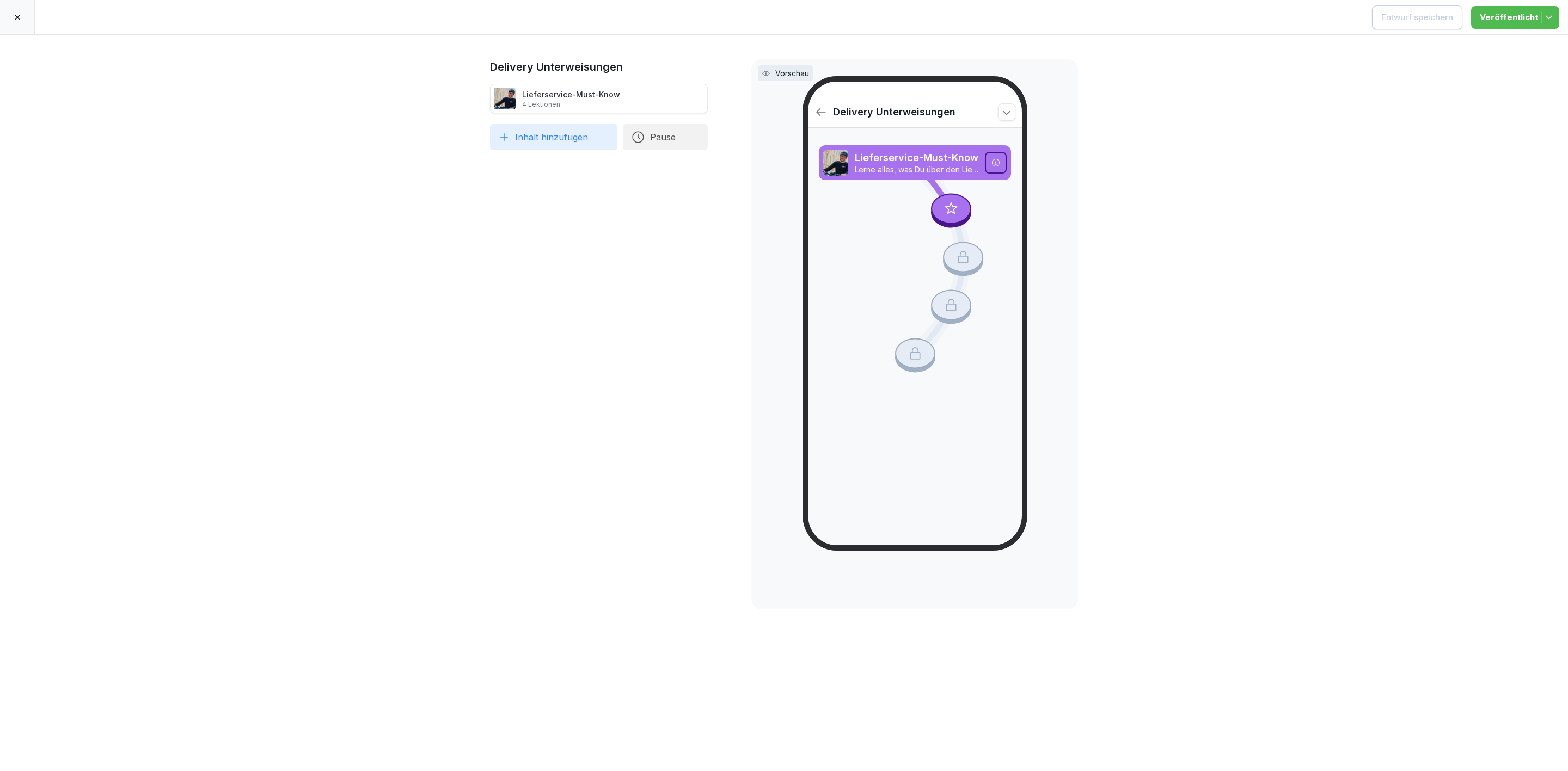
click at [23, 16] on div at bounding box center [17, 17] width 35 height 34
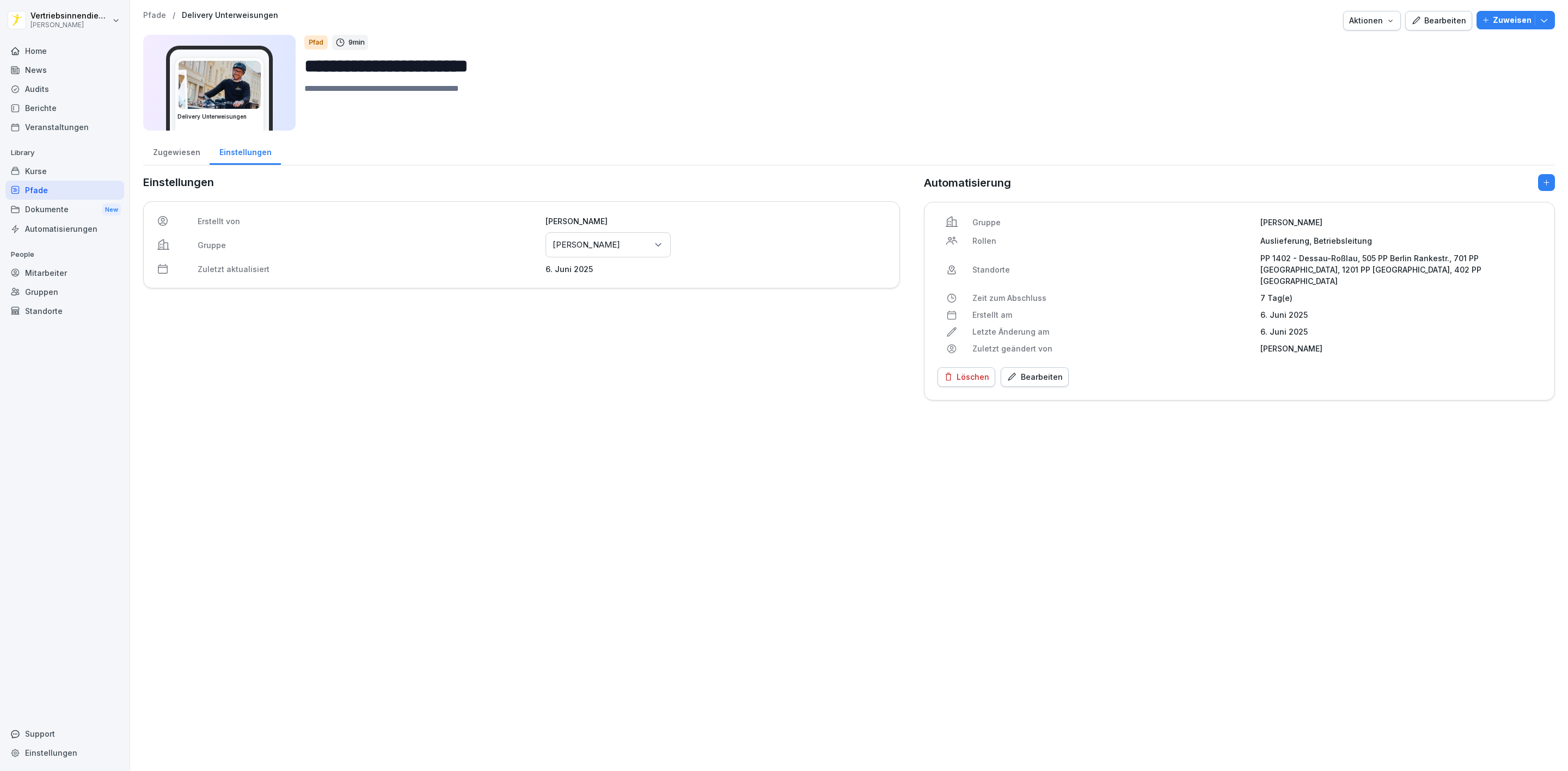
click at [1392, 16] on button "Aktionen" at bounding box center [1372, 20] width 57 height 19
click at [949, 371] on div "Löschen" at bounding box center [966, 377] width 46 height 12
click at [1111, 477] on div "Löschen" at bounding box center [1114, 477] width 33 height 12
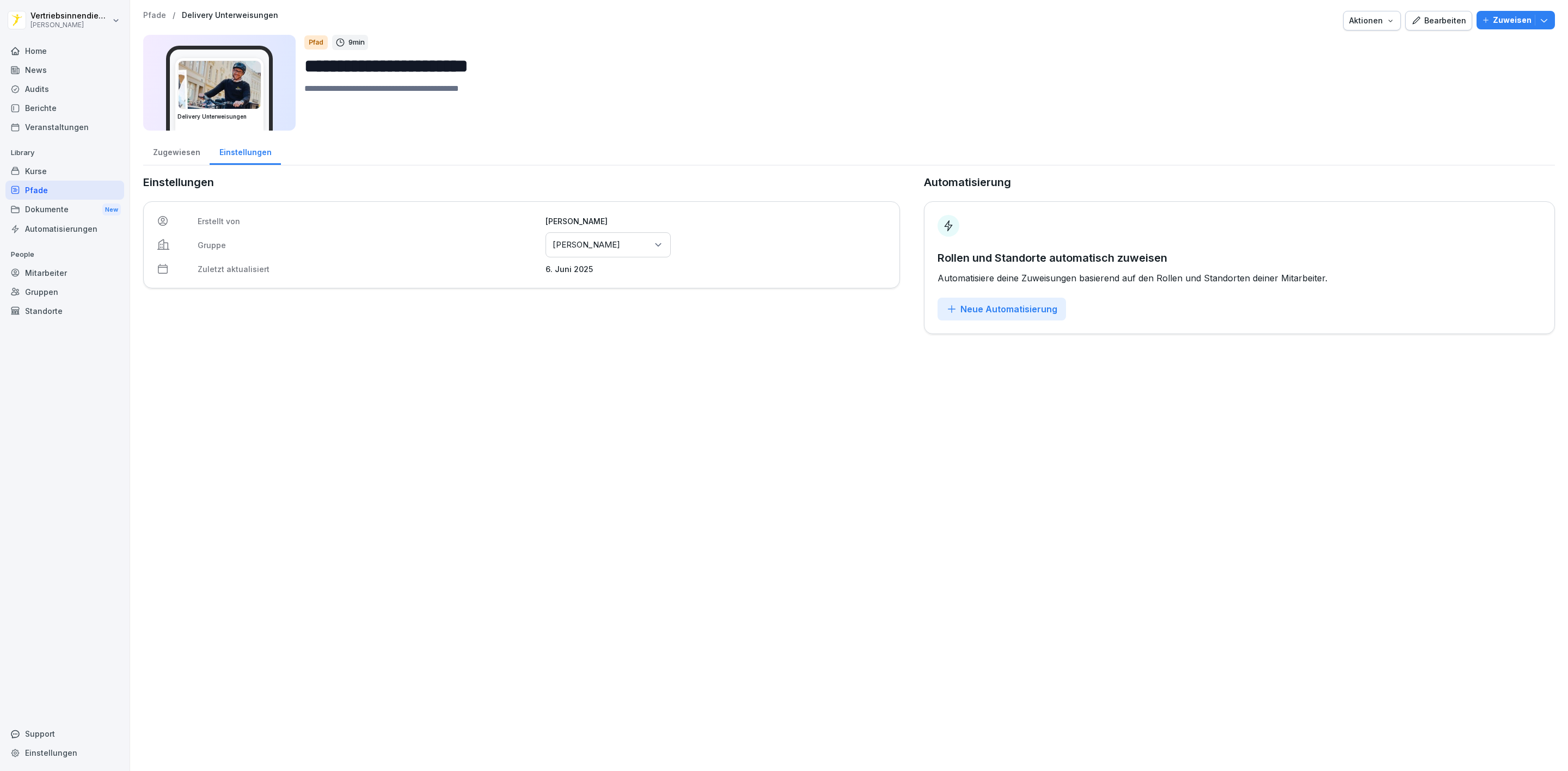
click at [1493, 19] on p "Zuweisen" at bounding box center [1512, 20] width 39 height 12
click at [1047, 51] on div "**********" at bounding box center [925, 83] width 1242 height 96
click at [180, 154] on div "Zugewiesen" at bounding box center [176, 150] width 67 height 28
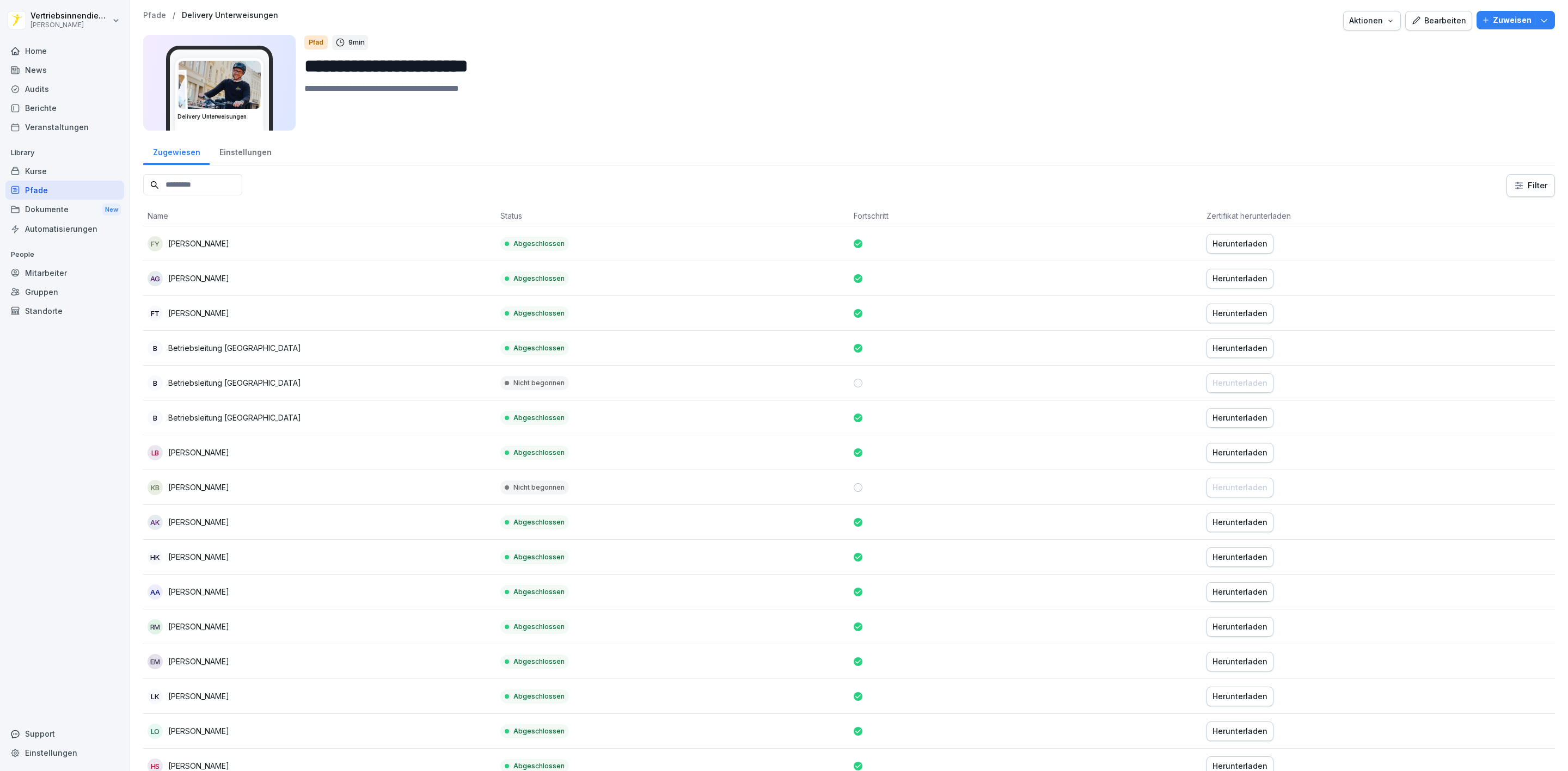
click at [216, 190] on input at bounding box center [193, 185] width 99 height 21
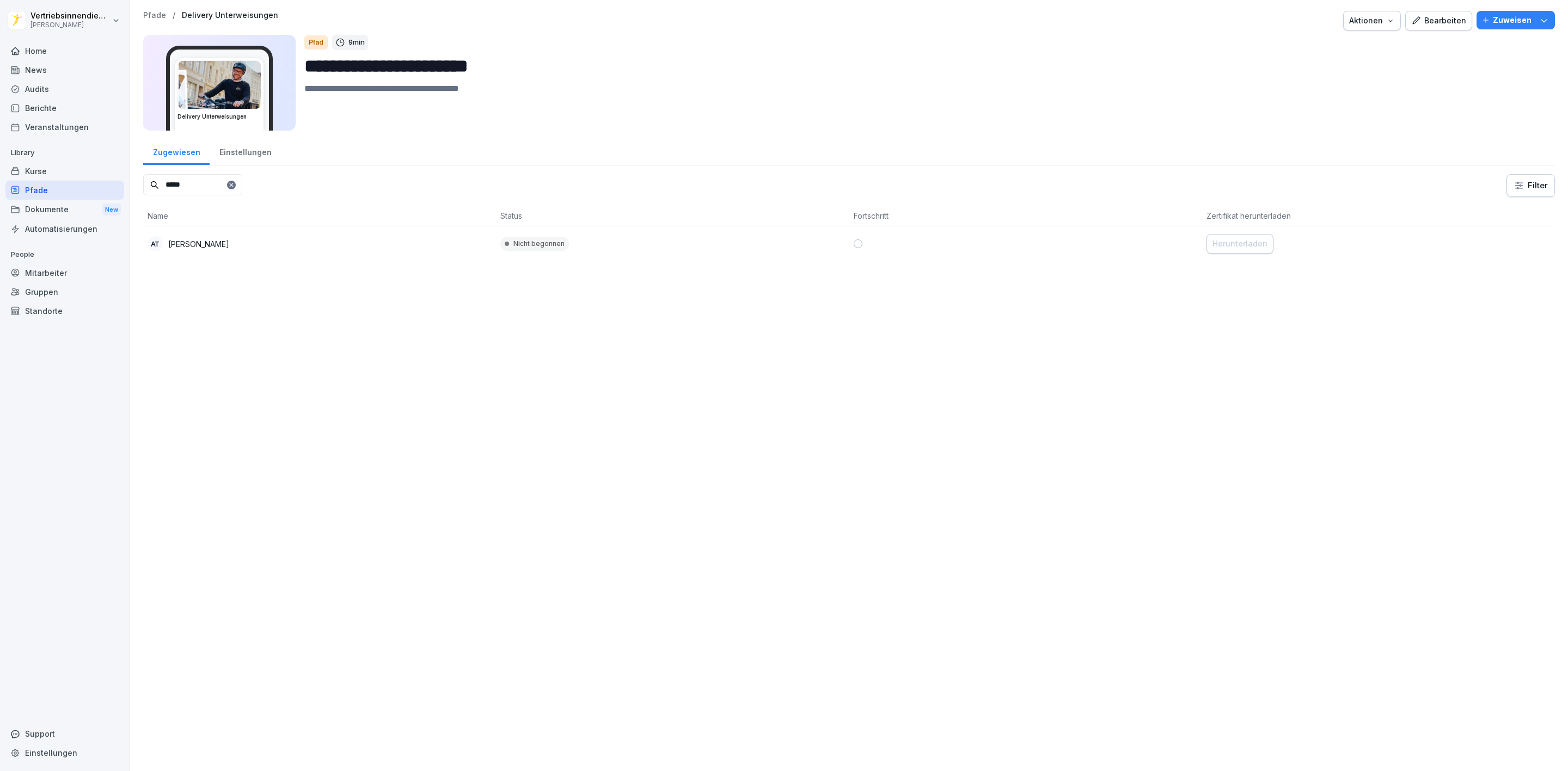
type input "*****"
click at [268, 245] on div "AT Aleksandra Todorovic" at bounding box center [320, 244] width 344 height 15
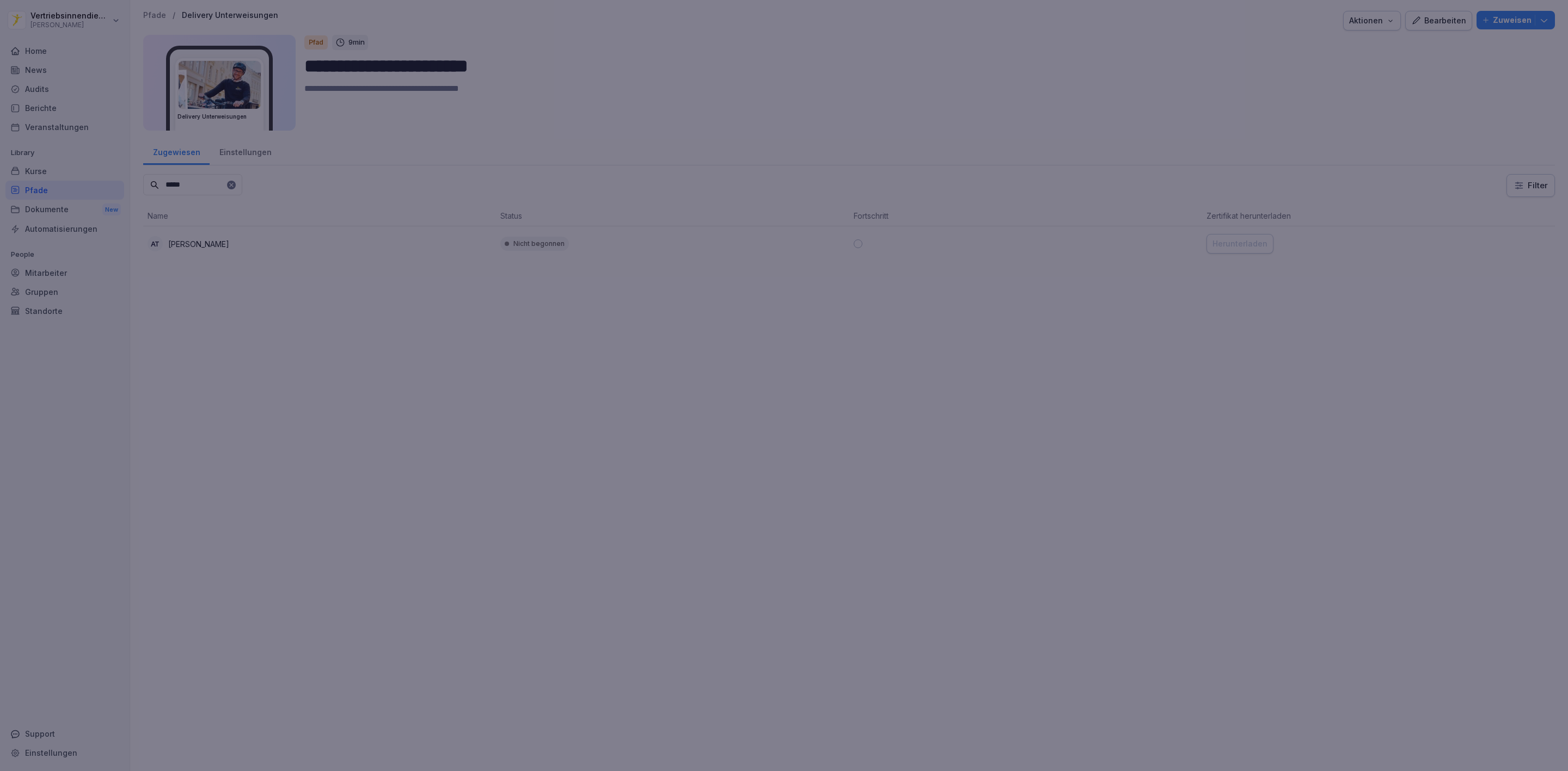
click at [1200, 369] on div at bounding box center [784, 386] width 1568 height 771
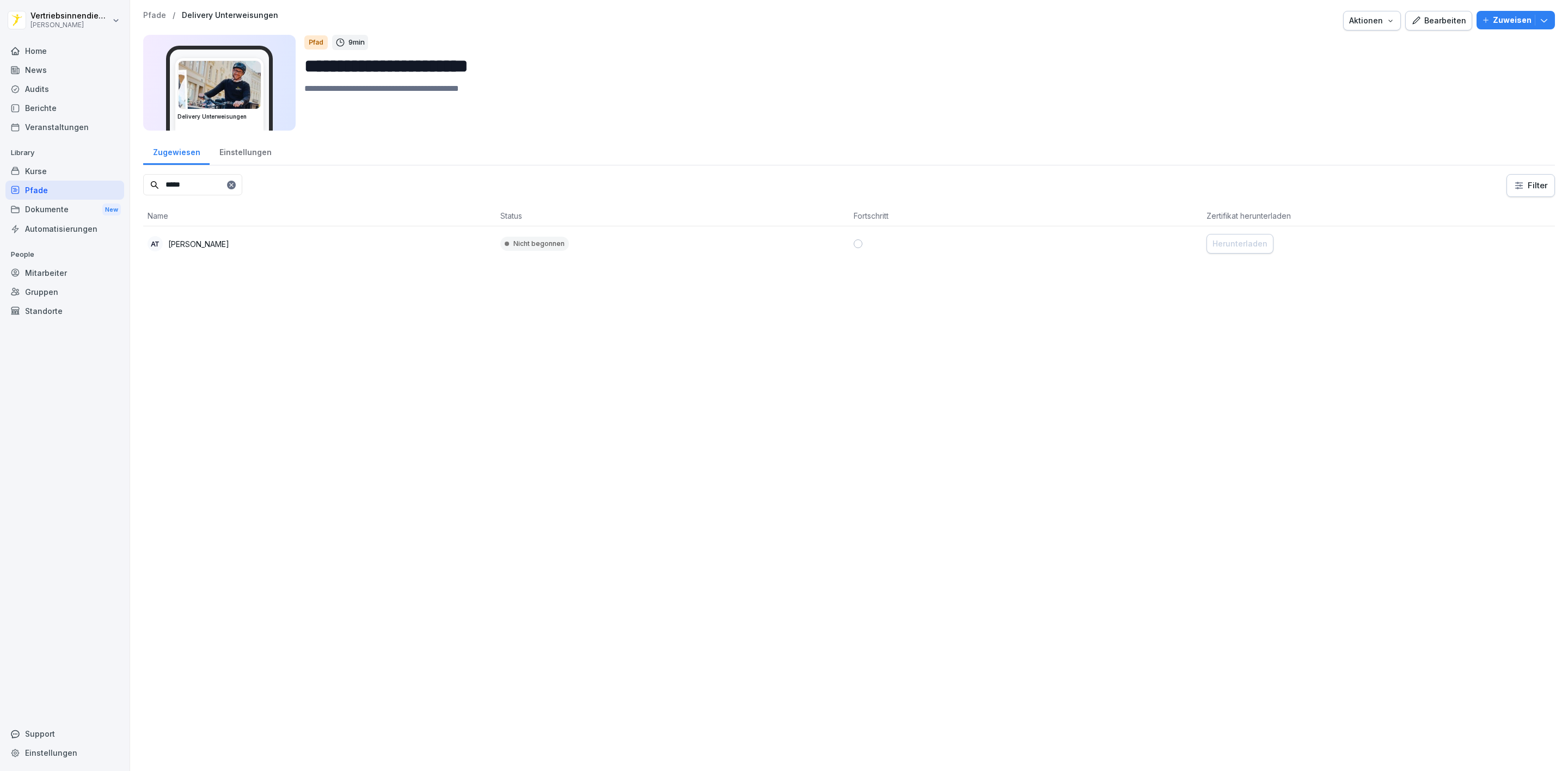
click at [1021, 250] on td at bounding box center [1025, 244] width 353 height 35
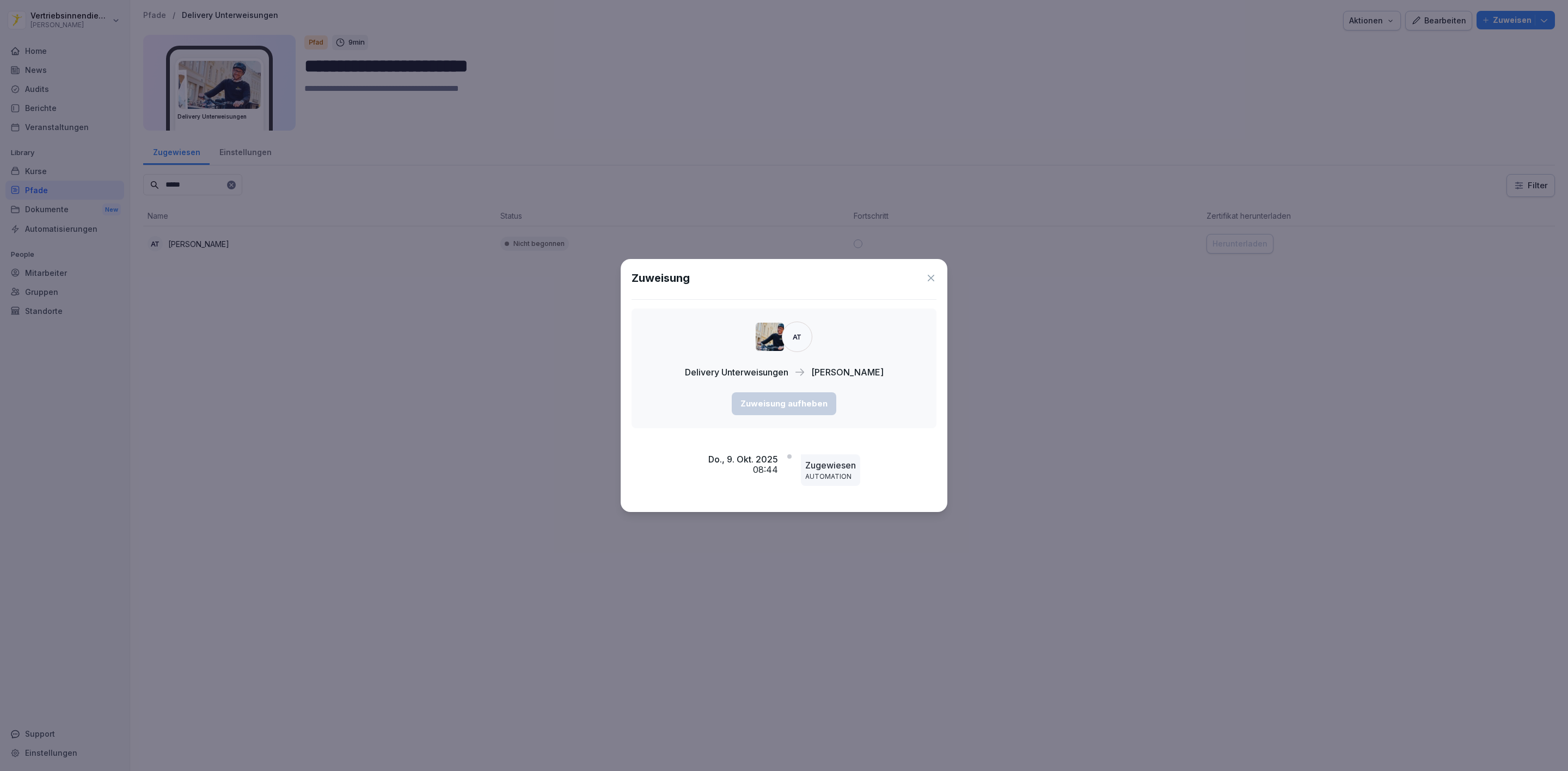
click at [936, 277] on icon at bounding box center [931, 277] width 11 height 11
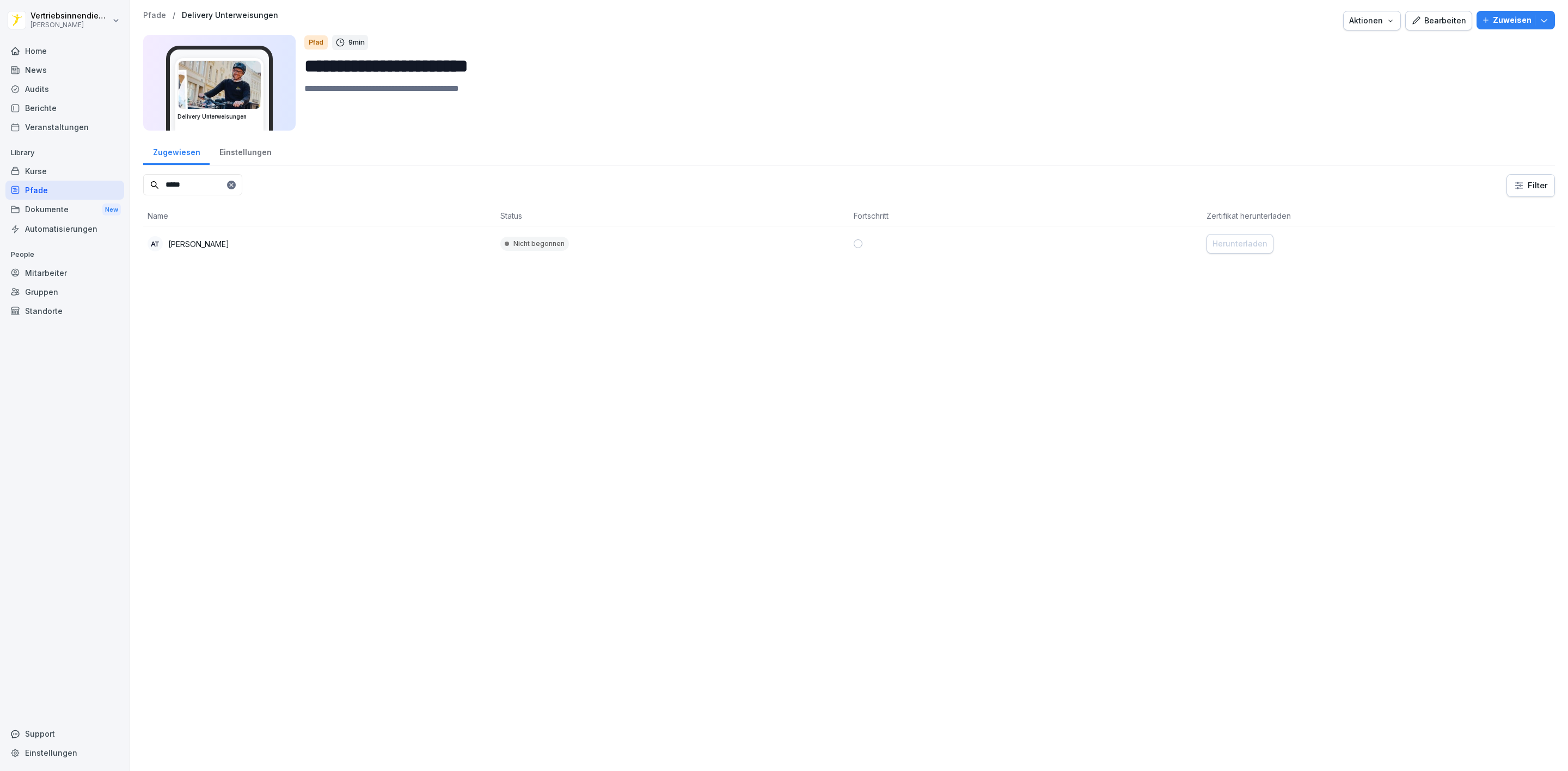
click at [234, 142] on div "Einstellungen" at bounding box center [244, 150] width 71 height 28
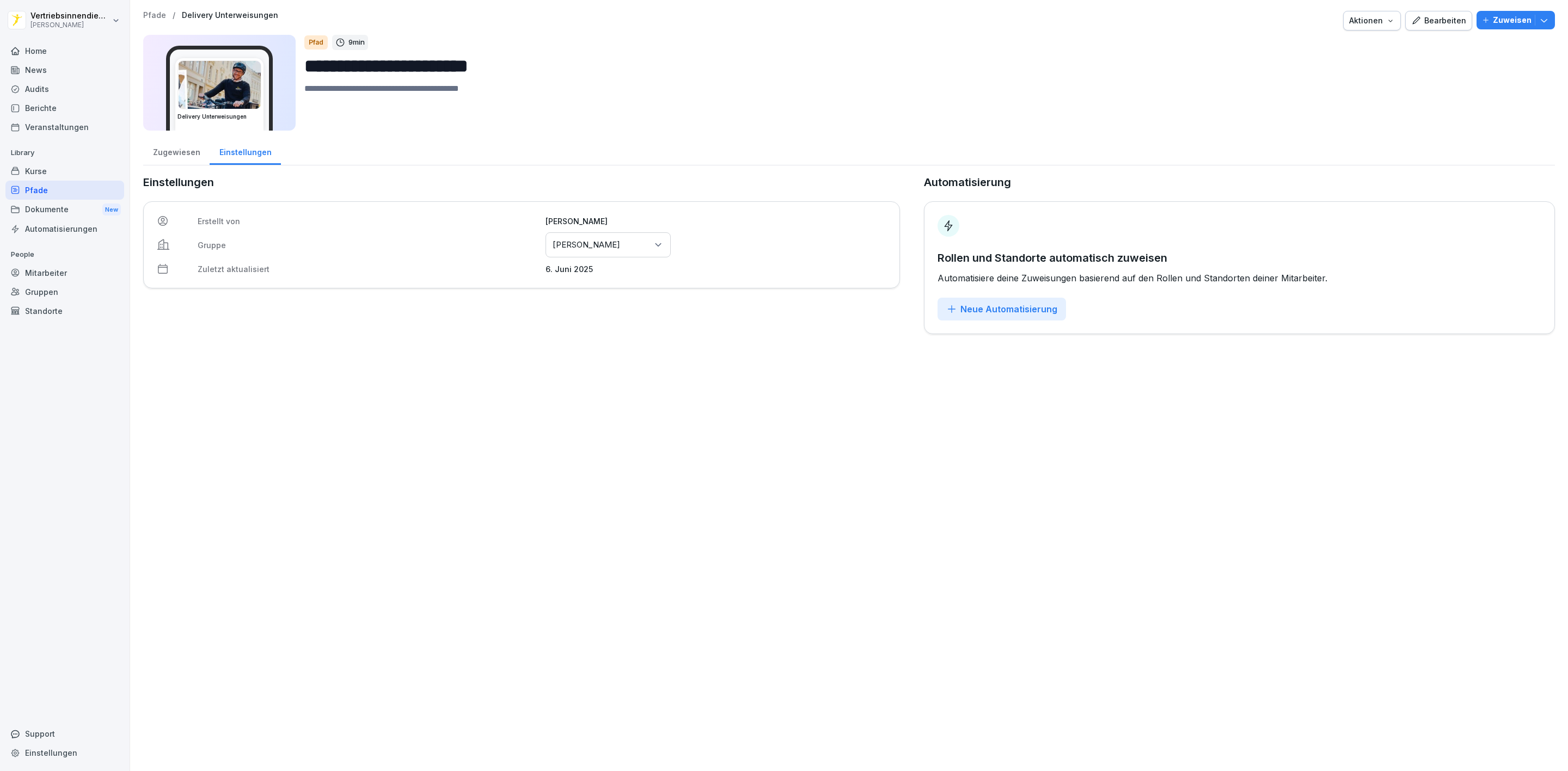
click at [1421, 21] on div "Bearbeiten" at bounding box center [1438, 21] width 55 height 12
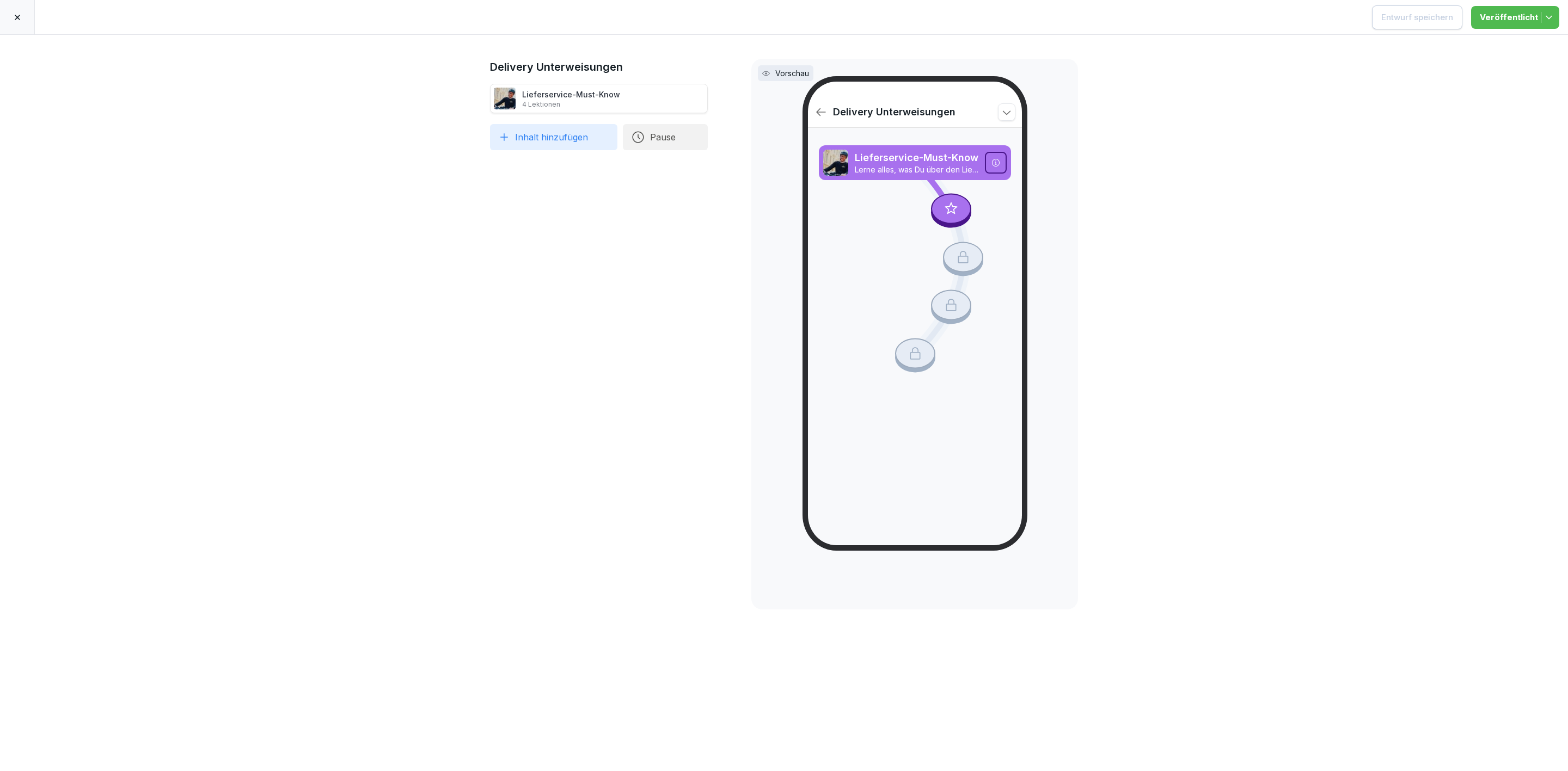
click at [16, 18] on icon at bounding box center [18, 18] width 6 height 6
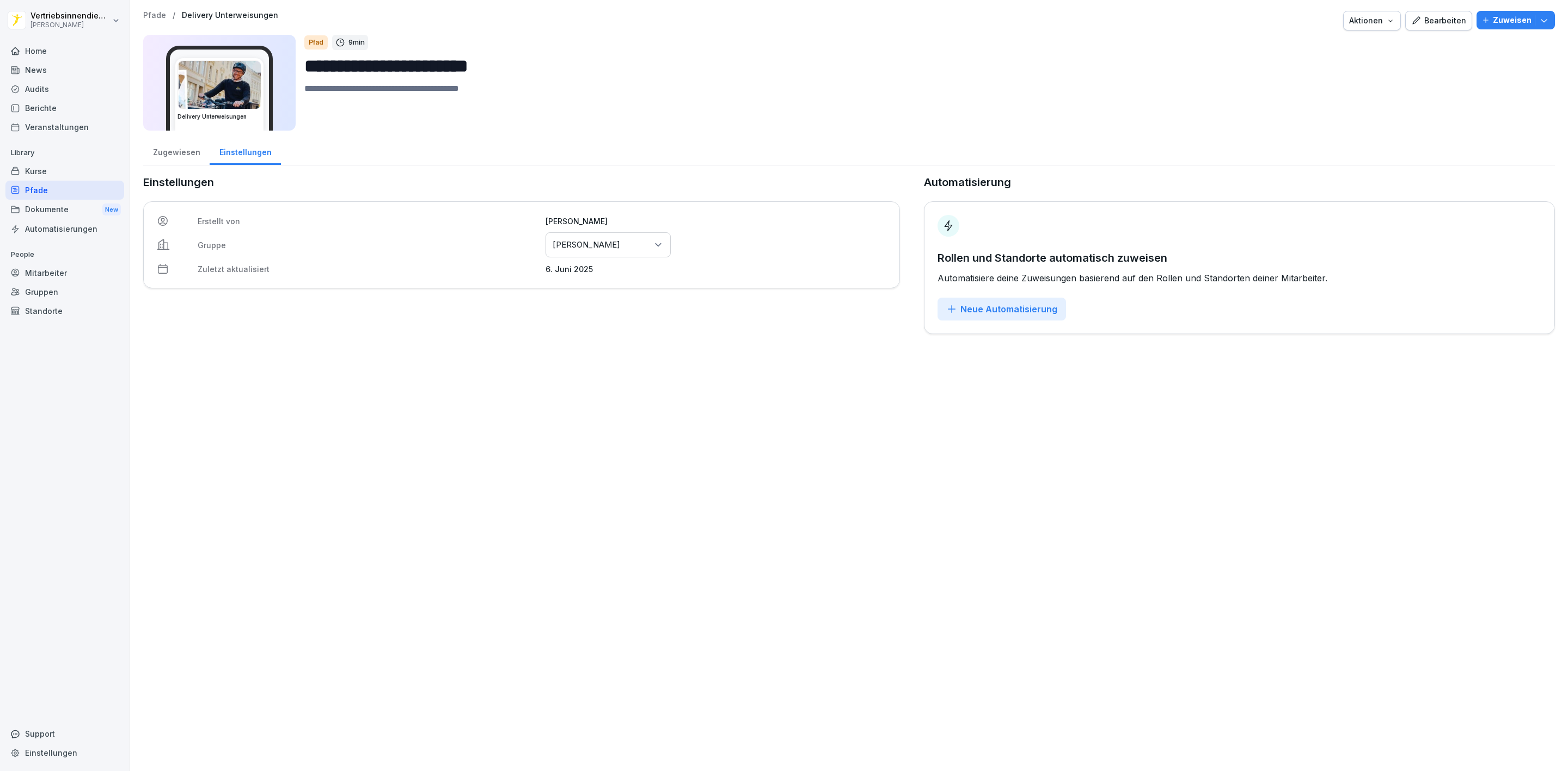
click at [1371, 14] on button "Aktionen" at bounding box center [1372, 20] width 57 height 19
click at [1440, 79] on html "**********" at bounding box center [784, 386] width 1568 height 771
click at [185, 148] on div "Zugewiesen" at bounding box center [176, 150] width 67 height 28
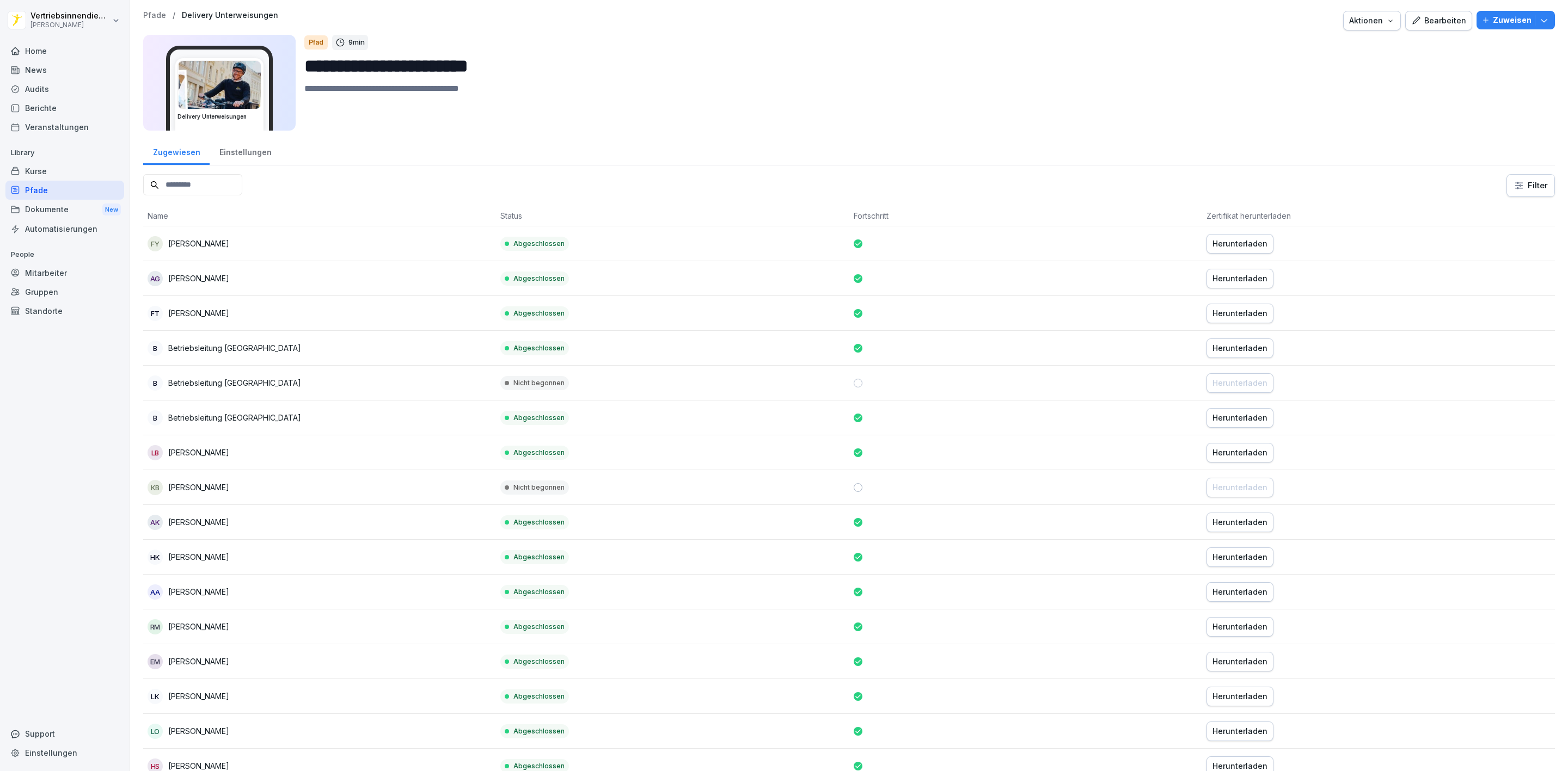
click at [174, 183] on input at bounding box center [193, 185] width 99 height 21
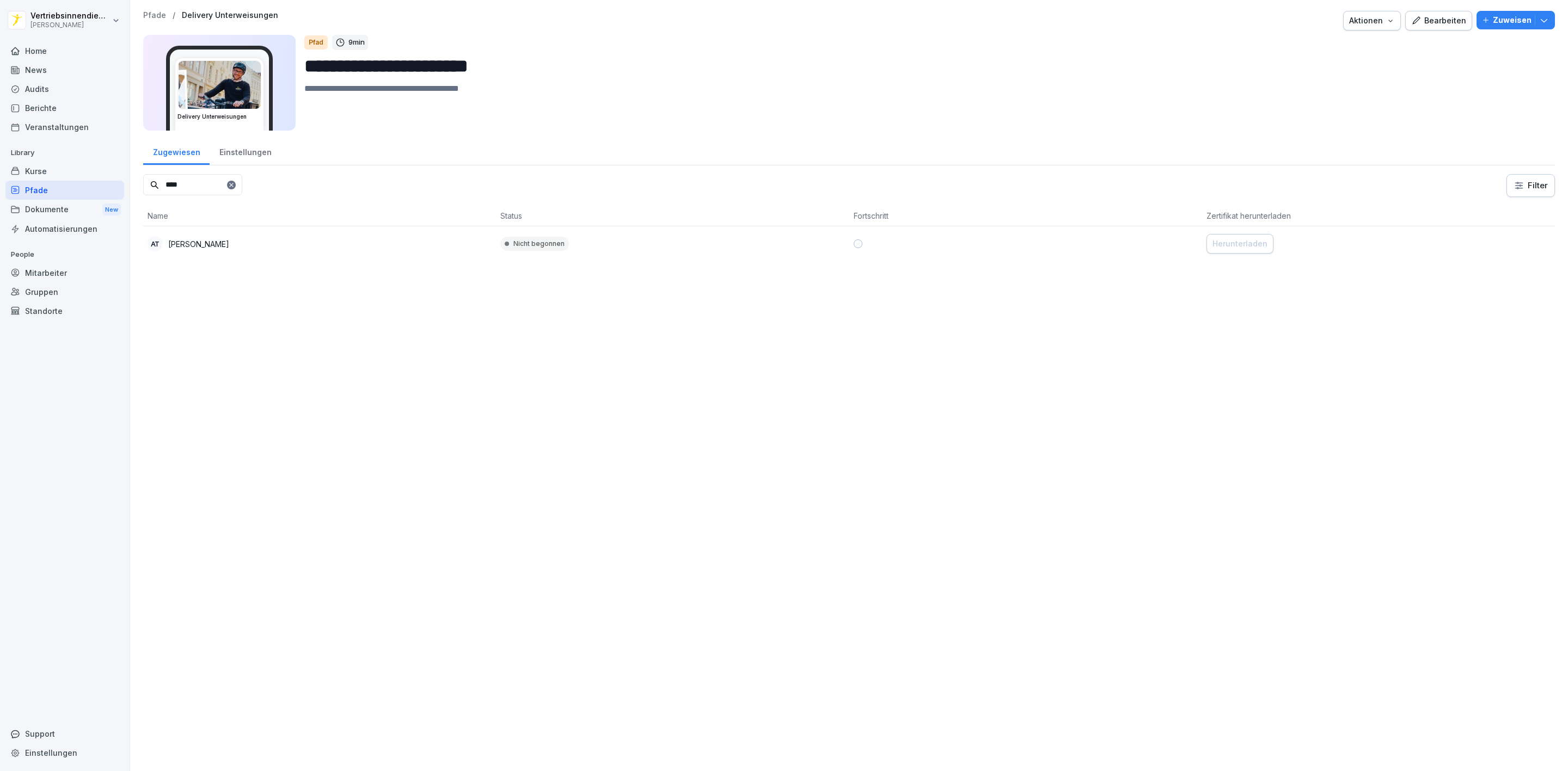
type input "****"
click at [229, 248] on p "[PERSON_NAME]" at bounding box center [199, 244] width 61 height 11
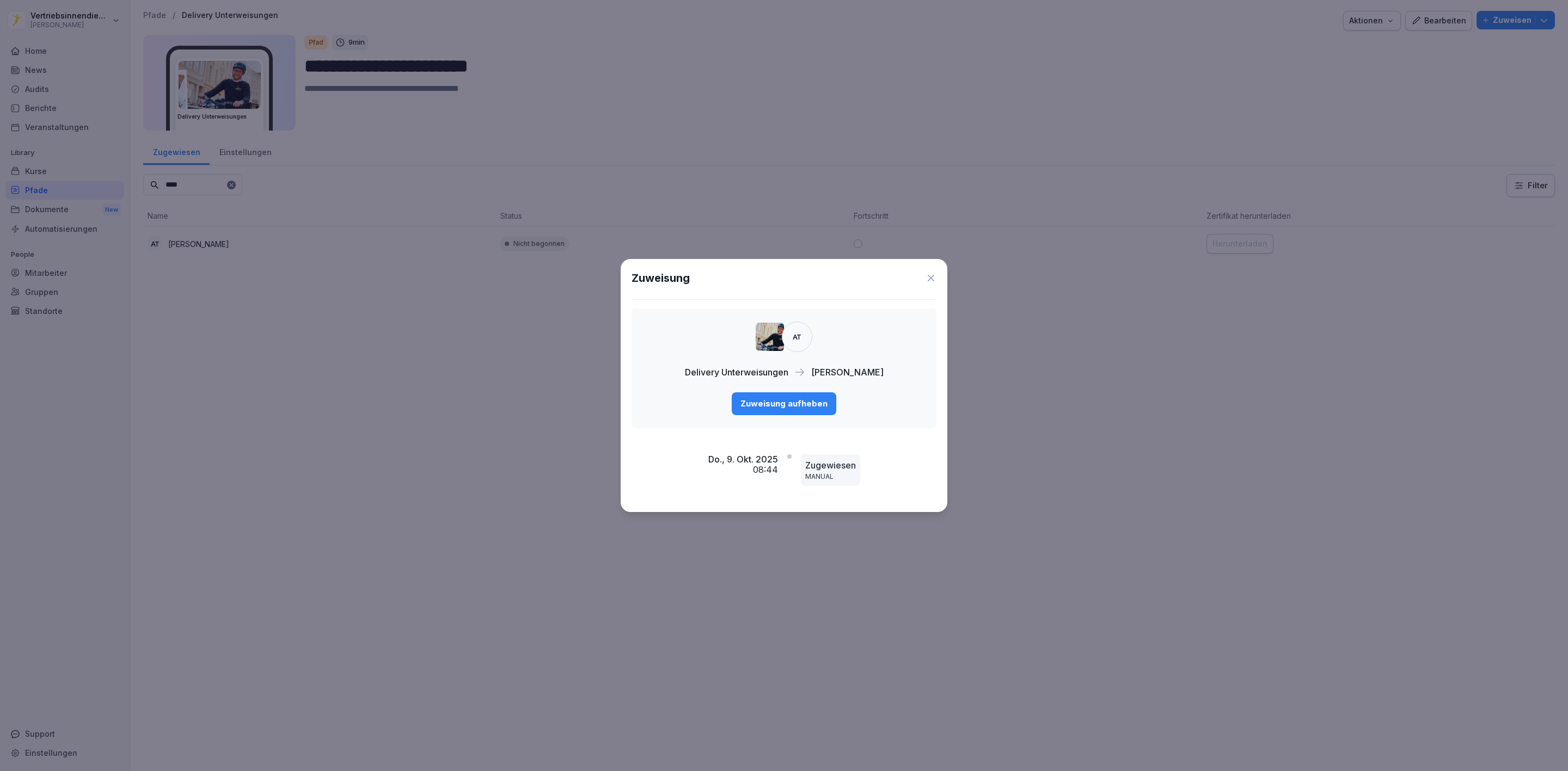
drag, startPoint x: 792, startPoint y: 401, endPoint x: 799, endPoint y: 415, distance: 15.7
click at [794, 401] on div "Zuweisung aufheben" at bounding box center [784, 403] width 87 height 12
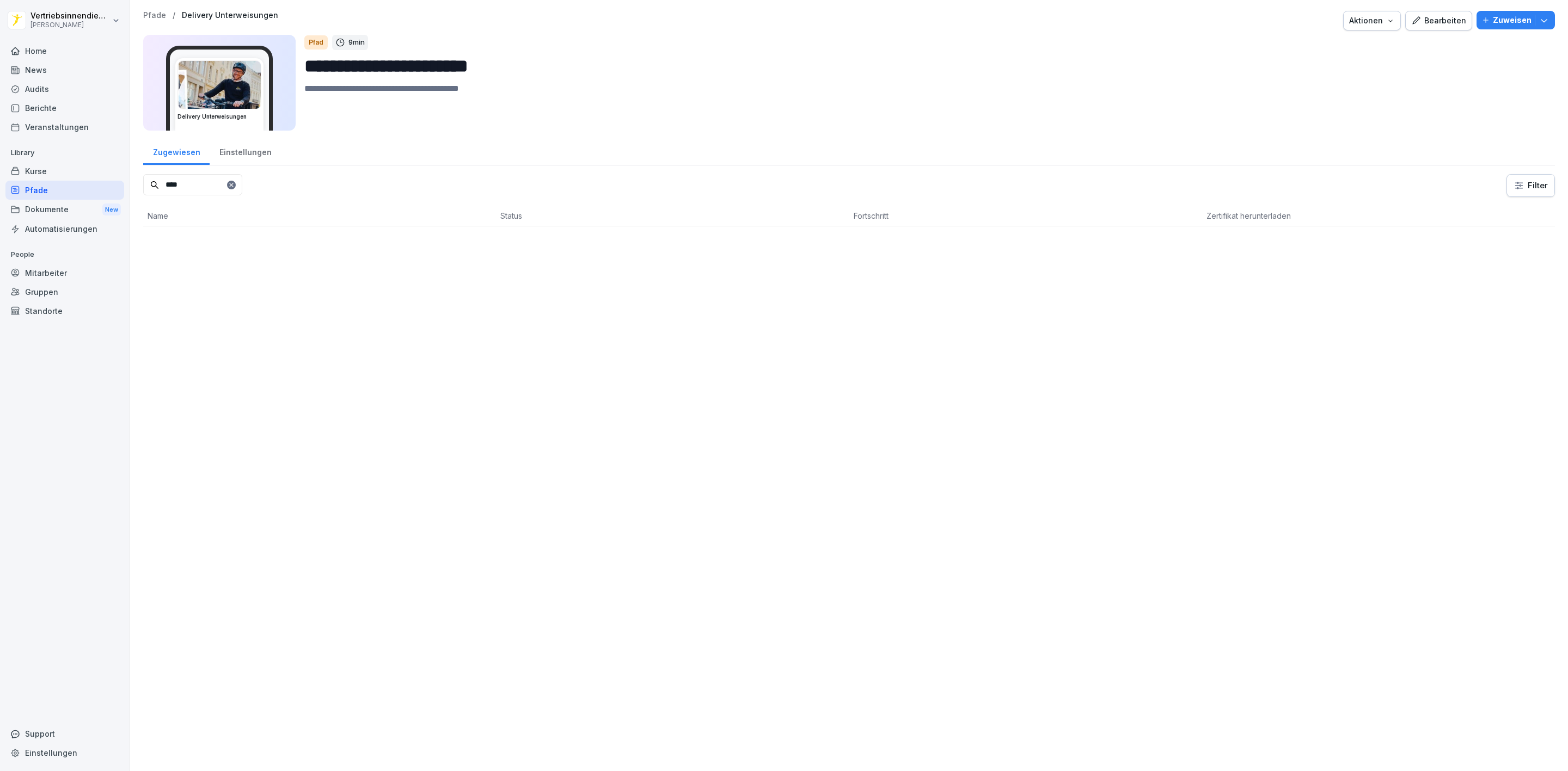
drag, startPoint x: 374, startPoint y: 459, endPoint x: 201, endPoint y: 153, distance: 351.5
click at [374, 459] on div "**********" at bounding box center [848, 386] width 1438 height 771
click at [54, 268] on div "Mitarbeiter" at bounding box center [65, 272] width 119 height 19
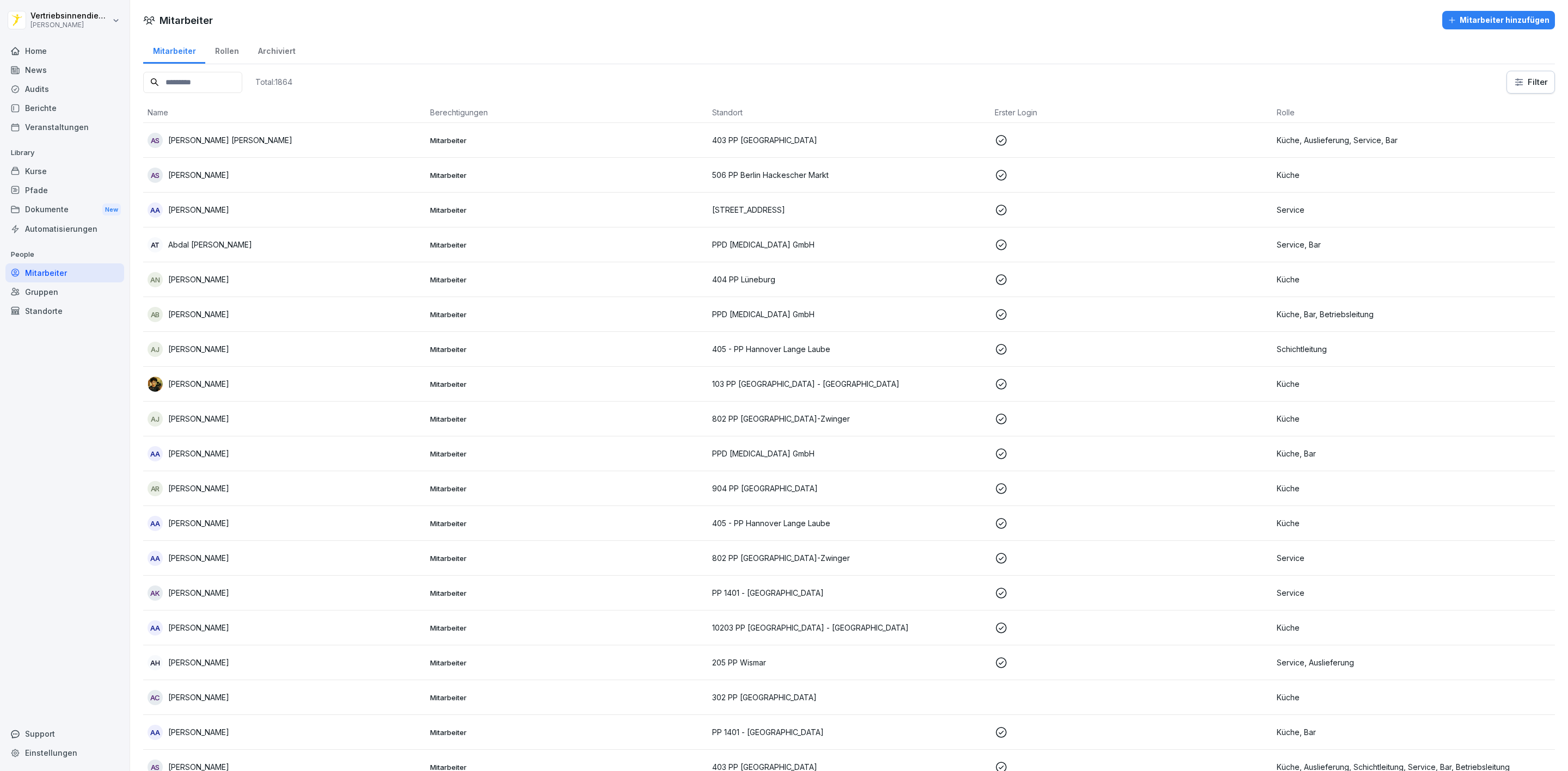
click at [60, 108] on div "Berichte" at bounding box center [65, 107] width 119 height 19
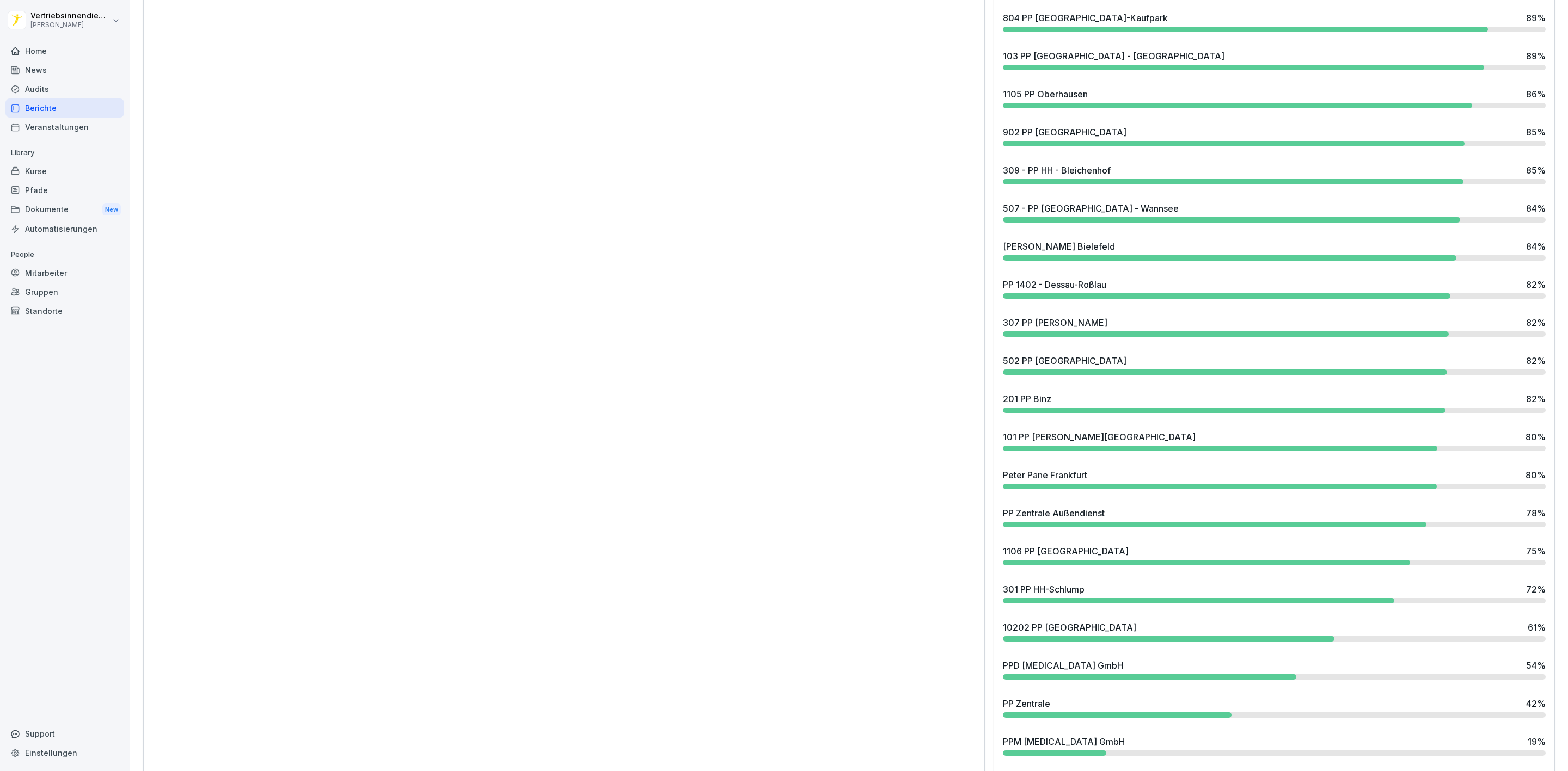
scroll to position [1694, 0]
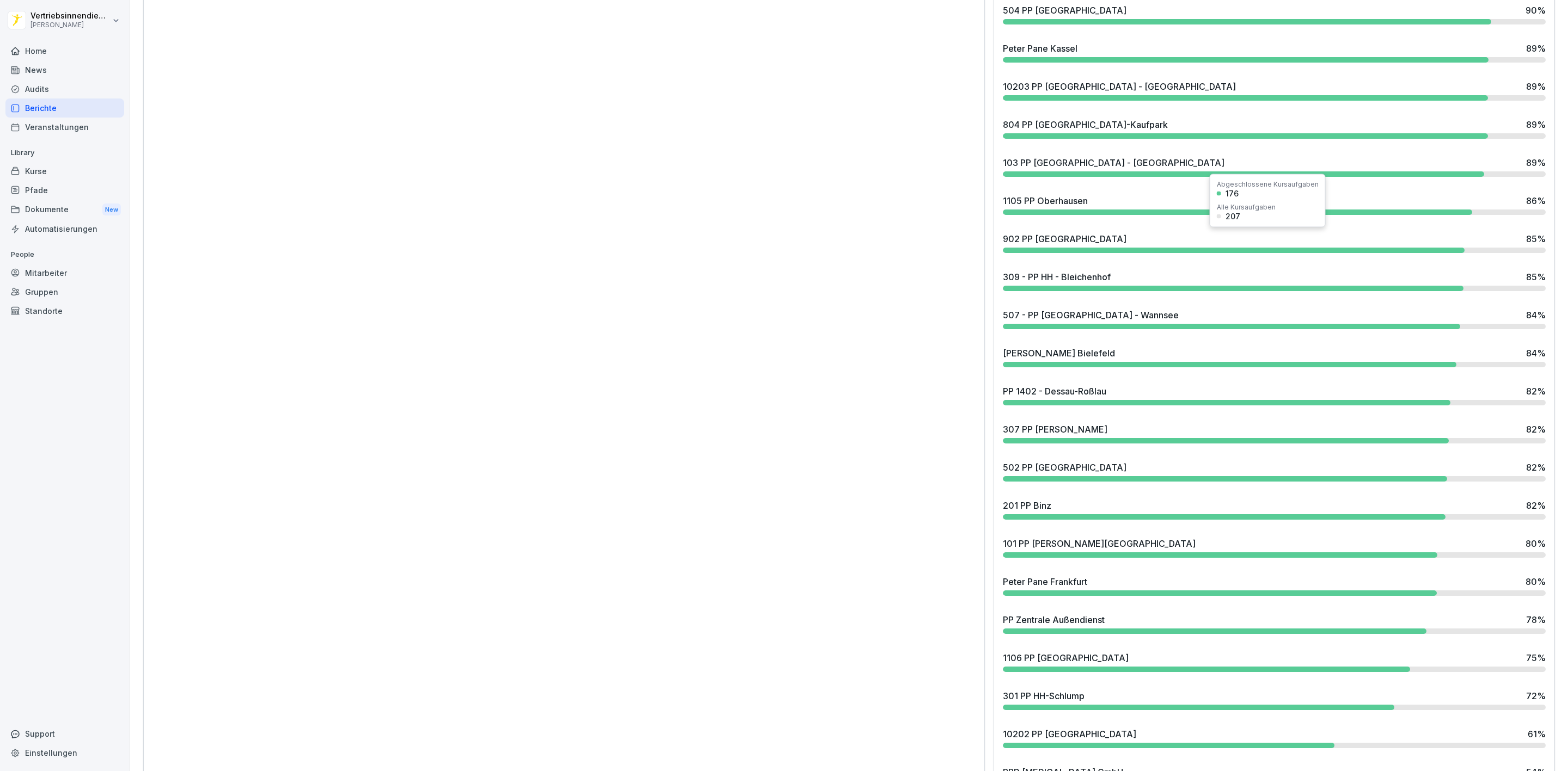
click at [1049, 242] on div "902 PP [GEOGRAPHIC_DATA]" at bounding box center [1065, 239] width 123 height 13
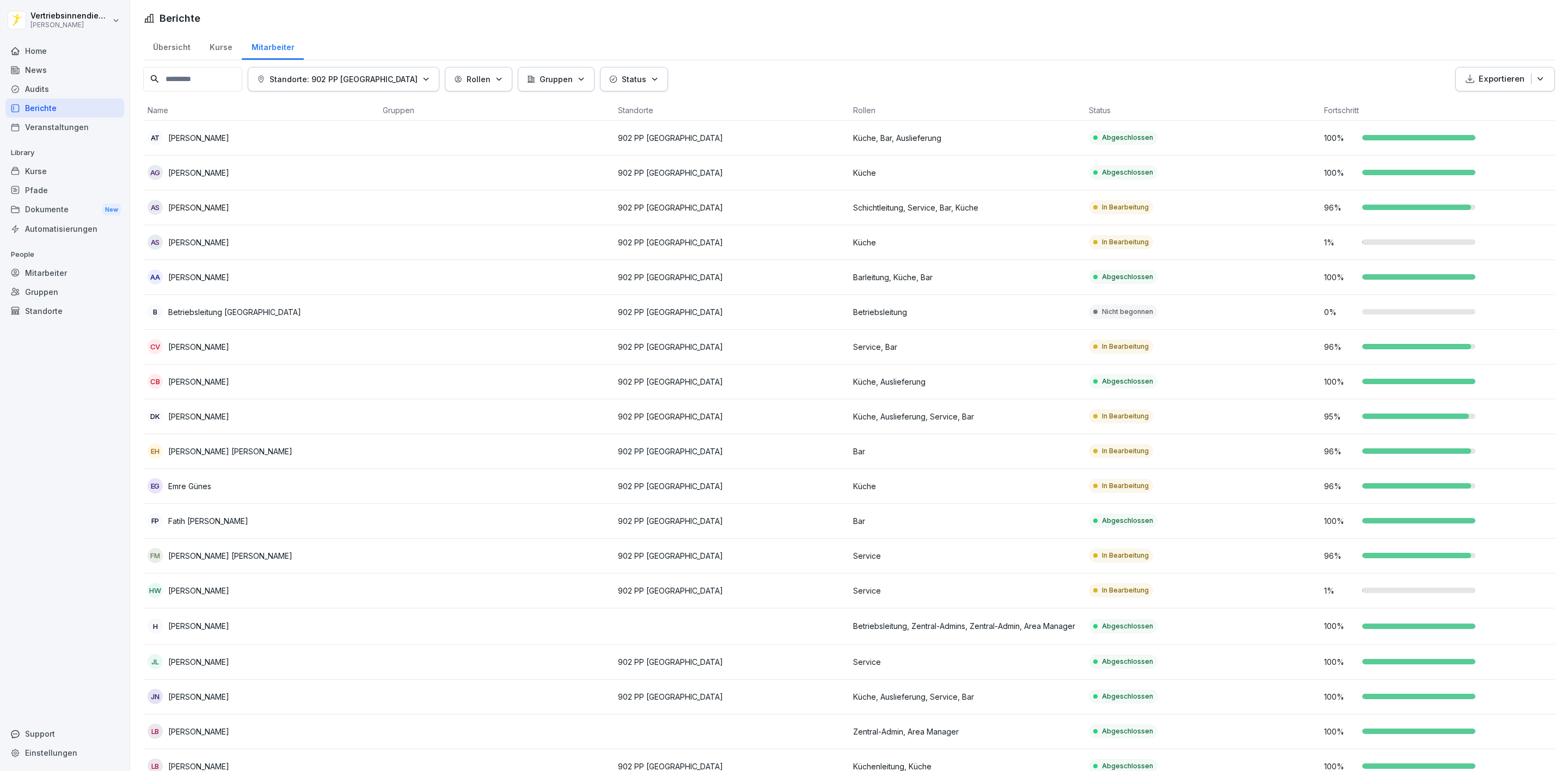
click at [54, 191] on div "Pfade" at bounding box center [65, 190] width 119 height 19
